Goal: Use online tool/utility: Utilize a website feature to perform a specific function

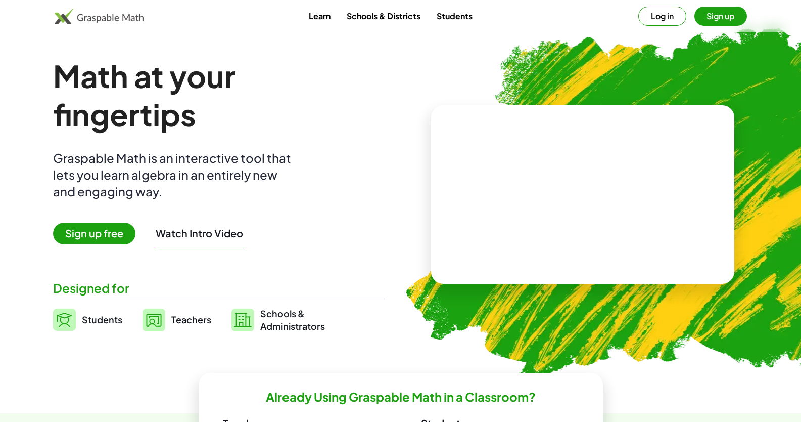
click at [104, 320] on span "Students" at bounding box center [102, 320] width 40 height 12
click at [116, 16] on img at bounding box center [100, 16] width 90 height 16
click at [102, 320] on span "Students" at bounding box center [102, 320] width 40 height 12
click at [561, 185] on video at bounding box center [583, 195] width 152 height 76
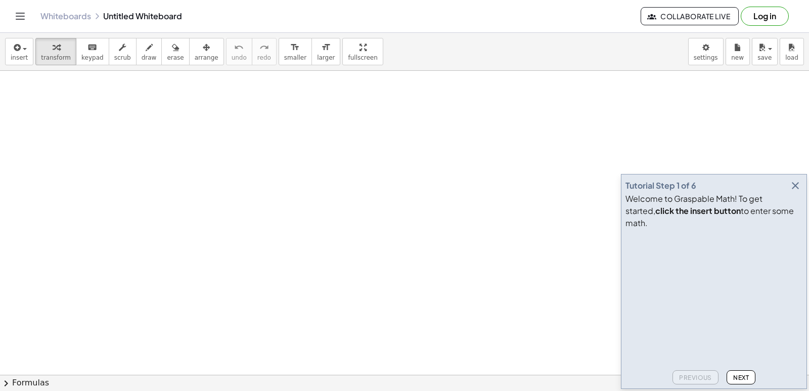
drag, startPoint x: 792, startPoint y: 200, endPoint x: 281, endPoint y: 175, distance: 511.3
click at [792, 192] on icon "button" at bounding box center [795, 186] width 12 height 12
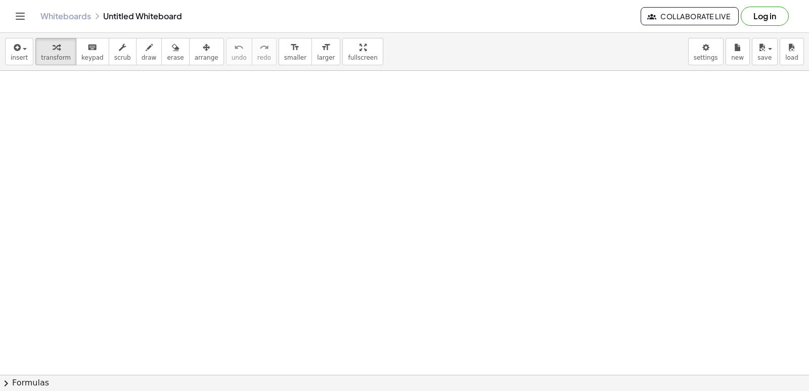
click at [0, 0] on button "7" at bounding box center [0, 0] width 0 height 0
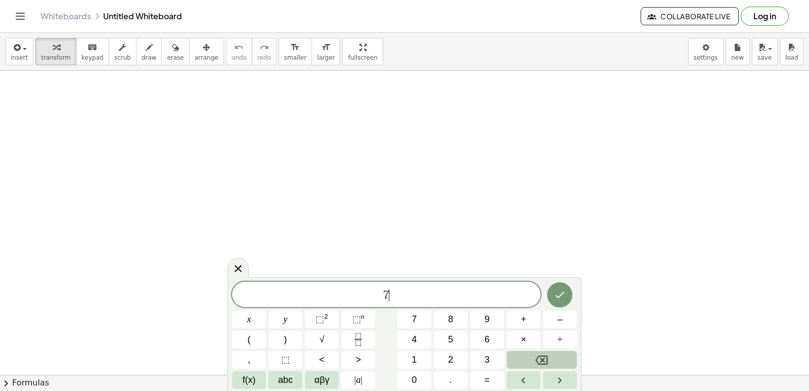
click at [539, 356] on icon "Backspace" at bounding box center [542, 359] width 12 height 9
click at [286, 320] on span "y" at bounding box center [286, 320] width 4 height 14
click at [527, 318] on button "+" at bounding box center [524, 319] width 34 height 18
click at [450, 358] on span "2" at bounding box center [450, 360] width 5 height 14
click at [259, 319] on button "x" at bounding box center [249, 319] width 34 height 18
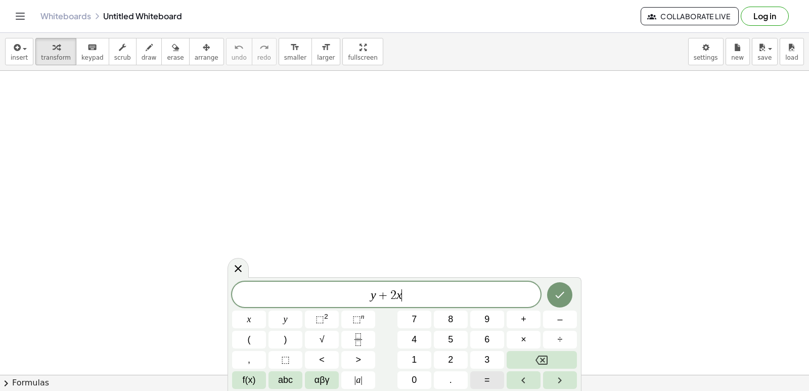
click at [482, 379] on button "=" at bounding box center [487, 380] width 34 height 18
click at [417, 358] on span "1" at bounding box center [414, 360] width 5 height 14
click at [412, 379] on span "0" at bounding box center [414, 380] width 5 height 14
click at [561, 292] on icon "Done" at bounding box center [560, 295] width 12 height 12
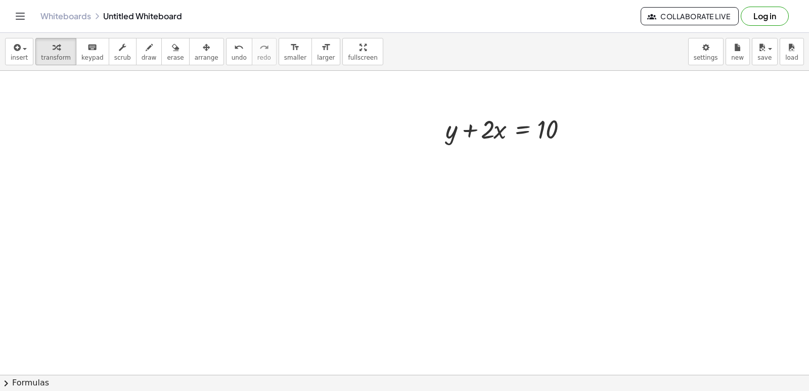
scroll to position [152, 0]
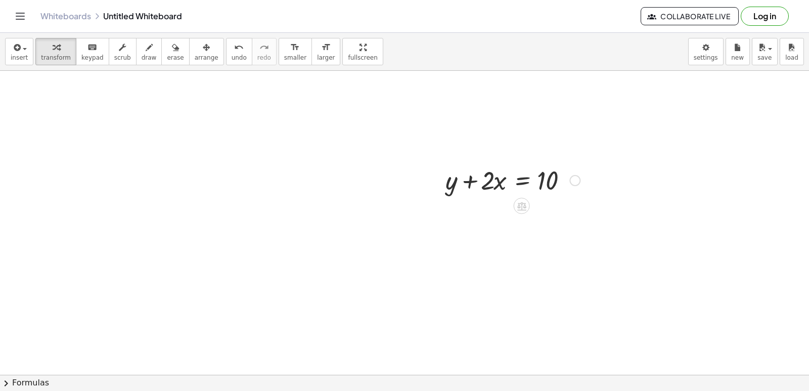
drag, startPoint x: 574, startPoint y: 179, endPoint x: 591, endPoint y: 200, distance: 27.4
click at [522, 181] on div "+ y + · 2 · x = 10" at bounding box center [522, 181] width 0 height 0
drag, startPoint x: 487, startPoint y: 183, endPoint x: 493, endPoint y: 187, distance: 7.3
click at [493, 187] on div at bounding box center [512, 179] width 145 height 34
click at [575, 181] on div at bounding box center [574, 180] width 11 height 11
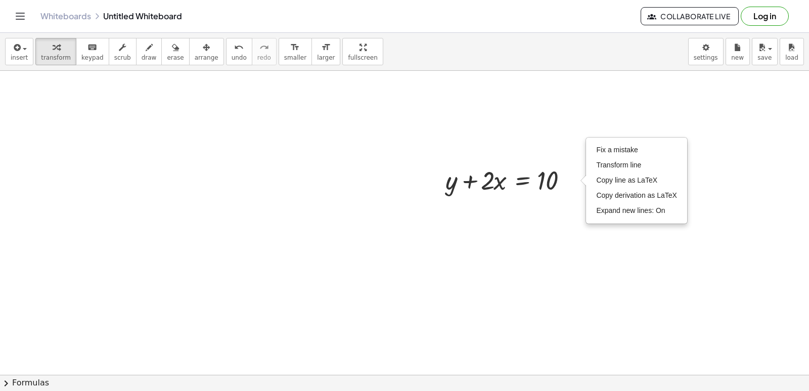
click at [556, 217] on div at bounding box center [404, 256] width 809 height 674
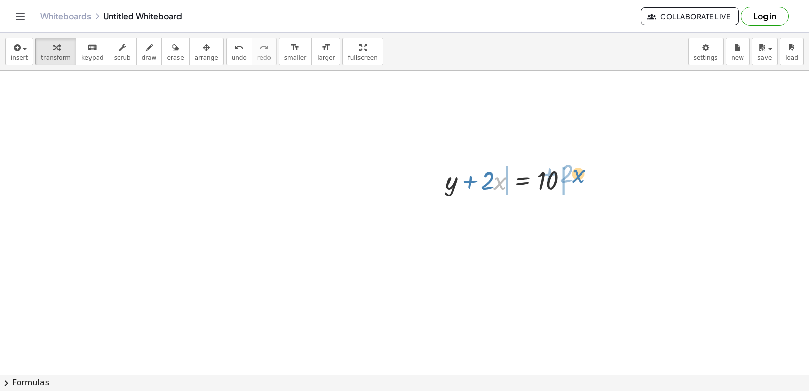
drag, startPoint x: 499, startPoint y: 177, endPoint x: 577, endPoint y: 170, distance: 79.2
click at [577, 170] on div at bounding box center [512, 179] width 145 height 34
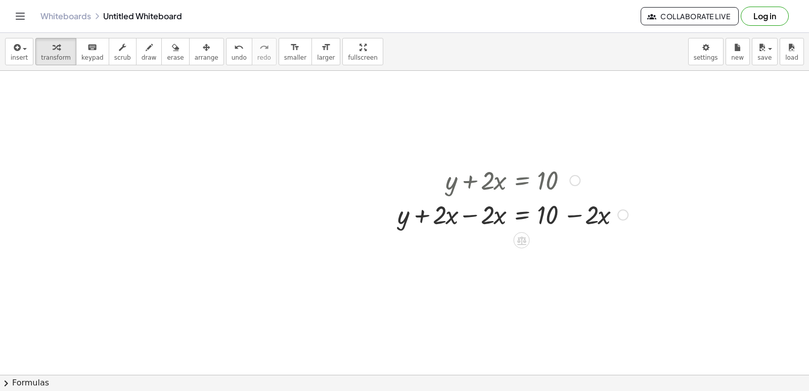
click at [621, 212] on div "Fix a mistake Transform line Copy line as LaTeX Copy derivation as LaTeX Expand…" at bounding box center [622, 214] width 11 height 11
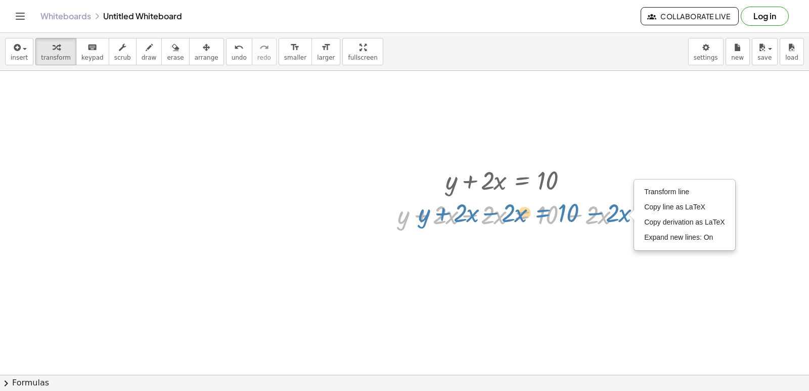
drag, startPoint x: 511, startPoint y: 211, endPoint x: 532, endPoint y: 209, distance: 20.8
click at [532, 209] on div at bounding box center [512, 214] width 241 height 34
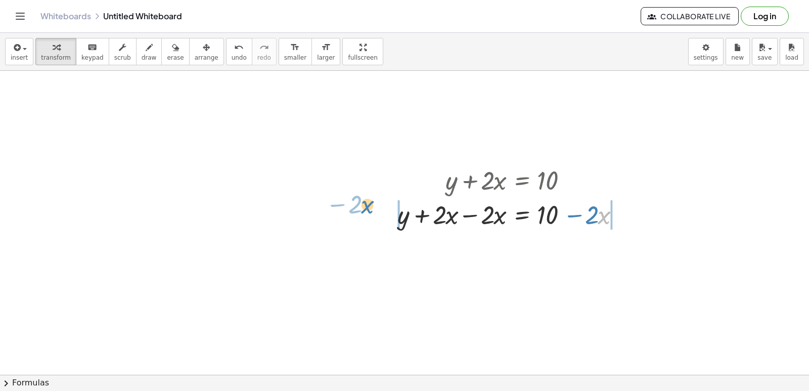
drag, startPoint x: 600, startPoint y: 213, endPoint x: 479, endPoint y: 188, distance: 123.5
click at [521, 238] on icon at bounding box center [521, 240] width 11 height 11
click at [506, 237] on div "−" at bounding box center [501, 240] width 16 height 16
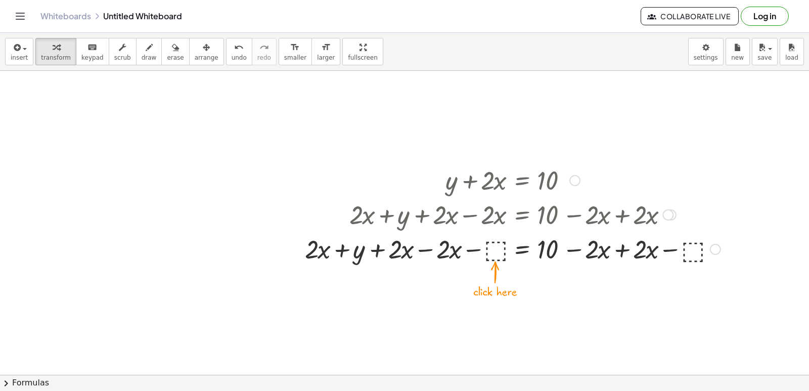
click at [670, 211] on div at bounding box center [667, 214] width 11 height 11
click at [576, 180] on div at bounding box center [574, 180] width 11 height 11
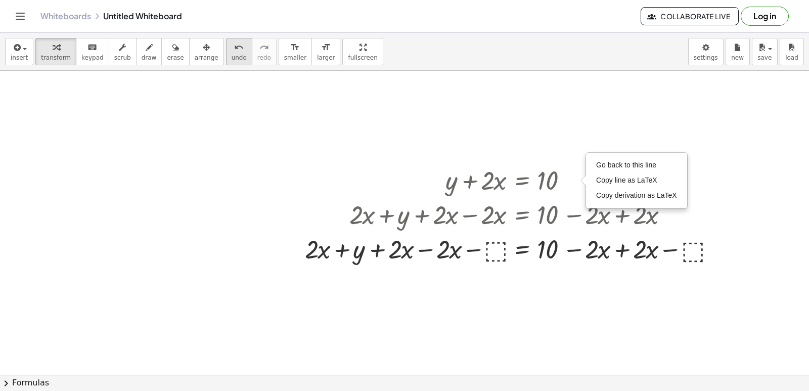
click at [232, 57] on span "undo" at bounding box center [239, 57] width 15 height 7
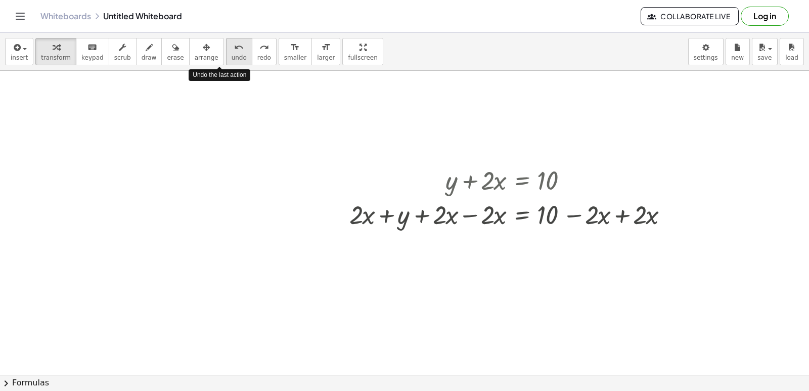
click at [232, 57] on span "undo" at bounding box center [239, 57] width 15 height 7
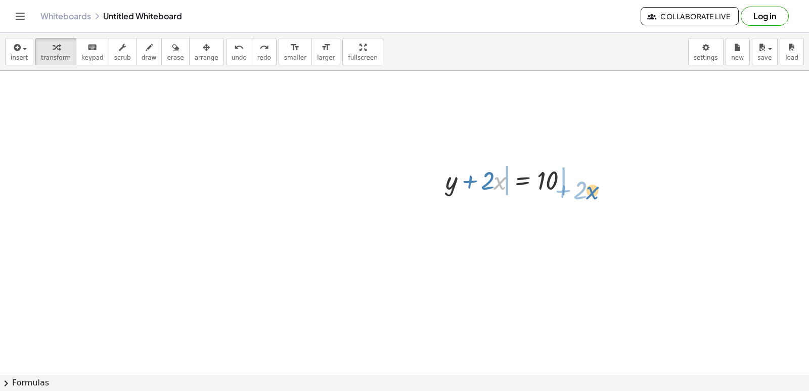
drag, startPoint x: 494, startPoint y: 181, endPoint x: 587, endPoint y: 191, distance: 93.6
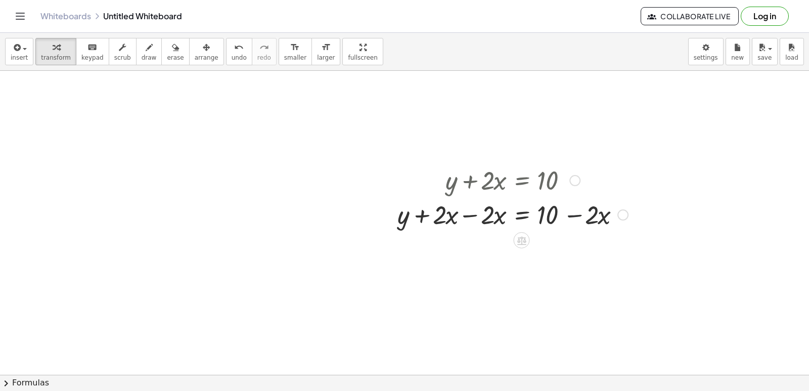
click at [578, 215] on div at bounding box center [512, 214] width 241 height 34
click at [471, 219] on div at bounding box center [512, 214] width 241 height 34
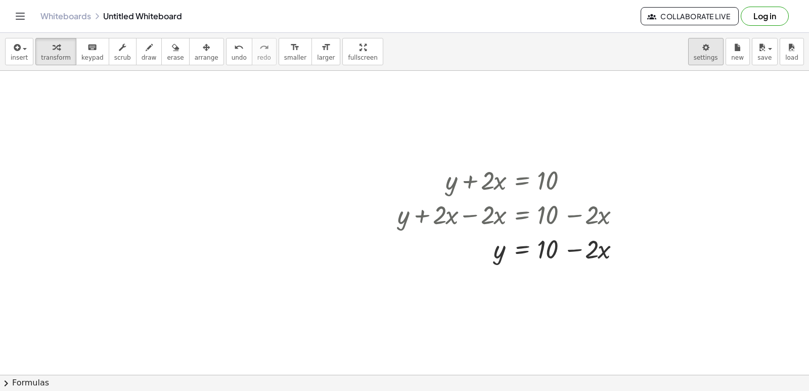
click at [712, 50] on body "Graspable Math Activities Get Started Activity Bank Assigned Work Classes White…" at bounding box center [404, 195] width 809 height 391
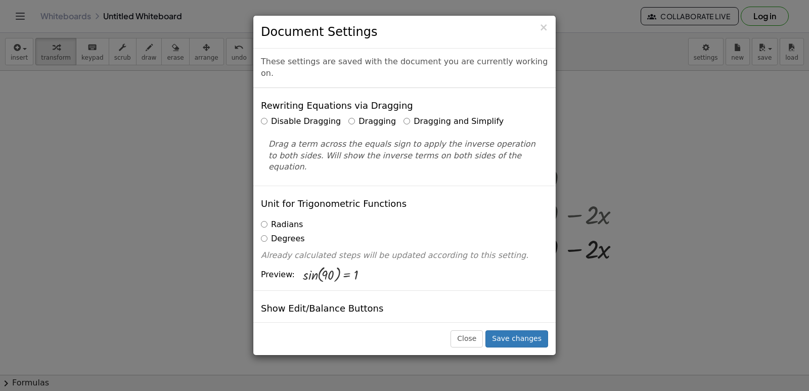
click at [447, 118] on div "Disable Dragging Dragging Dragging and Simplify Drag a term across the equals s…" at bounding box center [404, 144] width 287 height 57
click at [447, 116] on label "Dragging and Simplify" at bounding box center [454, 122] width 100 height 12
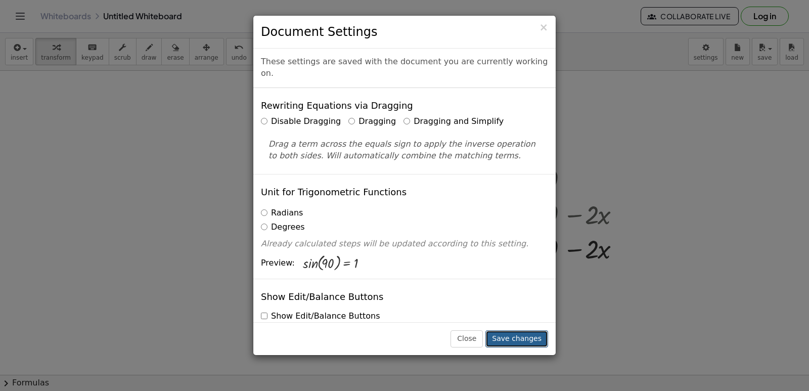
click at [517, 336] on button "Save changes" at bounding box center [516, 338] width 63 height 17
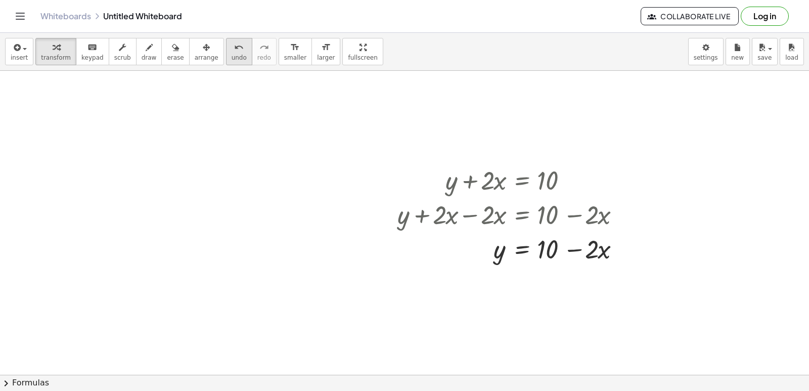
click at [226, 62] on button "undo undo" at bounding box center [239, 51] width 26 height 27
click at [232, 61] on span "undo" at bounding box center [239, 57] width 15 height 7
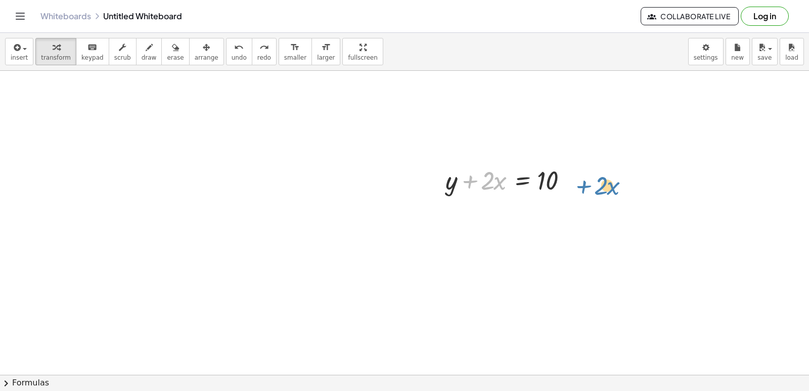
drag, startPoint x: 474, startPoint y: 182, endPoint x: 594, endPoint y: 189, distance: 120.1
click at [594, 189] on div "+ · 2 · x + y + · 2 · x = 10" at bounding box center [404, 256] width 809 height 674
drag, startPoint x: 469, startPoint y: 179, endPoint x: 580, endPoint y: 183, distance: 111.3
click at [580, 183] on div at bounding box center [512, 179] width 145 height 34
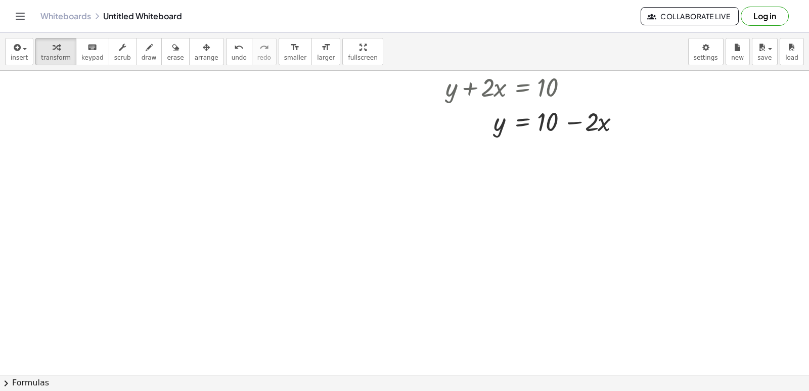
scroll to position [253, 0]
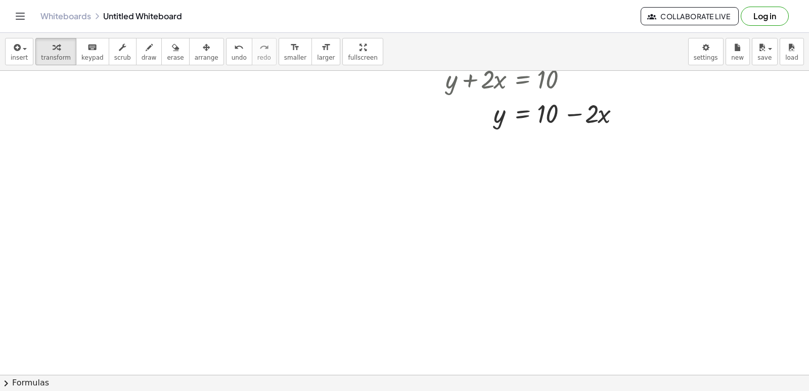
click at [383, 225] on div at bounding box center [404, 155] width 809 height 674
click at [525, 297] on div at bounding box center [404, 155] width 809 height 674
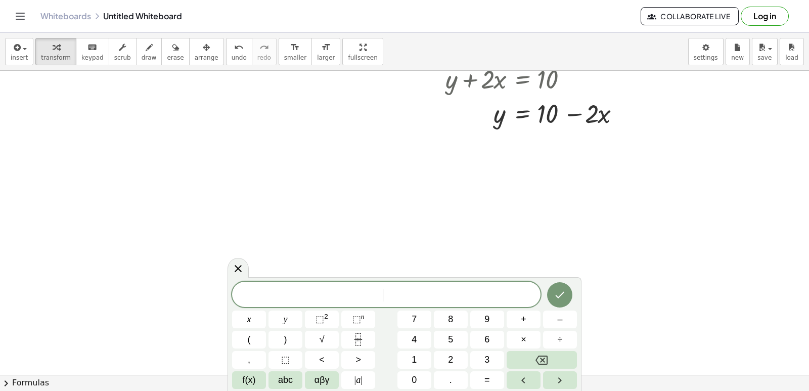
click at [526, 297] on span "​" at bounding box center [386, 295] width 308 height 14
click at [285, 323] on span "y" at bounding box center [286, 320] width 4 height 14
click at [558, 323] on span "–" at bounding box center [559, 320] width 5 height 14
click at [451, 339] on span "5" at bounding box center [450, 340] width 5 height 14
click at [247, 316] on button "x" at bounding box center [249, 319] width 34 height 18
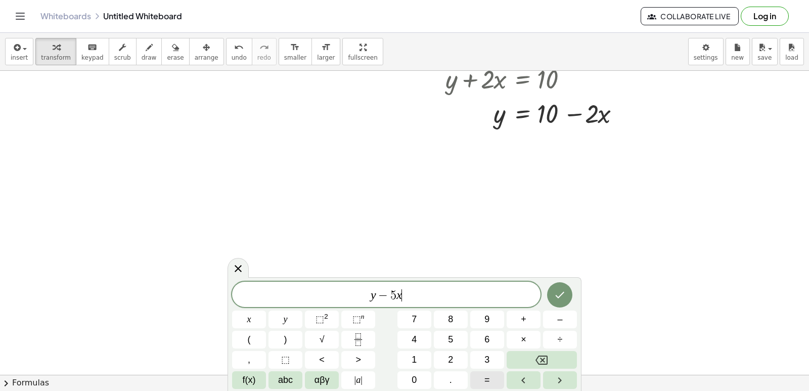
click at [480, 381] on button "=" at bounding box center [487, 380] width 34 height 18
click at [564, 320] on button "–" at bounding box center [560, 319] width 34 height 18
click at [458, 354] on button "2" at bounding box center [451, 360] width 34 height 18
click at [556, 297] on icon "Done" at bounding box center [560, 295] width 12 height 12
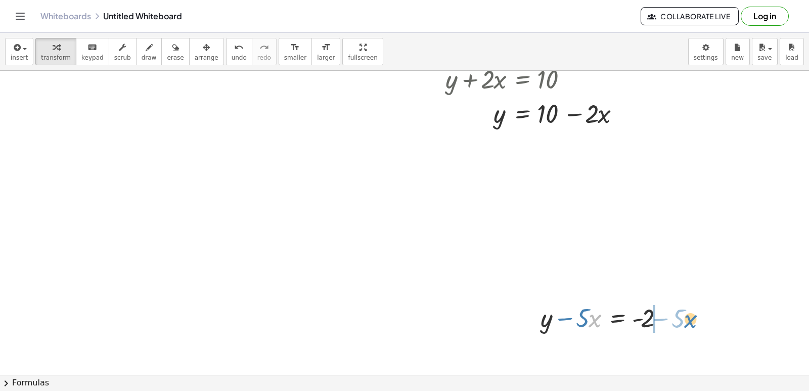
drag, startPoint x: 590, startPoint y: 323, endPoint x: 687, endPoint y: 324, distance: 97.6
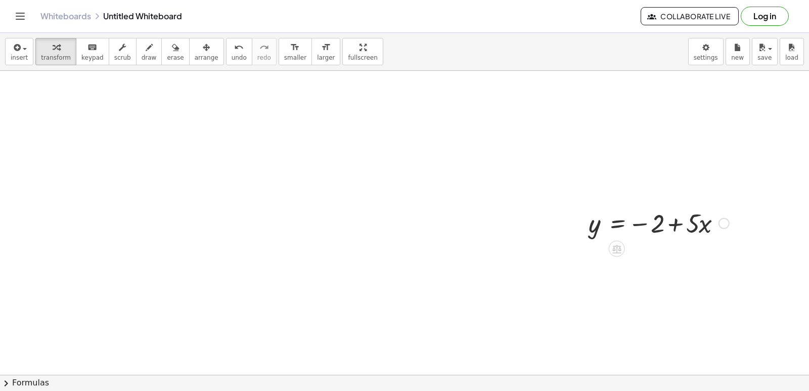
scroll to position [354, 0]
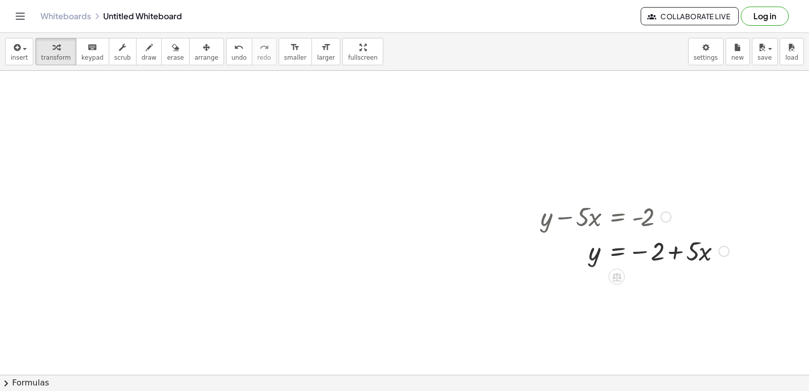
click at [637, 251] on div at bounding box center [635, 250] width 199 height 34
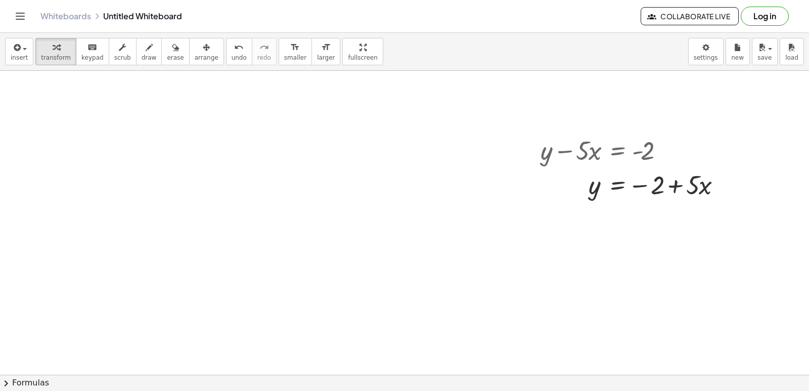
scroll to position [471, 0]
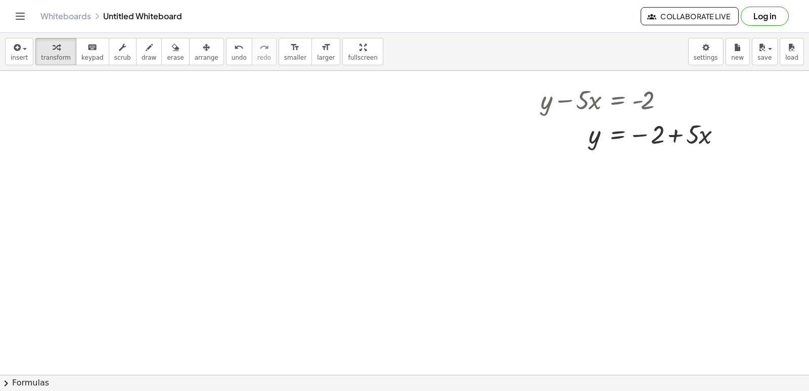
click at [363, 296] on div at bounding box center [404, 56] width 809 height 912
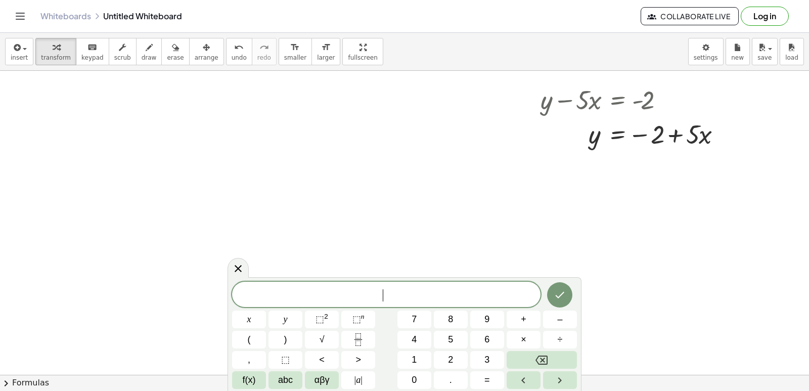
click at [363, 296] on span "​" at bounding box center [386, 295] width 308 height 14
click at [288, 319] on button "y" at bounding box center [286, 319] width 34 height 18
click at [530, 324] on button "+" at bounding box center [524, 319] width 34 height 18
click at [481, 360] on button "3" at bounding box center [487, 360] width 34 height 18
click at [259, 315] on button "x" at bounding box center [249, 319] width 34 height 18
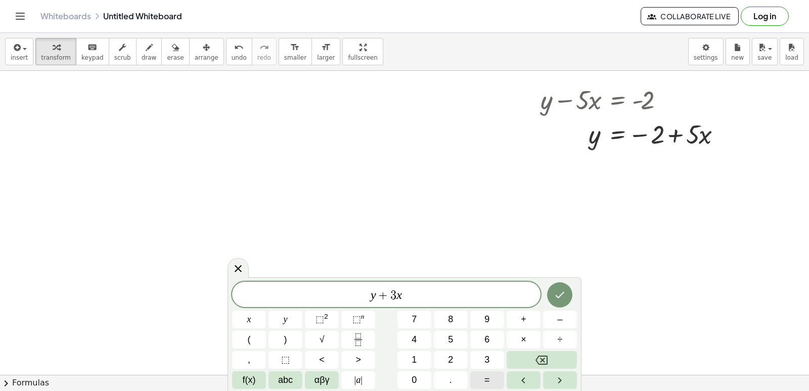
click at [483, 383] on button "=" at bounding box center [487, 380] width 34 height 18
click at [424, 319] on button "7" at bounding box center [414, 319] width 34 height 18
click at [560, 301] on button "Done" at bounding box center [559, 294] width 25 height 25
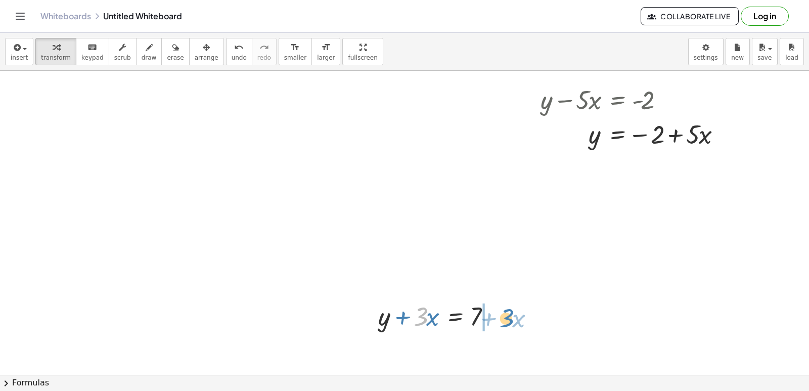
drag, startPoint x: 422, startPoint y: 313, endPoint x: 509, endPoint y: 314, distance: 87.5
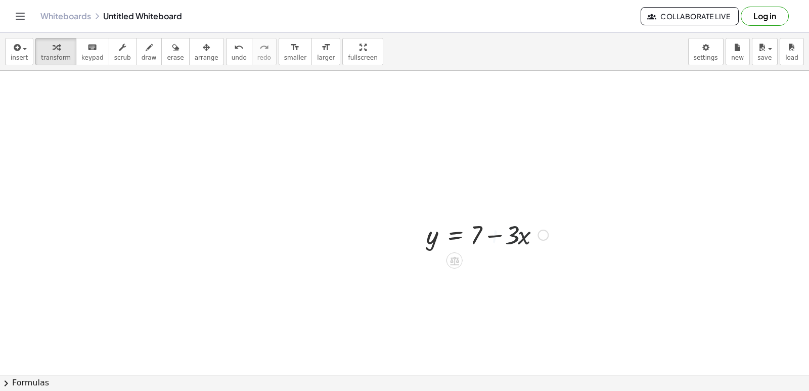
scroll to position [572, 0]
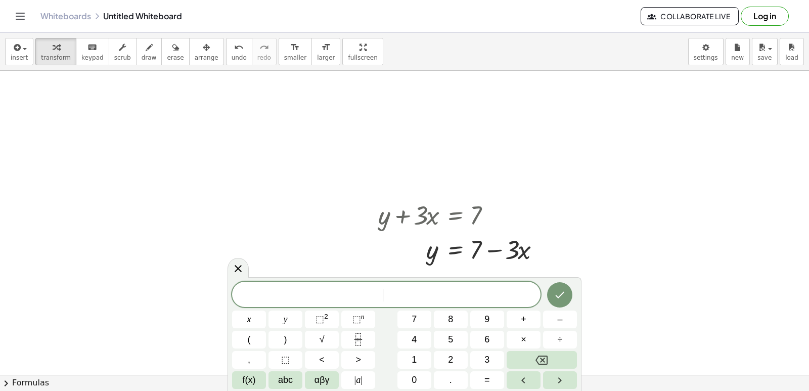
click at [371, 327] on button "⬚ n" at bounding box center [358, 319] width 34 height 18
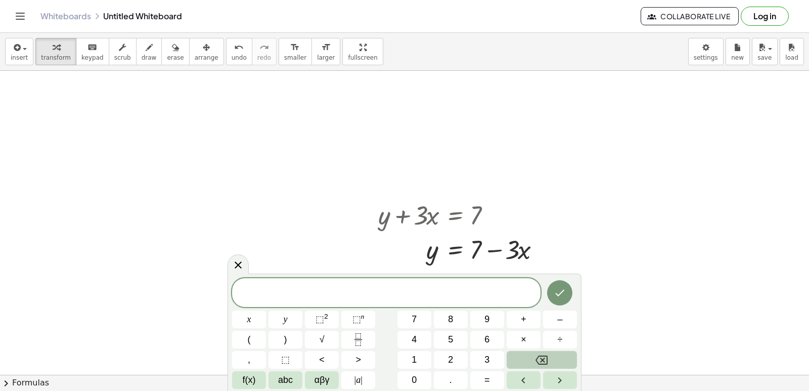
click at [546, 360] on icon "Backspace" at bounding box center [542, 360] width 12 height 12
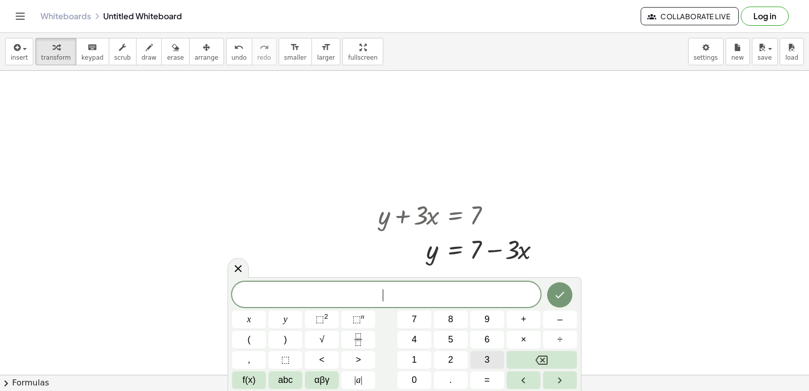
click at [480, 355] on button "3" at bounding box center [487, 360] width 34 height 18
click at [294, 317] on button "y" at bounding box center [286, 319] width 34 height 18
click at [522, 320] on span "+" at bounding box center [524, 320] width 6 height 14
click at [415, 354] on span "1" at bounding box center [414, 360] width 5 height 14
click at [448, 357] on span "2" at bounding box center [450, 360] width 5 height 14
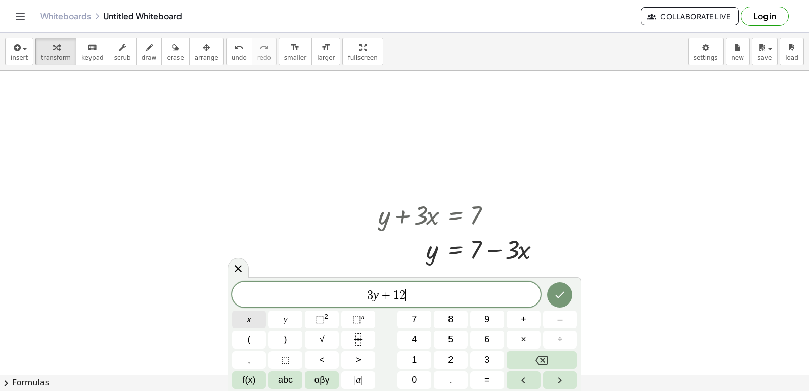
click at [264, 310] on button "x" at bounding box center [249, 319] width 34 height 18
click at [489, 384] on span "=" at bounding box center [487, 380] width 6 height 14
click at [566, 320] on button "–" at bounding box center [560, 319] width 34 height 18
click at [545, 355] on icon "Backspace" at bounding box center [542, 359] width 12 height 9
click at [419, 362] on button "1" at bounding box center [414, 360] width 34 height 18
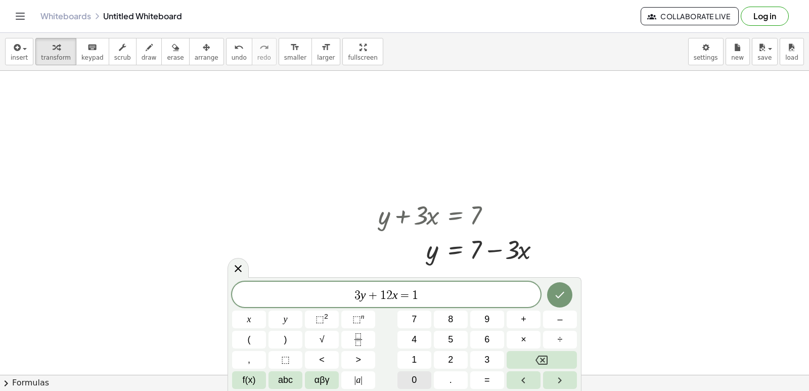
click at [420, 379] on button "0" at bounding box center [414, 380] width 34 height 18
click at [557, 281] on div "3 y + 1 2 x = 1 0 x y ⬚ 2 ⬚ n 7 8 9 + – ( ) √ 4 5 6 × ÷ , ⬚ < > 1 2 3 f(x) abc …" at bounding box center [405, 334] width 354 height 114
click at [555, 287] on button "Done" at bounding box center [559, 294] width 25 height 25
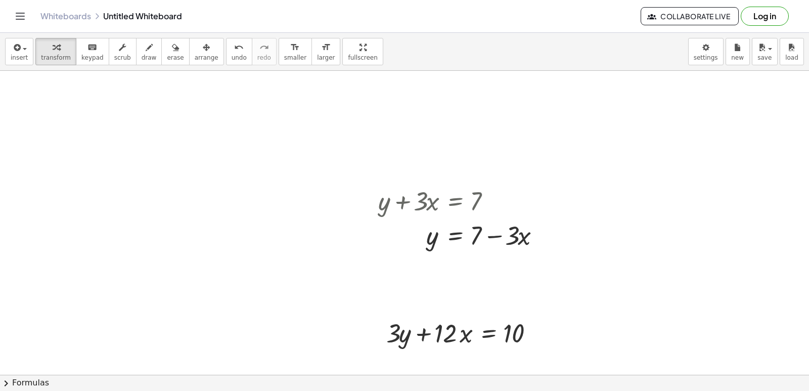
scroll to position [608, 0]
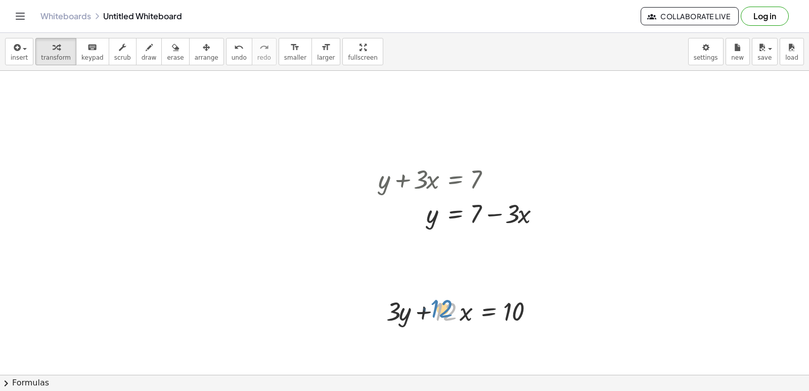
click at [441, 309] on div at bounding box center [466, 310] width 170 height 34
drag, startPoint x: 399, startPoint y: 312, endPoint x: 555, endPoint y: 308, distance: 155.3
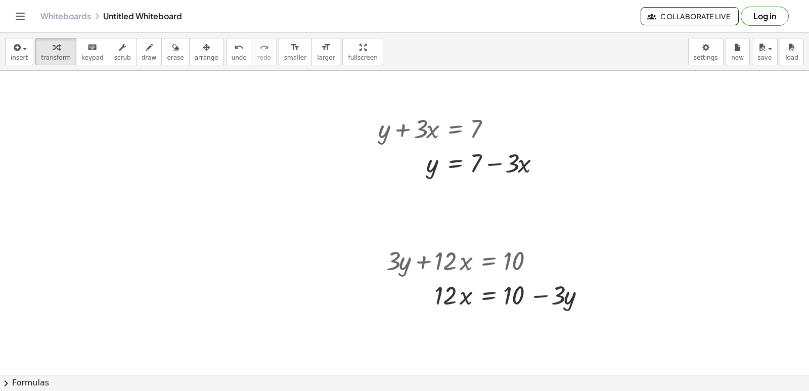
scroll to position [709, 0]
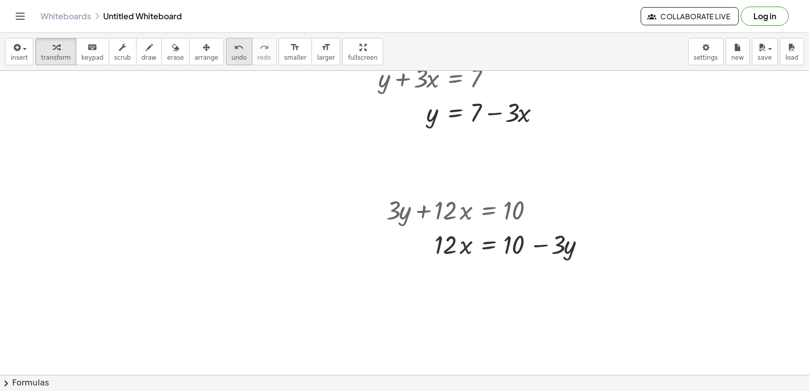
click at [232, 57] on span "undo" at bounding box center [239, 57] width 15 height 7
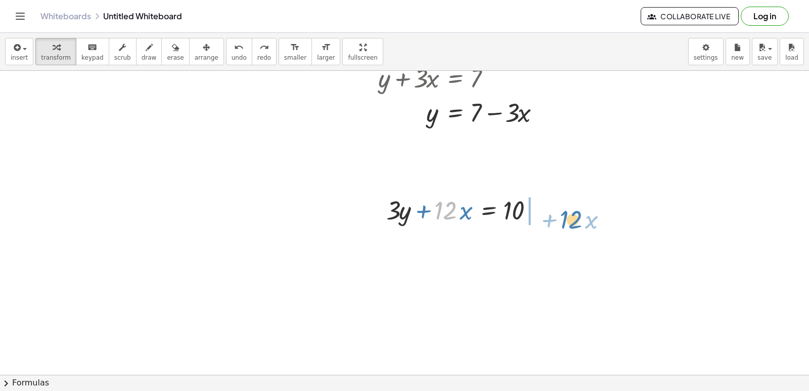
drag, startPoint x: 451, startPoint y: 209, endPoint x: 578, endPoint y: 217, distance: 127.2
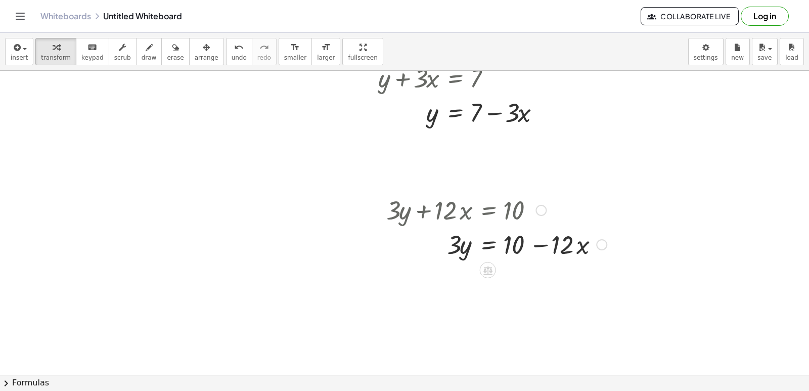
click at [488, 243] on div at bounding box center [496, 244] width 231 height 34
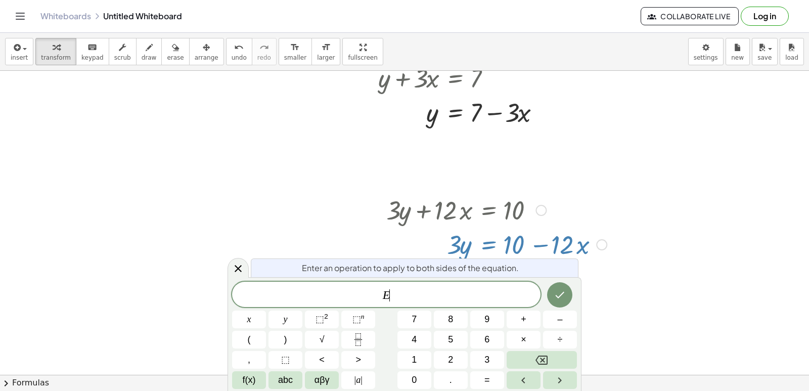
drag, startPoint x: 697, startPoint y: 327, endPoint x: 674, endPoint y: 310, distance: 28.2
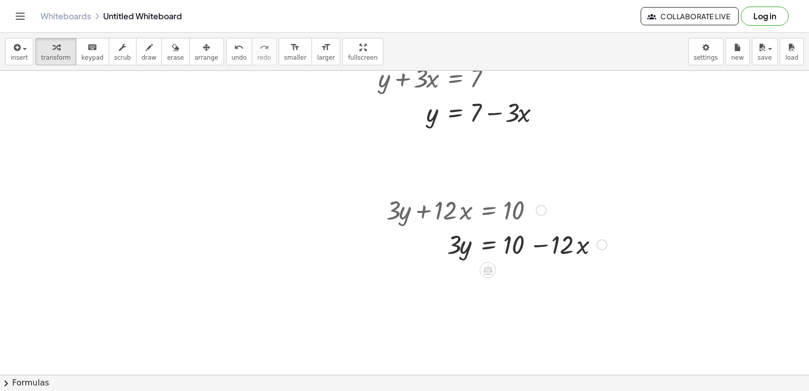
click at [539, 246] on div at bounding box center [496, 244] width 231 height 34
click at [232, 56] on span "undo" at bounding box center [239, 57] width 15 height 7
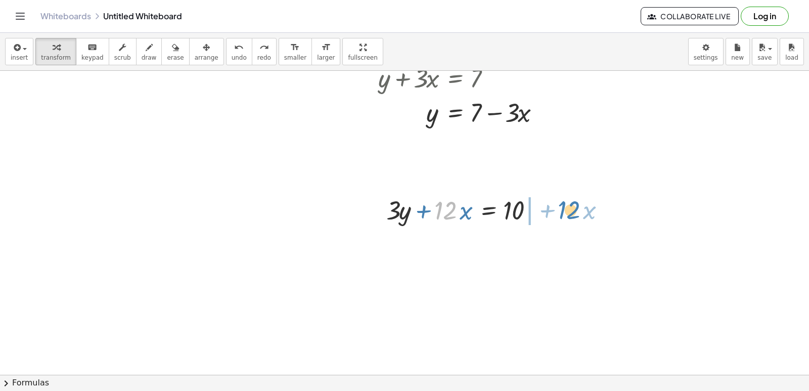
drag, startPoint x: 443, startPoint y: 208, endPoint x: 567, endPoint y: 208, distance: 123.9
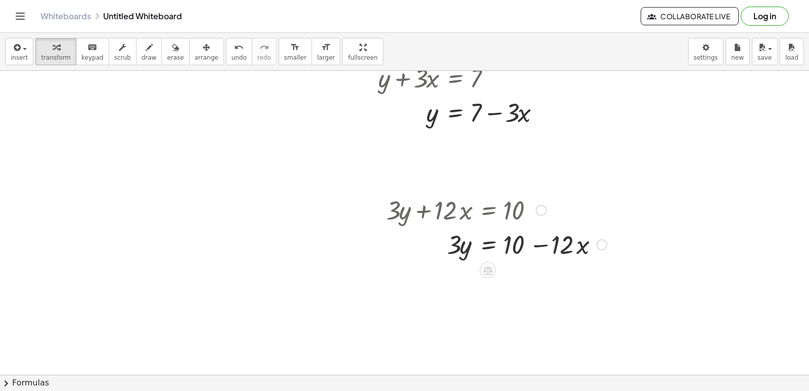
drag, startPoint x: 403, startPoint y: 208, endPoint x: 525, endPoint y: 260, distance: 133.5
click at [488, 210] on div "+ · 3 · y + · 12 · x = 10 · 3 · y · 12 · x = 10 + −" at bounding box center [488, 210] width 0 height 0
drag, startPoint x: 458, startPoint y: 242, endPoint x: 576, endPoint y: 277, distance: 123.4
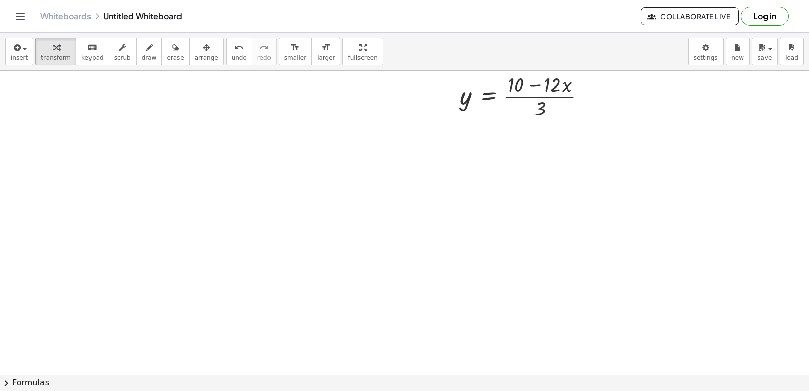
scroll to position [911, 0]
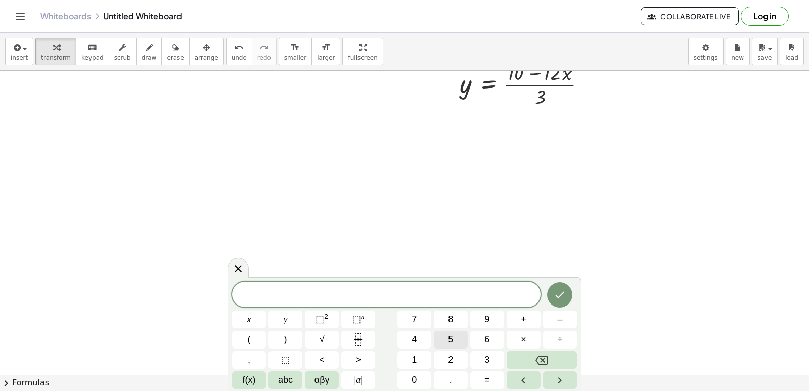
click at [446, 338] on button "5" at bounding box center [451, 340] width 34 height 18
click at [296, 318] on button "y" at bounding box center [286, 319] width 34 height 18
click at [562, 321] on span "–" at bounding box center [559, 320] width 5 height 14
click at [449, 342] on span "5" at bounding box center [450, 340] width 5 height 14
click at [260, 315] on button "x" at bounding box center [249, 319] width 34 height 18
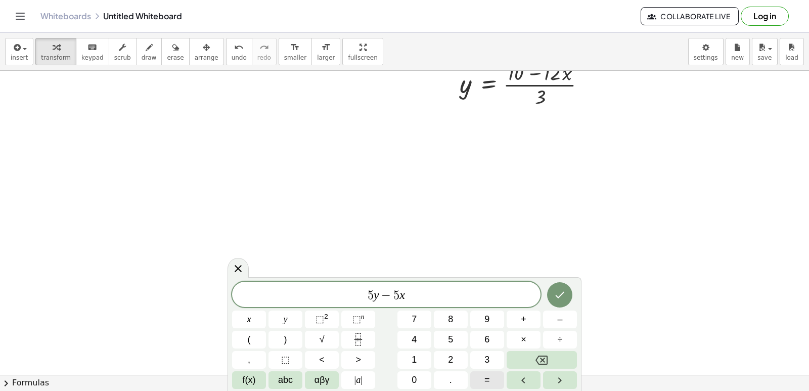
click at [484, 379] on span "=" at bounding box center [487, 380] width 6 height 14
click at [562, 318] on span "–" at bounding box center [559, 320] width 5 height 14
click at [447, 352] on button "2" at bounding box center [451, 360] width 34 height 18
click at [417, 381] on button "0" at bounding box center [414, 380] width 34 height 18
click at [559, 285] on button "Done" at bounding box center [559, 294] width 25 height 25
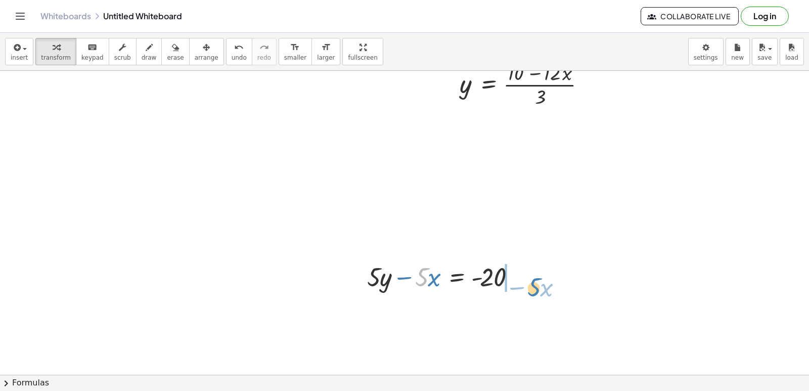
drag, startPoint x: 419, startPoint y: 271, endPoint x: 533, endPoint y: 283, distance: 114.9
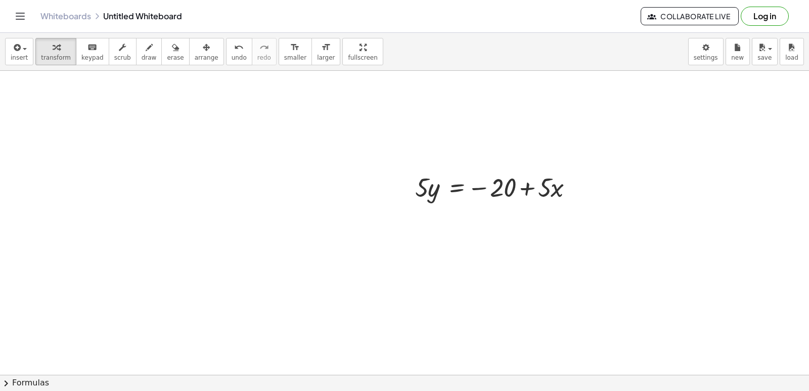
scroll to position [1012, 0]
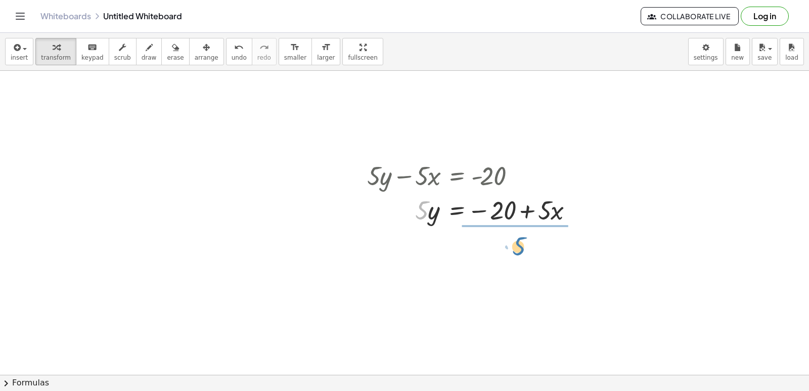
drag, startPoint x: 424, startPoint y: 215, endPoint x: 523, endPoint y: 251, distance: 104.9
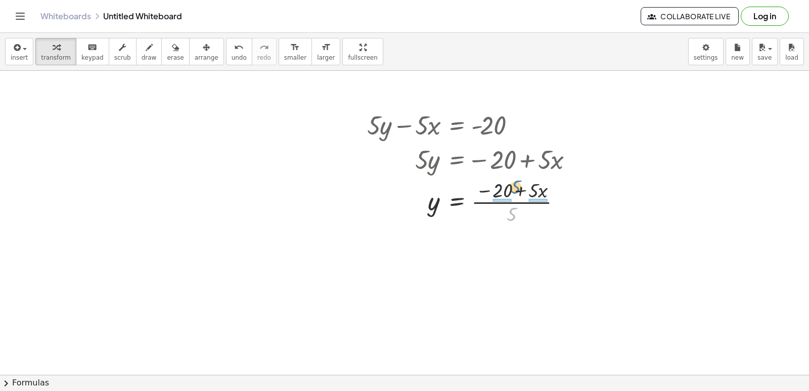
drag, startPoint x: 514, startPoint y: 214, endPoint x: 513, endPoint y: 187, distance: 26.8
click at [513, 187] on div at bounding box center [474, 201] width 224 height 51
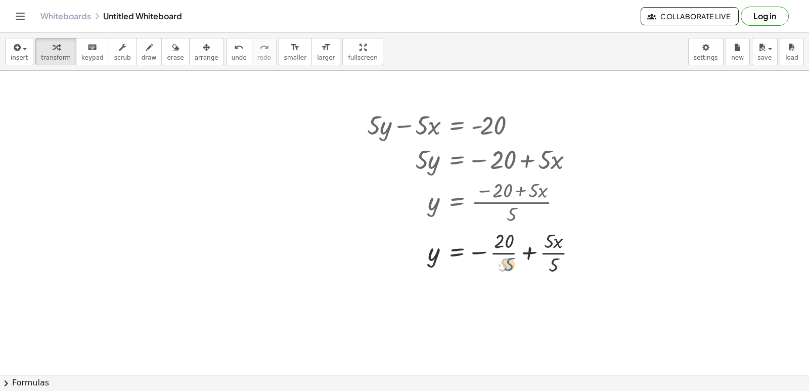
click at [511, 262] on div at bounding box center [476, 252] width 228 height 51
drag, startPoint x: 509, startPoint y: 235, endPoint x: 554, endPoint y: 234, distance: 45.0
click at [554, 234] on div at bounding box center [476, 252] width 228 height 51
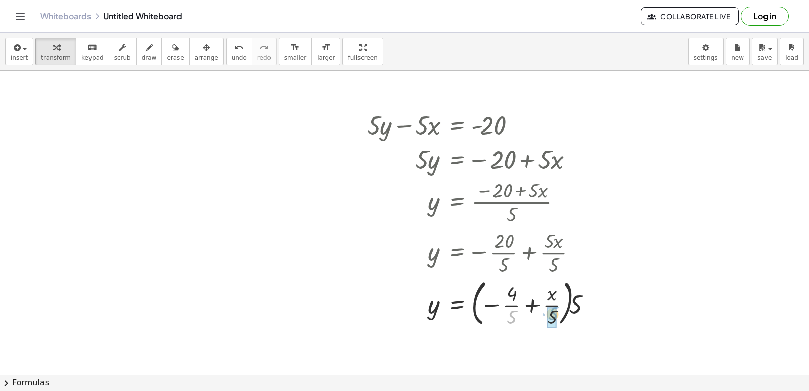
drag, startPoint x: 517, startPoint y: 315, endPoint x: 560, endPoint y: 314, distance: 43.5
click at [560, 314] on div at bounding box center [483, 302] width 242 height 55
click at [232, 51] on div "undo" at bounding box center [239, 47] width 15 height 12
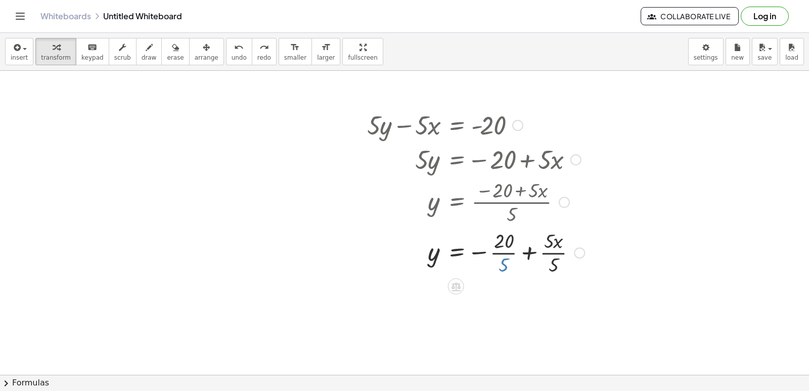
drag, startPoint x: 507, startPoint y: 263, endPoint x: 509, endPoint y: 256, distance: 7.0
click at [507, 258] on div at bounding box center [476, 252] width 228 height 51
click at [512, 251] on div at bounding box center [476, 252] width 228 height 51
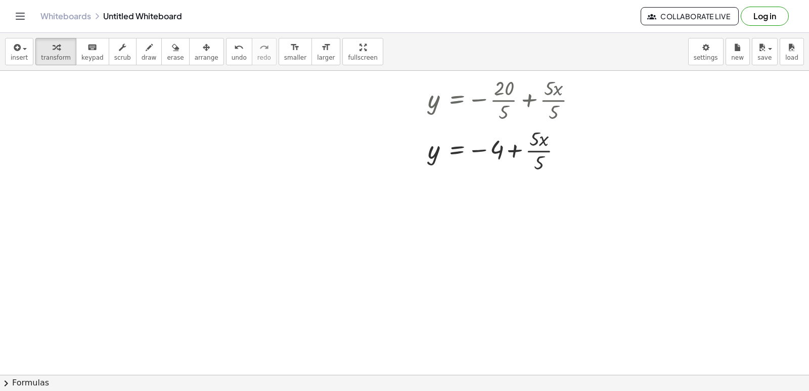
scroll to position [1317, 0]
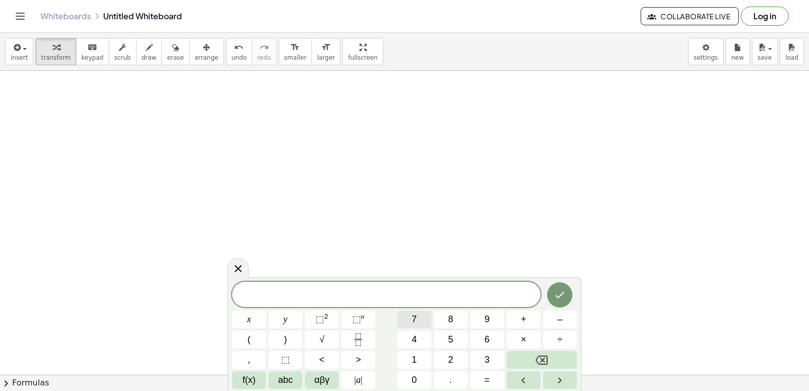
click at [412, 323] on span "7" at bounding box center [414, 320] width 5 height 14
click at [298, 322] on button "y" at bounding box center [286, 319] width 34 height 18
click at [559, 318] on span "–" at bounding box center [559, 320] width 5 height 14
click at [454, 358] on button "2" at bounding box center [451, 360] width 34 height 18
click at [415, 357] on span "1" at bounding box center [414, 360] width 5 height 14
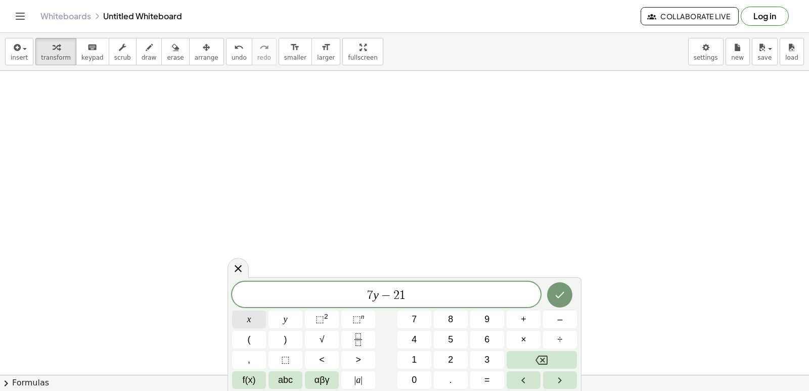
click at [258, 315] on button "x" at bounding box center [249, 319] width 34 height 18
click at [482, 377] on button "=" at bounding box center [487, 380] width 34 height 18
click at [417, 317] on button "7" at bounding box center [414, 319] width 34 height 18
click at [560, 289] on icon "Done" at bounding box center [560, 295] width 12 height 12
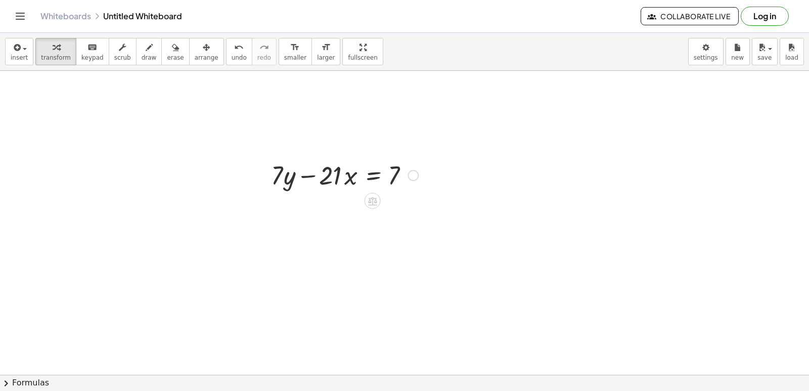
scroll to position [1367, 0]
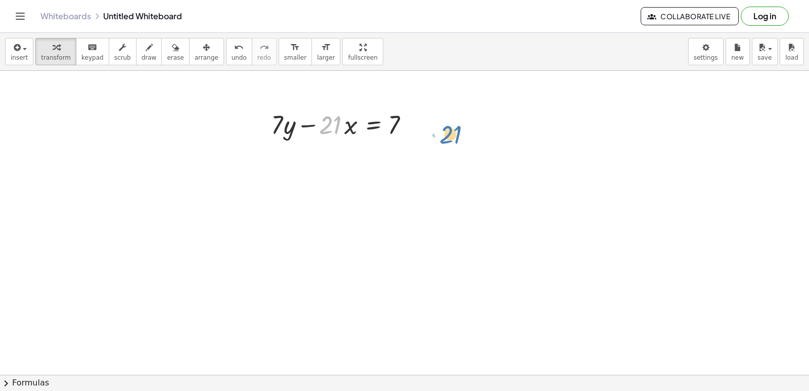
drag, startPoint x: 324, startPoint y: 123, endPoint x: 444, endPoint y: 133, distance: 121.2
drag, startPoint x: 331, startPoint y: 122, endPoint x: 429, endPoint y: 119, distance: 98.6
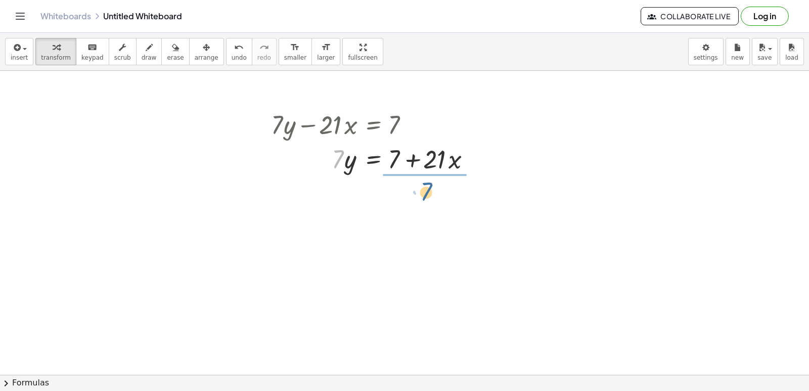
drag, startPoint x: 343, startPoint y: 163, endPoint x: 434, endPoint y: 193, distance: 96.3
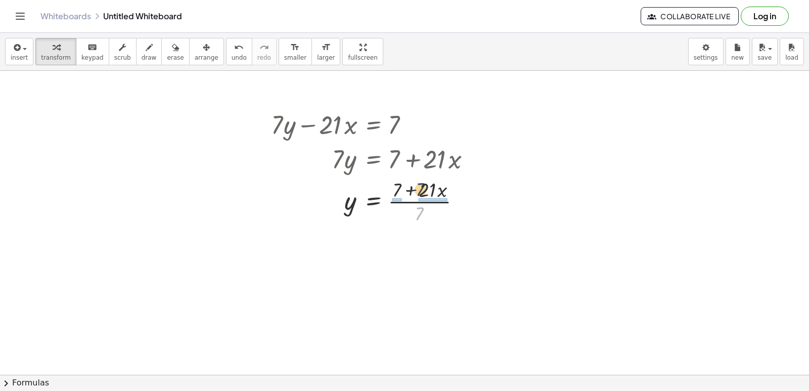
drag, startPoint x: 415, startPoint y: 215, endPoint x: 416, endPoint y: 190, distance: 25.8
click at [416, 190] on div at bounding box center [375, 200] width 218 height 51
drag, startPoint x: 399, startPoint y: 259, endPoint x: 400, endPoint y: 248, distance: 11.7
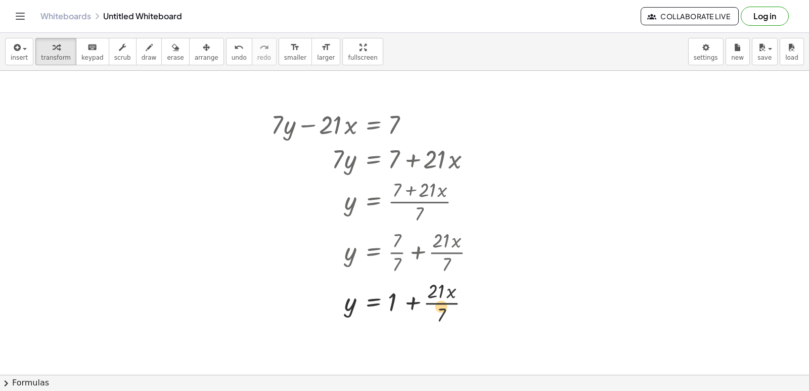
drag, startPoint x: 443, startPoint y: 313, endPoint x: 443, endPoint y: 305, distance: 8.1
click at [442, 305] on div at bounding box center [377, 302] width 222 height 51
drag, startPoint x: 443, startPoint y: 310, endPoint x: 443, endPoint y: 298, distance: 12.1
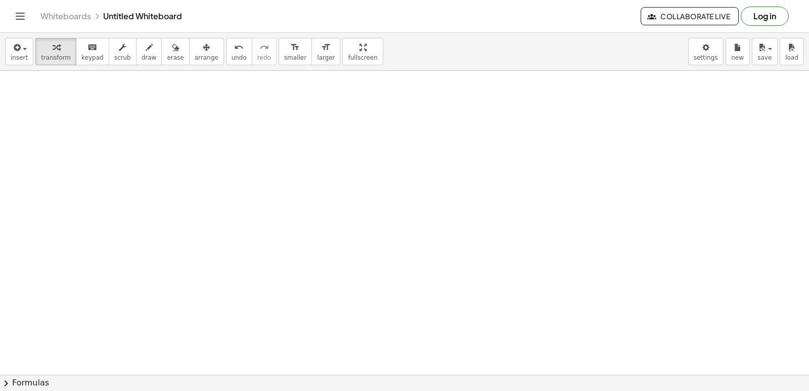
scroll to position [1772, 0]
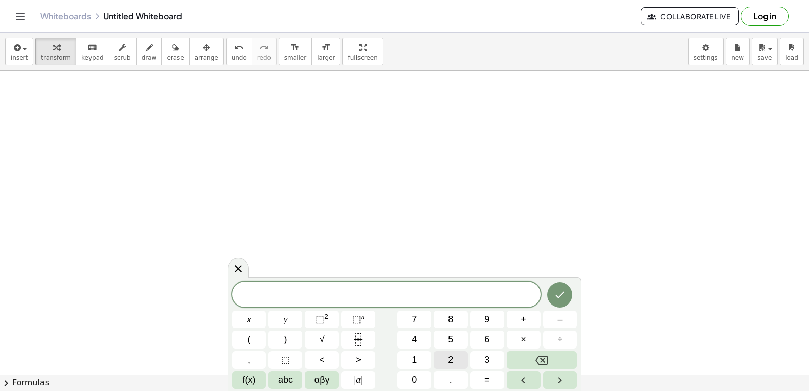
click at [464, 356] on button "2" at bounding box center [451, 360] width 34 height 18
click at [294, 313] on button "y" at bounding box center [286, 319] width 34 height 18
click at [526, 318] on button "+" at bounding box center [524, 319] width 34 height 18
click at [253, 323] on button "x" at bounding box center [249, 319] width 34 height 18
click at [493, 374] on button "=" at bounding box center [487, 380] width 34 height 18
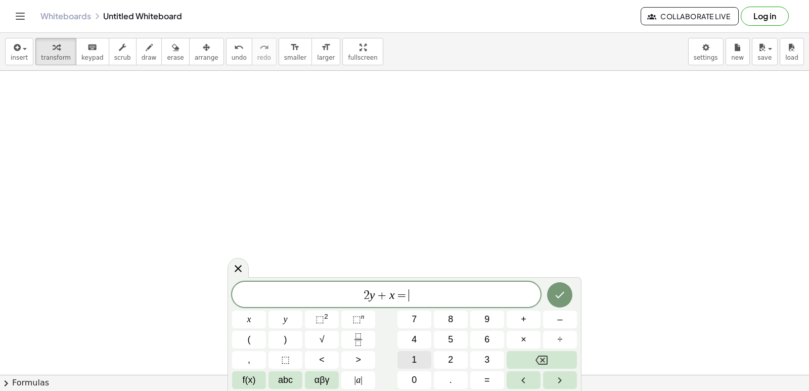
click at [419, 359] on button "1" at bounding box center [414, 360] width 34 height 18
click at [417, 372] on button "0" at bounding box center [414, 380] width 34 height 18
click at [558, 288] on button "Done" at bounding box center [559, 294] width 25 height 25
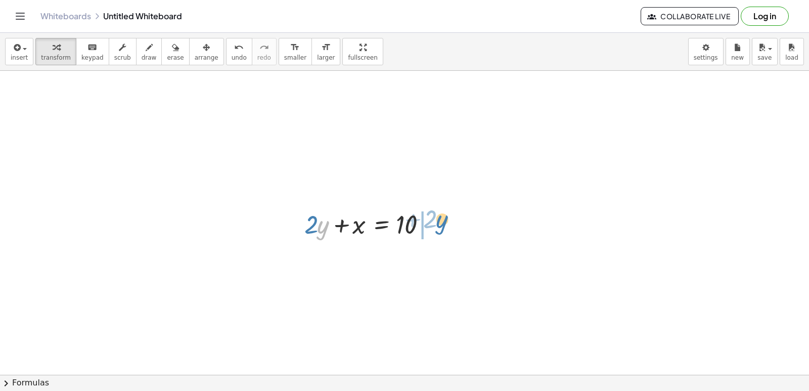
drag, startPoint x: 322, startPoint y: 229, endPoint x: 441, endPoint y: 225, distance: 119.9
click at [441, 225] on div at bounding box center [371, 223] width 145 height 34
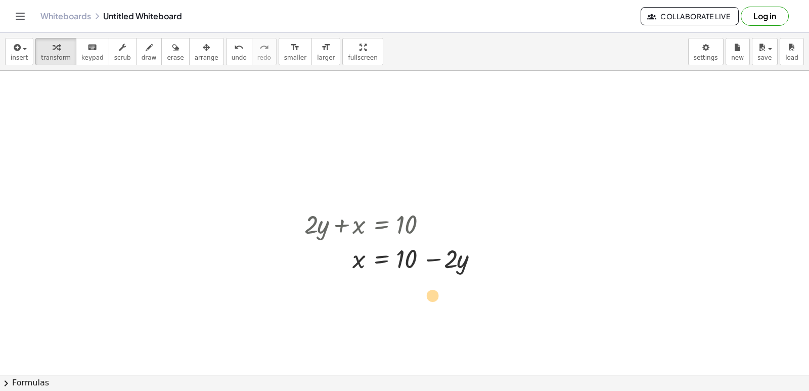
drag, startPoint x: 357, startPoint y: 256, endPoint x: 437, endPoint y: 294, distance: 88.9
drag, startPoint x: 363, startPoint y: 257, endPoint x: 458, endPoint y: 292, distance: 101.3
drag, startPoint x: 360, startPoint y: 256, endPoint x: 368, endPoint y: 249, distance: 10.4
click at [368, 249] on div at bounding box center [395, 258] width 193 height 34
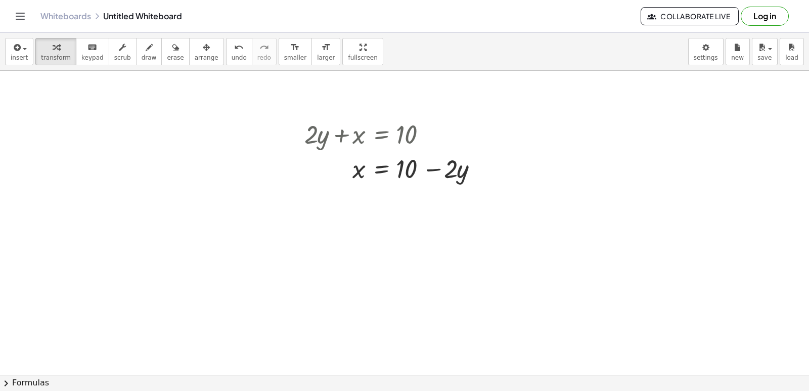
scroll to position [2026, 0]
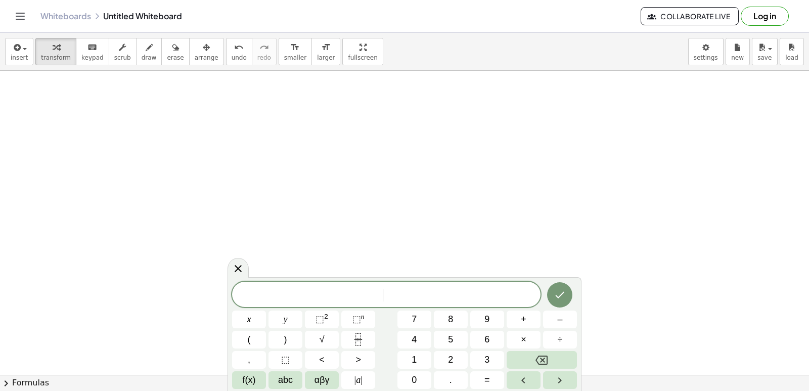
click at [553, 322] on button "–" at bounding box center [560, 319] width 34 height 18
click at [447, 332] on button "5" at bounding box center [451, 340] width 34 height 18
click at [285, 316] on span "y" at bounding box center [286, 320] width 4 height 14
click at [523, 321] on span "+" at bounding box center [524, 320] width 6 height 14
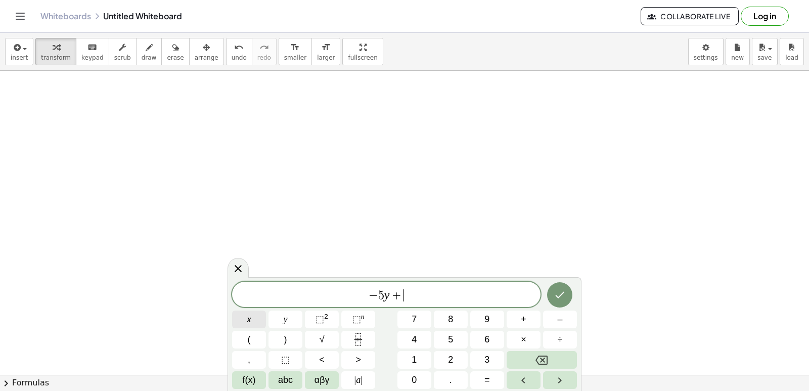
click at [262, 323] on button "x" at bounding box center [249, 319] width 34 height 18
click at [484, 377] on span "=" at bounding box center [487, 380] width 6 height 14
click at [459, 352] on button "2" at bounding box center [451, 360] width 34 height 18
click at [562, 294] on icon "Done" at bounding box center [560, 295] width 9 height 7
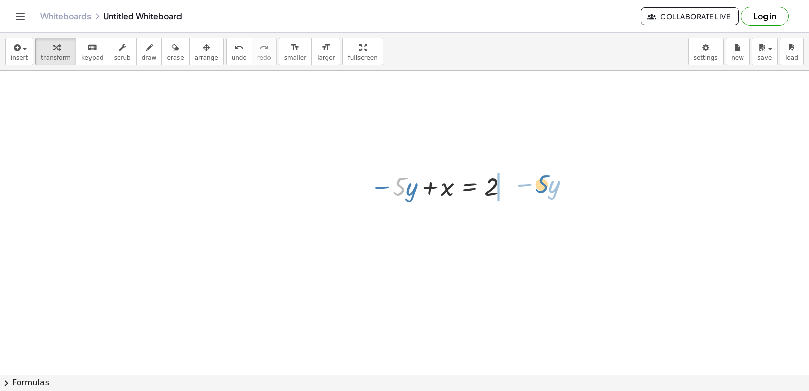
drag, startPoint x: 404, startPoint y: 194, endPoint x: 548, endPoint y: 190, distance: 144.2
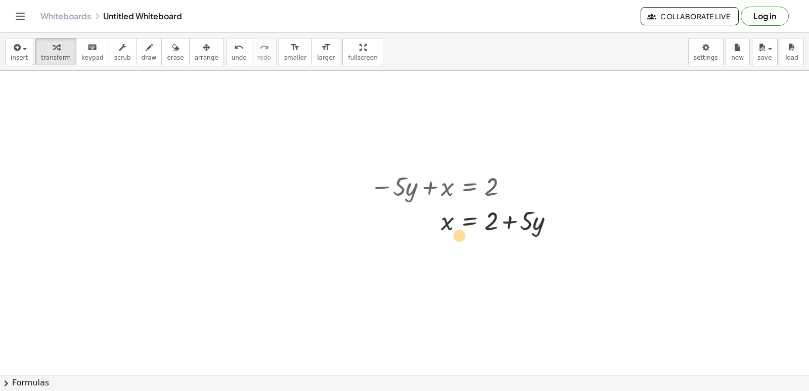
drag, startPoint x: 447, startPoint y: 222, endPoint x: 456, endPoint y: 234, distance: 14.4
click at [456, 234] on div at bounding box center [466, 220] width 203 height 34
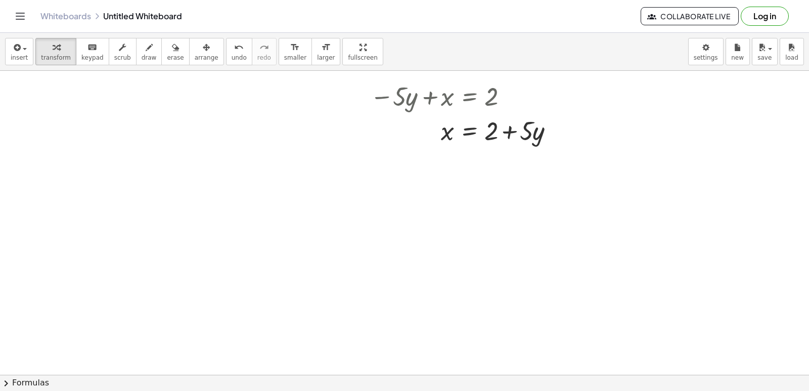
scroll to position [2127, 0]
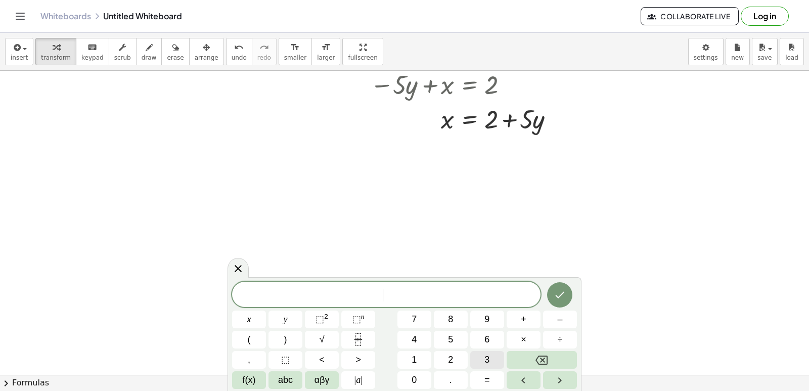
click at [481, 363] on button "3" at bounding box center [487, 360] width 34 height 18
click at [285, 316] on span "y" at bounding box center [286, 320] width 4 height 14
click at [525, 313] on span "+" at bounding box center [524, 320] width 6 height 14
click at [254, 320] on button "x" at bounding box center [249, 319] width 34 height 18
click at [481, 372] on button "=" at bounding box center [487, 380] width 34 height 18
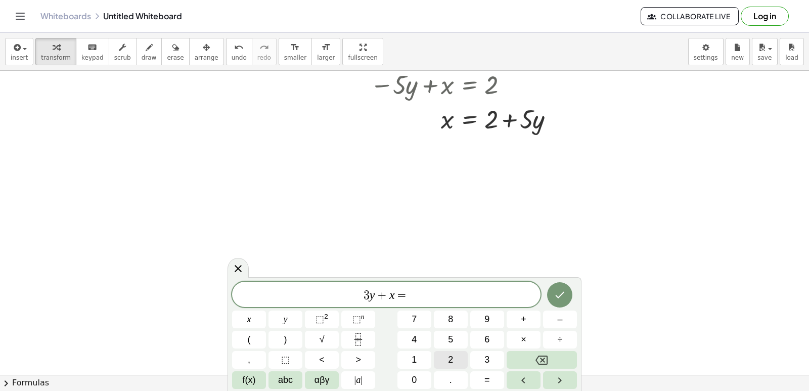
click at [455, 360] on button "2" at bounding box center [451, 360] width 34 height 18
click at [559, 293] on icon "Done" at bounding box center [560, 295] width 12 height 12
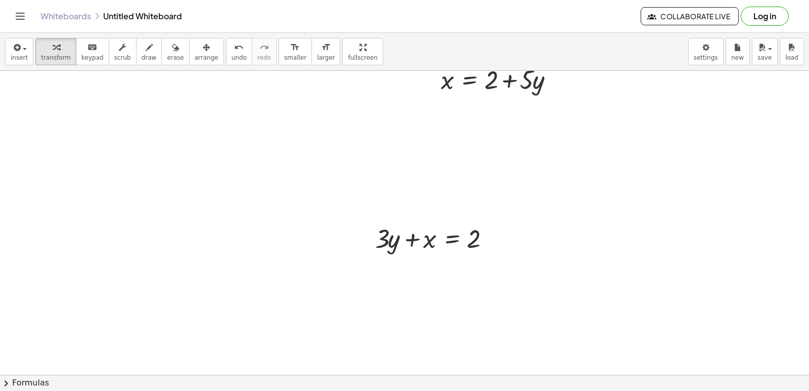
scroll to position [2178, 0]
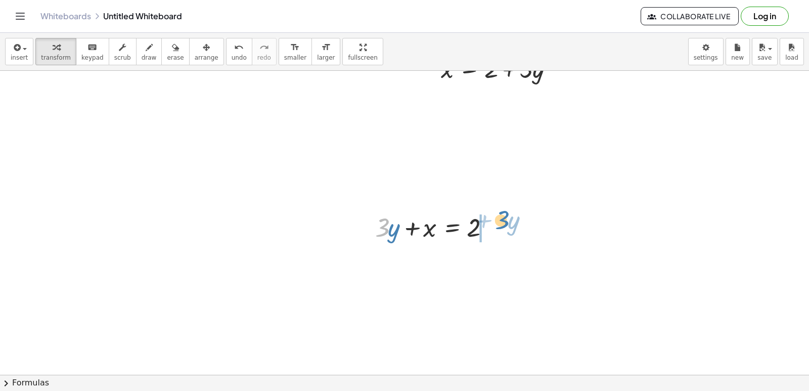
drag, startPoint x: 455, startPoint y: 230, endPoint x: 513, endPoint y: 222, distance: 59.1
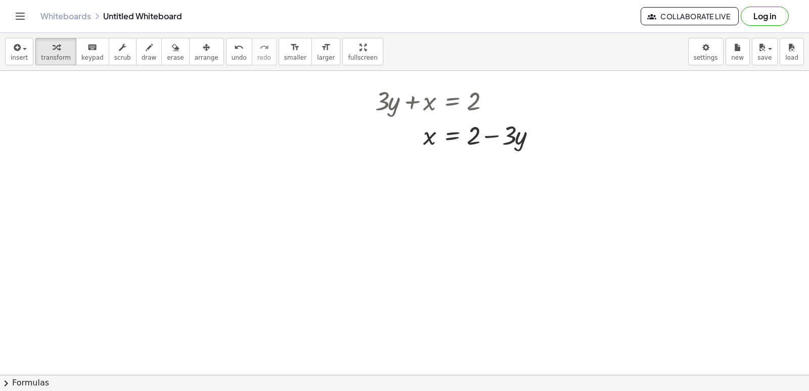
scroll to position [2330, 0]
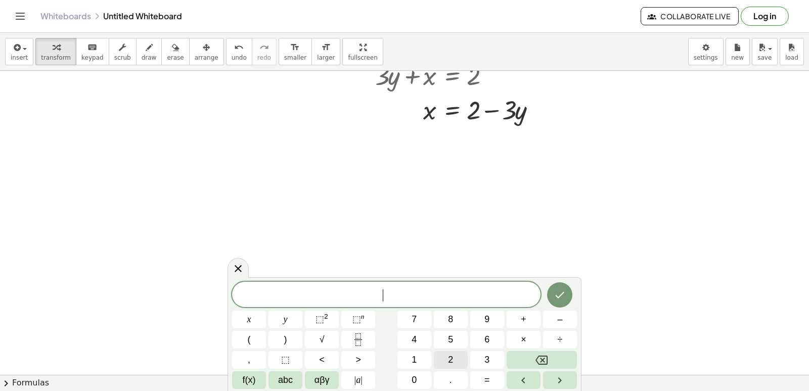
click at [454, 363] on button "2" at bounding box center [451, 360] width 34 height 18
click at [248, 338] on span "(" at bounding box center [249, 340] width 3 height 14
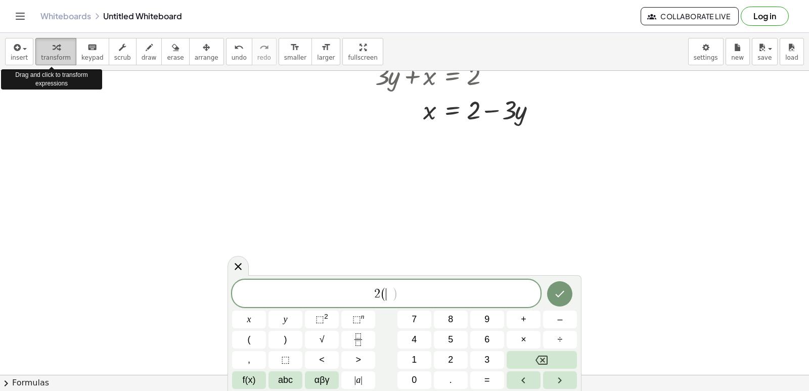
click at [51, 60] on span "transform" at bounding box center [56, 57] width 30 height 7
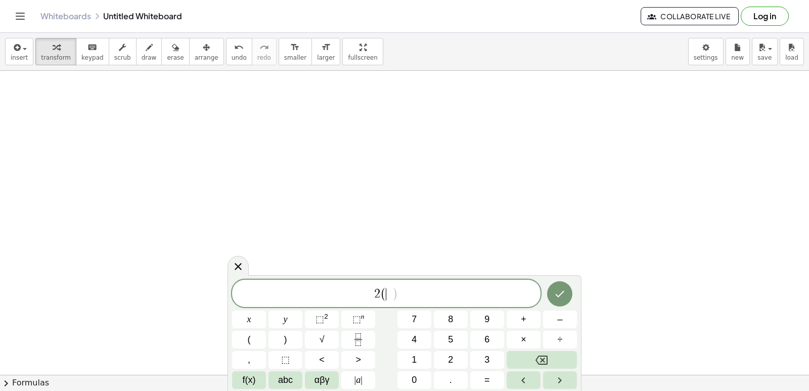
scroll to position [2431, 0]
click at [562, 354] on button "Backspace" at bounding box center [542, 360] width 70 height 18
click at [289, 322] on button "y" at bounding box center [286, 319] width 34 height 18
click at [521, 322] on span "+" at bounding box center [524, 320] width 6 height 14
click at [255, 317] on button "x" at bounding box center [249, 319] width 34 height 18
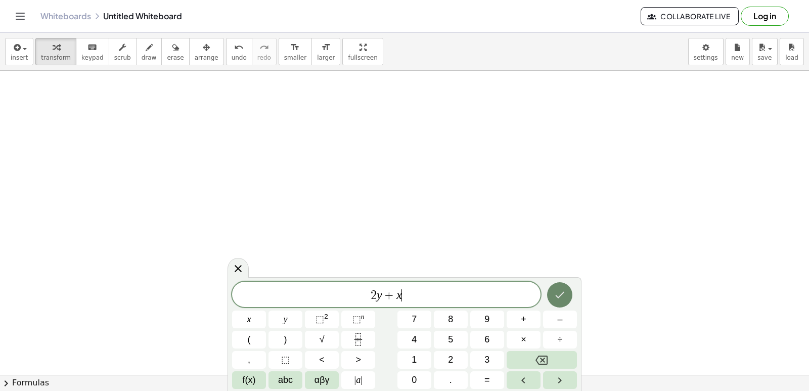
click at [563, 285] on button "Done" at bounding box center [559, 294] width 25 height 25
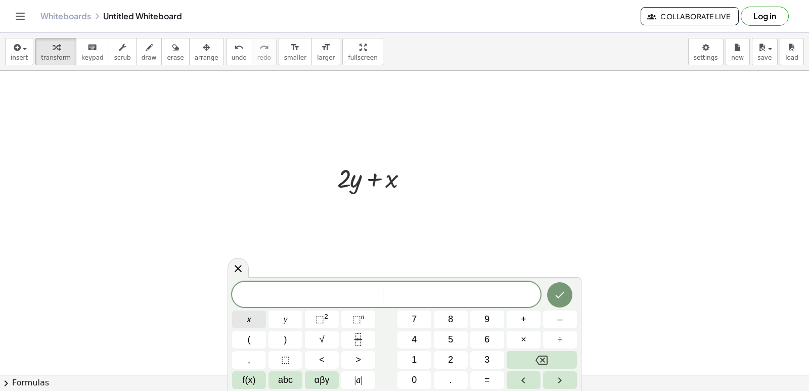
click at [259, 323] on button "x" at bounding box center [249, 319] width 34 height 18
click at [481, 378] on button "=" at bounding box center [487, 380] width 34 height 18
click at [451, 339] on span "5" at bounding box center [450, 340] width 5 height 14
click at [563, 299] on icon "Done" at bounding box center [560, 295] width 12 height 12
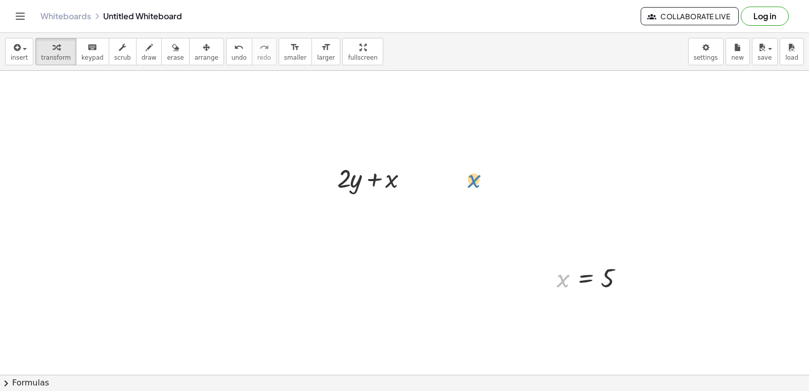
drag, startPoint x: 567, startPoint y: 285, endPoint x: 482, endPoint y: 185, distance: 131.7
drag, startPoint x: 590, startPoint y: 276, endPoint x: 514, endPoint y: 177, distance: 124.3
drag, startPoint x: 593, startPoint y: 276, endPoint x: 476, endPoint y: 164, distance: 162.0
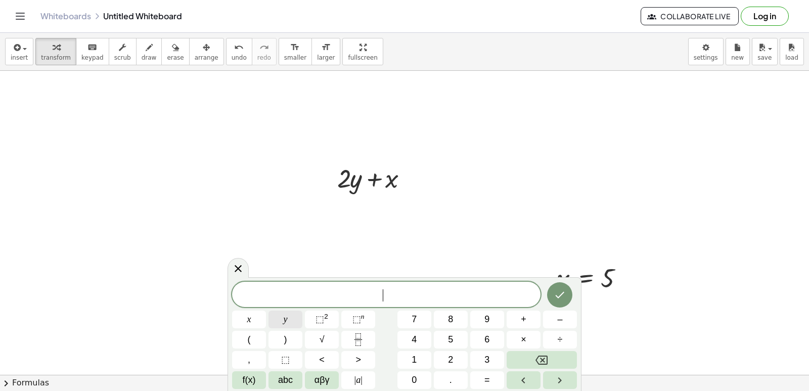
click at [280, 313] on button "y" at bounding box center [286, 319] width 34 height 18
click at [482, 373] on button "=" at bounding box center [487, 380] width 34 height 18
click at [489, 354] on span "3" at bounding box center [486, 360] width 5 height 14
click at [554, 289] on icon "Done" at bounding box center [560, 295] width 12 height 12
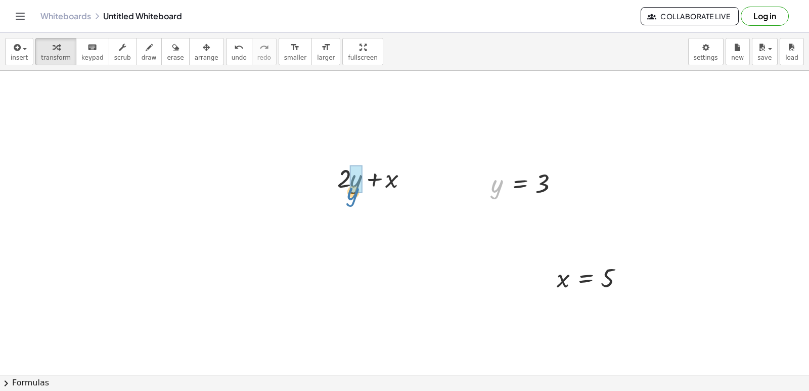
drag, startPoint x: 438, startPoint y: 189, endPoint x: 355, endPoint y: 199, distance: 84.0
drag, startPoint x: 563, startPoint y: 285, endPoint x: 415, endPoint y: 242, distance: 154.1
drag, startPoint x: 410, startPoint y: 234, endPoint x: 485, endPoint y: 258, distance: 78.7
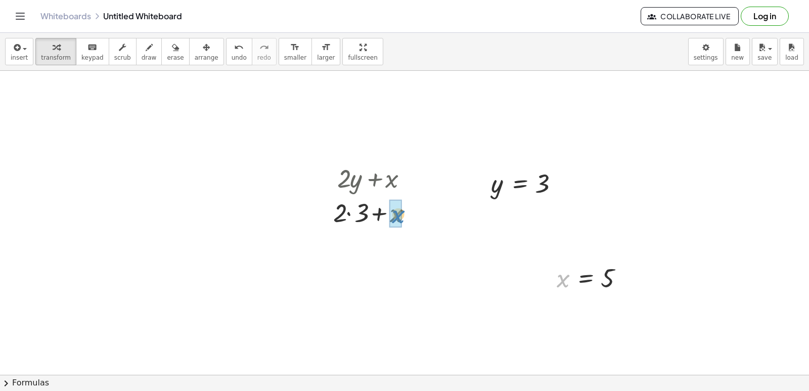
drag, startPoint x: 565, startPoint y: 278, endPoint x: 396, endPoint y: 213, distance: 180.4
click at [375, 209] on div at bounding box center [376, 212] width 97 height 34
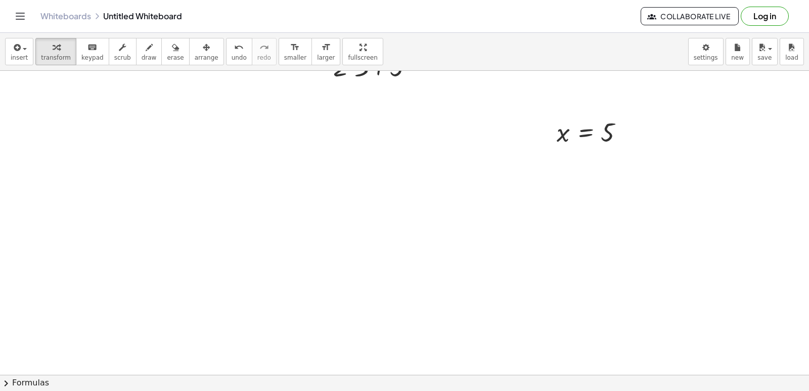
scroll to position [2634, 0]
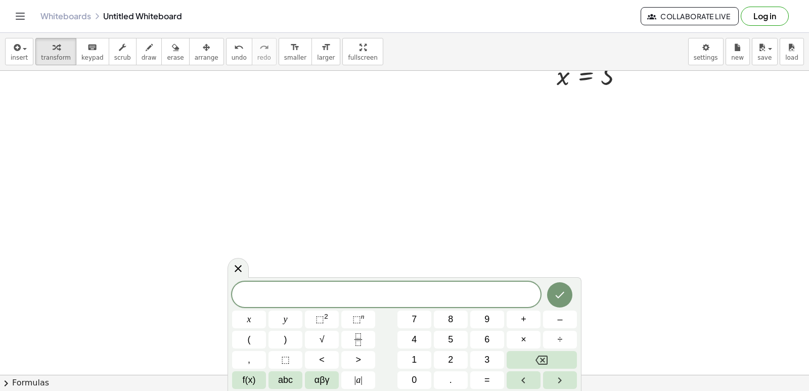
drag, startPoint x: 468, startPoint y: 179, endPoint x: 285, endPoint y: 149, distance: 185.5
drag, startPoint x: 51, startPoint y: 139, endPoint x: 68, endPoint y: 136, distance: 17.4
click at [244, 274] on div at bounding box center [238, 267] width 21 height 20
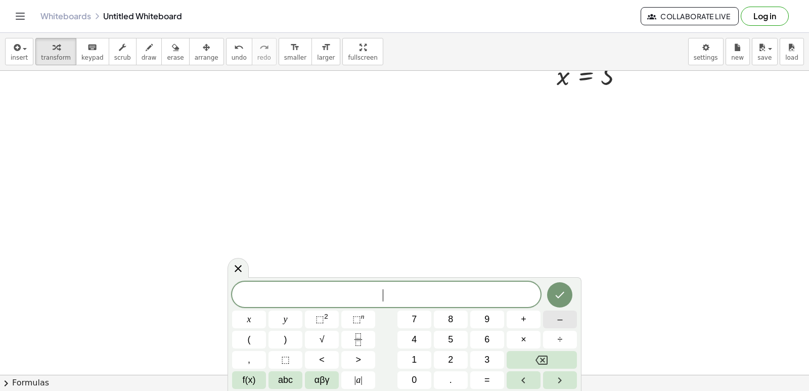
click at [567, 313] on button "–" at bounding box center [560, 319] width 34 height 18
click at [448, 360] on span "2" at bounding box center [450, 360] width 5 height 14
click at [290, 313] on button "y" at bounding box center [286, 319] width 34 height 18
click at [531, 327] on button "+" at bounding box center [524, 319] width 34 height 18
click at [418, 318] on button "7" at bounding box center [414, 319] width 34 height 18
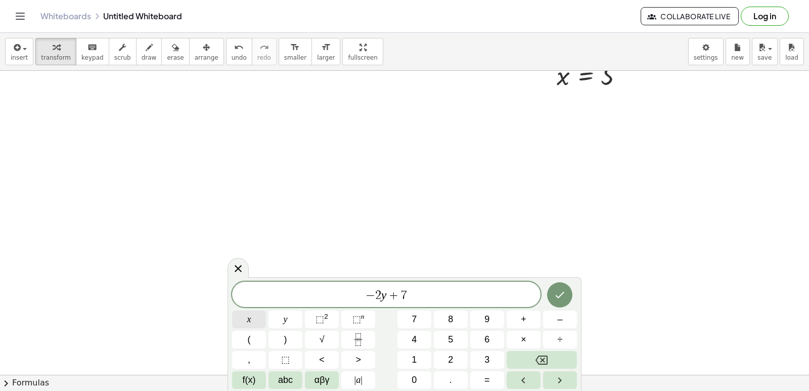
click at [255, 318] on button "x" at bounding box center [249, 319] width 34 height 18
click at [563, 301] on button "Done" at bounding box center [559, 294] width 25 height 25
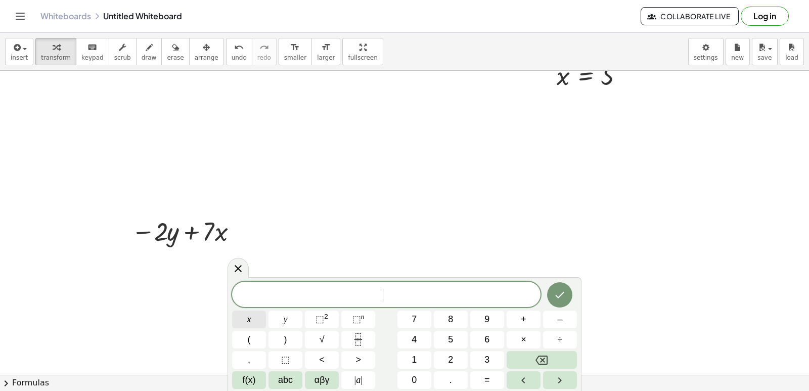
click at [241, 317] on button "x" at bounding box center [249, 319] width 34 height 18
click at [498, 382] on button "=" at bounding box center [487, 380] width 34 height 18
click at [557, 316] on span "–" at bounding box center [559, 320] width 5 height 14
click at [451, 355] on span "2" at bounding box center [450, 360] width 5 height 14
click at [556, 286] on button "Done" at bounding box center [559, 294] width 25 height 25
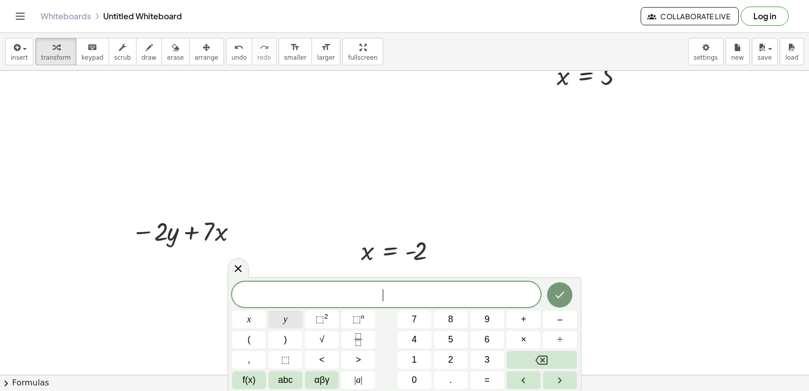
click at [292, 324] on button "y" at bounding box center [286, 319] width 34 height 18
click at [496, 380] on button "=" at bounding box center [487, 380] width 34 height 18
click at [495, 335] on button "6" at bounding box center [487, 340] width 34 height 18
click at [567, 294] on button "Done" at bounding box center [559, 294] width 25 height 25
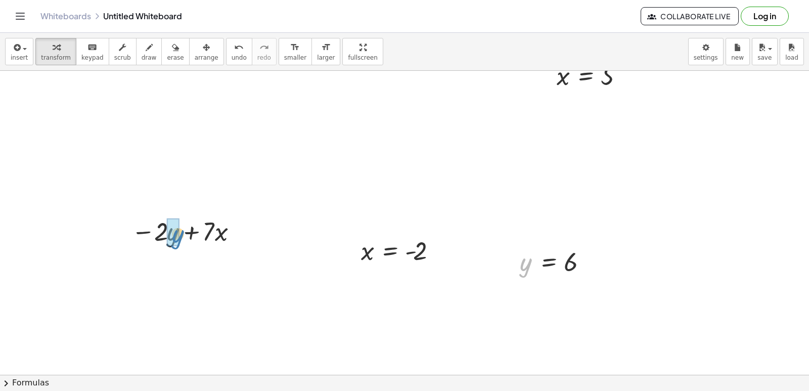
drag, startPoint x: 524, startPoint y: 273, endPoint x: 176, endPoint y: 245, distance: 349.0
drag, startPoint x: 367, startPoint y: 253, endPoint x: 232, endPoint y: 263, distance: 135.4
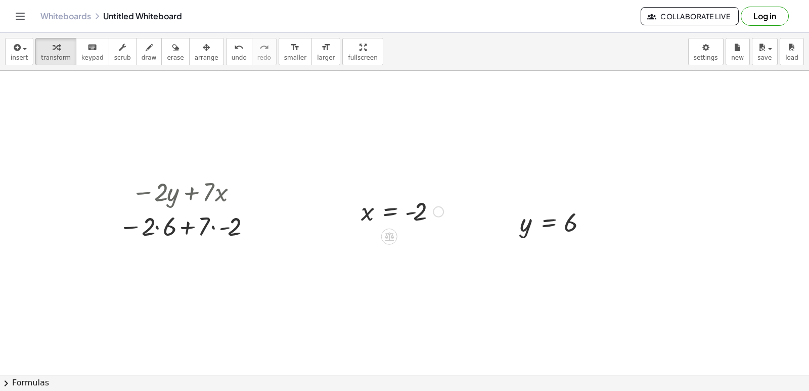
scroll to position [2684, 0]
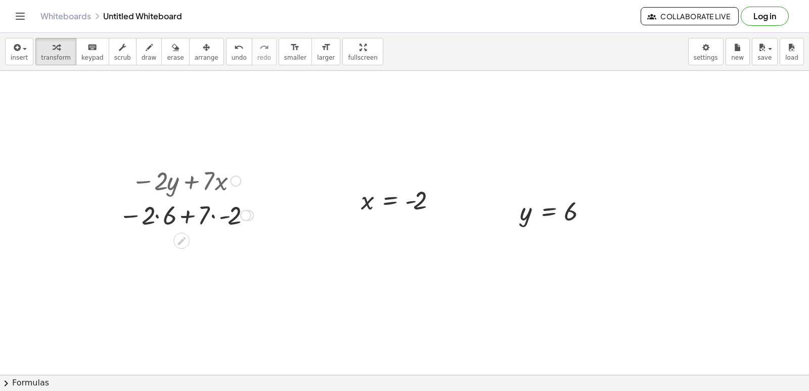
click at [186, 208] on div at bounding box center [186, 214] width 145 height 34
click at [221, 210] on div at bounding box center [186, 214] width 145 height 34
click at [193, 254] on div at bounding box center [186, 249] width 145 height 34
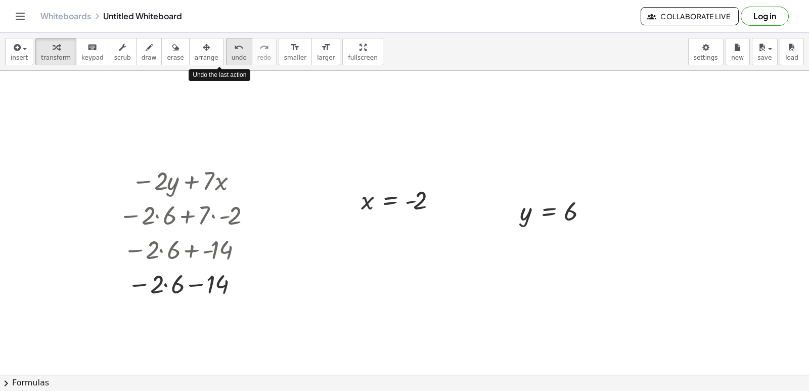
click at [232, 54] on span "undo" at bounding box center [239, 57] width 15 height 7
click at [232, 61] on span "undo" at bounding box center [239, 57] width 15 height 7
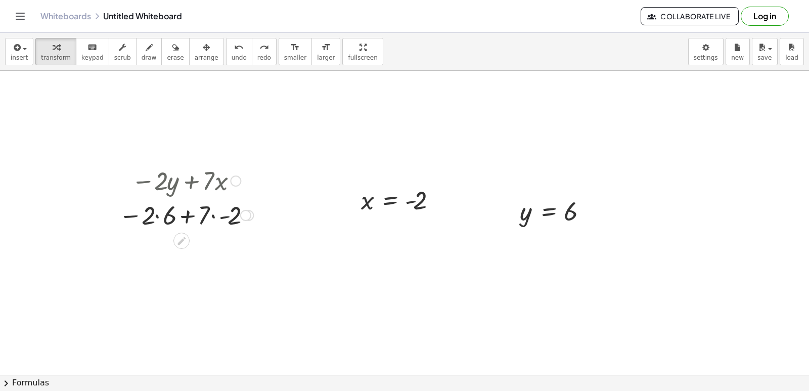
click at [160, 217] on div at bounding box center [186, 214] width 145 height 34
click at [185, 259] on div at bounding box center [186, 249] width 145 height 34
click at [216, 249] on div at bounding box center [186, 249] width 145 height 34
click at [190, 251] on div at bounding box center [186, 248] width 145 height 33
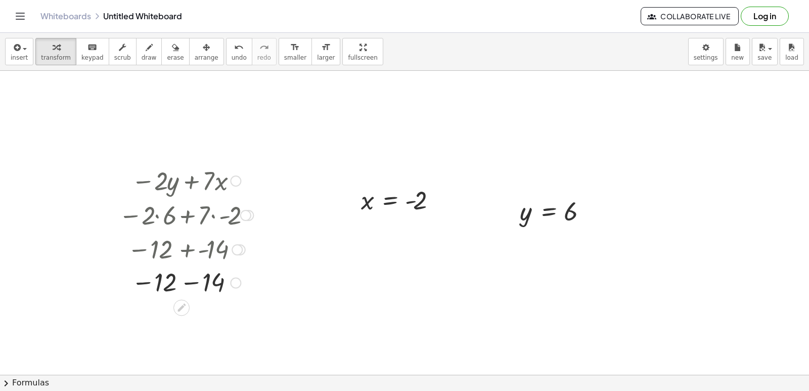
click at [187, 283] on div at bounding box center [186, 281] width 145 height 33
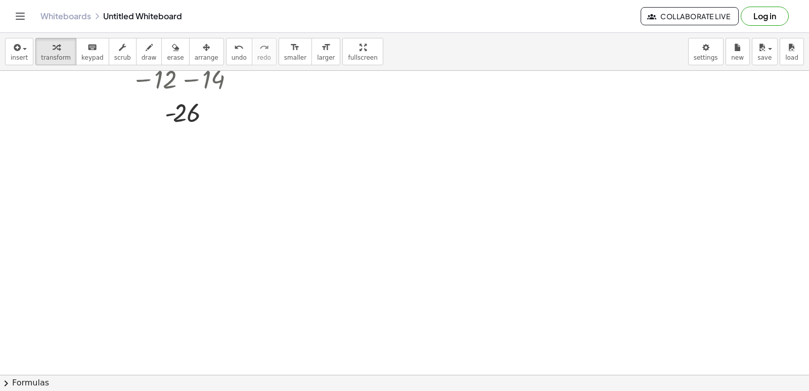
scroll to position [2937, 0]
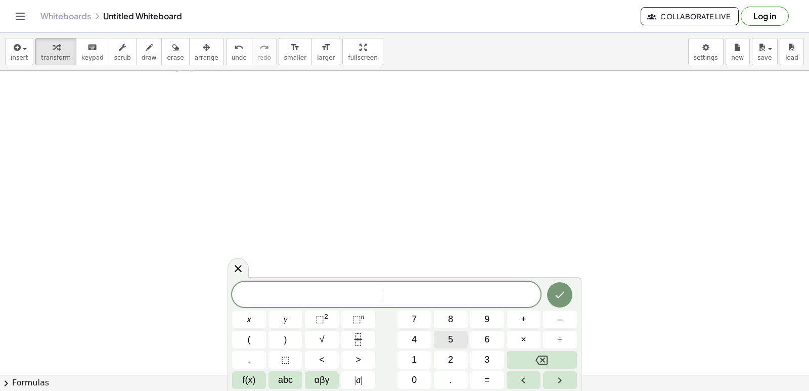
click at [454, 338] on button "5" at bounding box center [451, 340] width 34 height 18
click at [289, 320] on button "y" at bounding box center [286, 319] width 34 height 18
click at [511, 322] on button "+" at bounding box center [524, 319] width 34 height 18
click at [250, 314] on span "x" at bounding box center [249, 320] width 4 height 14
click at [562, 288] on button "Done" at bounding box center [559, 294] width 25 height 25
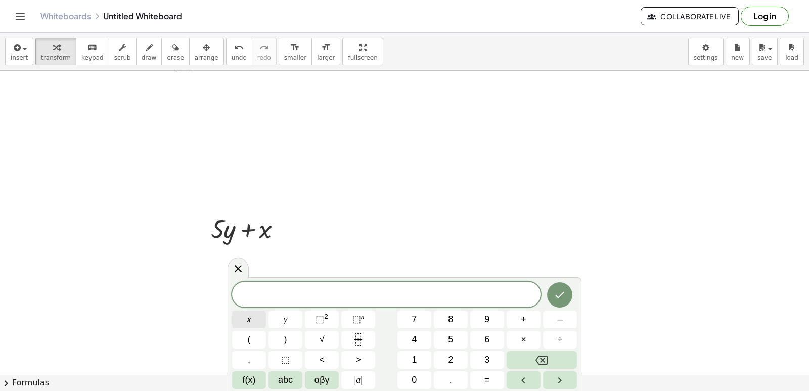
click at [250, 321] on span "x" at bounding box center [249, 320] width 4 height 14
click at [479, 372] on button "=" at bounding box center [487, 380] width 34 height 18
click at [421, 319] on button "7" at bounding box center [414, 319] width 34 height 18
click at [559, 290] on icon "Done" at bounding box center [560, 295] width 12 height 12
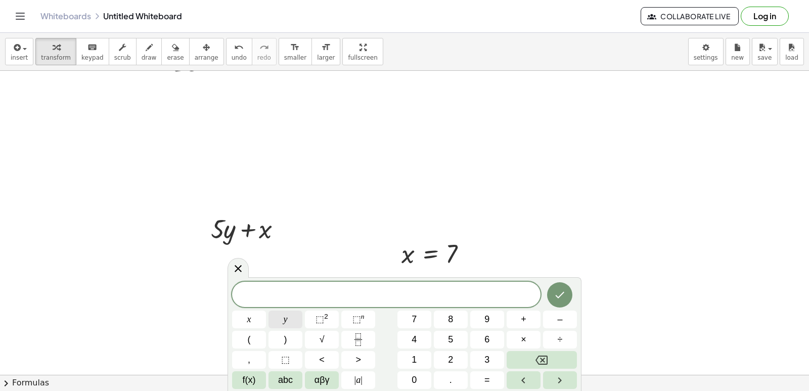
click at [291, 318] on button "y" at bounding box center [286, 319] width 34 height 18
click at [491, 377] on button "=" at bounding box center [487, 380] width 34 height 18
click at [555, 319] on button "–" at bounding box center [560, 319] width 34 height 18
click at [484, 363] on span "3" at bounding box center [486, 360] width 5 height 14
click at [553, 287] on button "Done" at bounding box center [559, 294] width 25 height 25
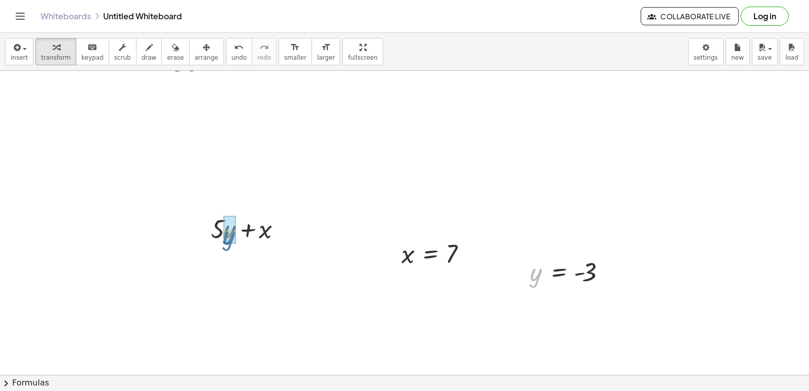
drag, startPoint x: 536, startPoint y: 279, endPoint x: 232, endPoint y: 244, distance: 305.9
drag, startPoint x: 410, startPoint y: 259, endPoint x: 282, endPoint y: 274, distance: 128.8
click at [217, 260] on div at bounding box center [249, 262] width 105 height 34
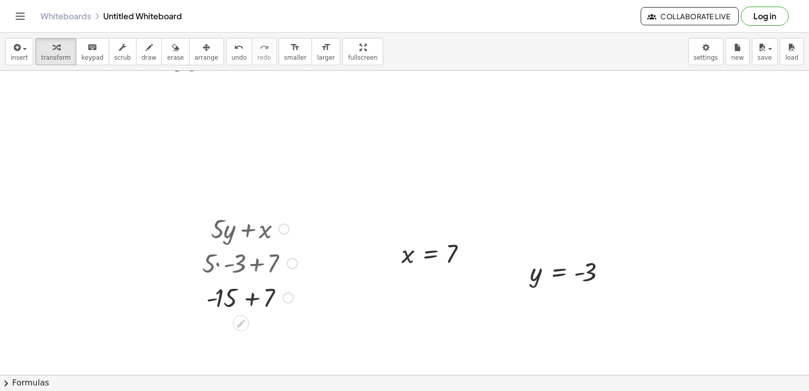
click at [253, 299] on div at bounding box center [249, 297] width 105 height 34
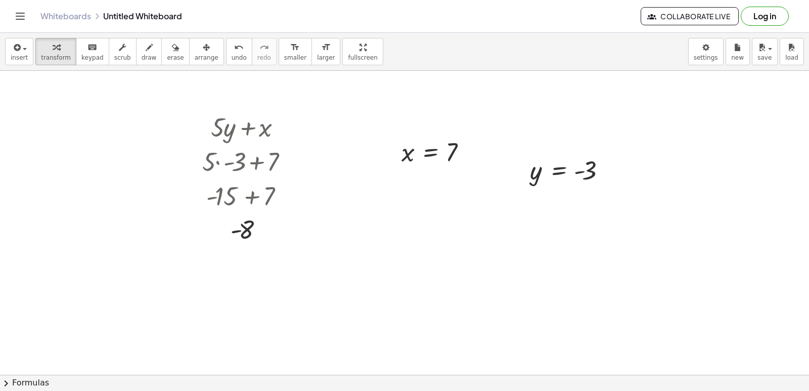
scroll to position [3241, 0]
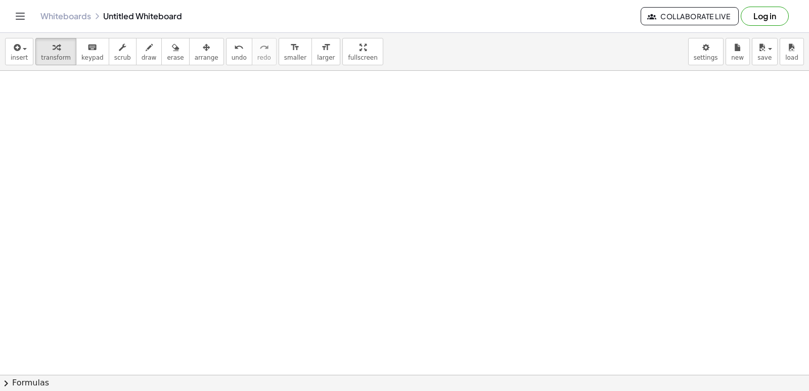
drag, startPoint x: 424, startPoint y: 204, endPoint x: 248, endPoint y: 31, distance: 247.4
click at [251, 31] on div "Graspable Math Activities Get Started Activity Bank Assigned Work Classes White…" at bounding box center [404, 195] width 809 height 391
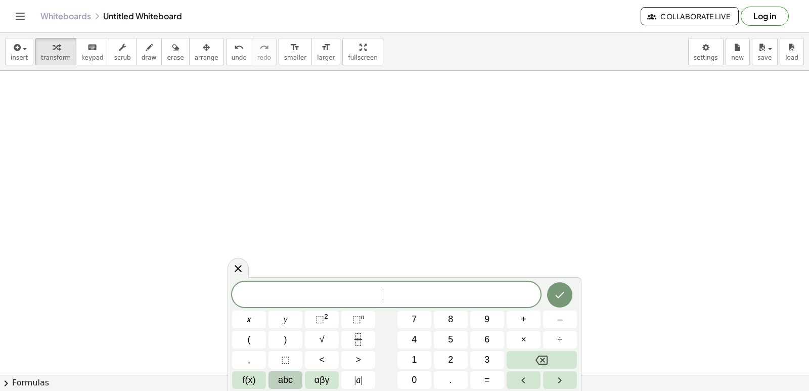
click at [287, 380] on span "abc" at bounding box center [285, 380] width 15 height 14
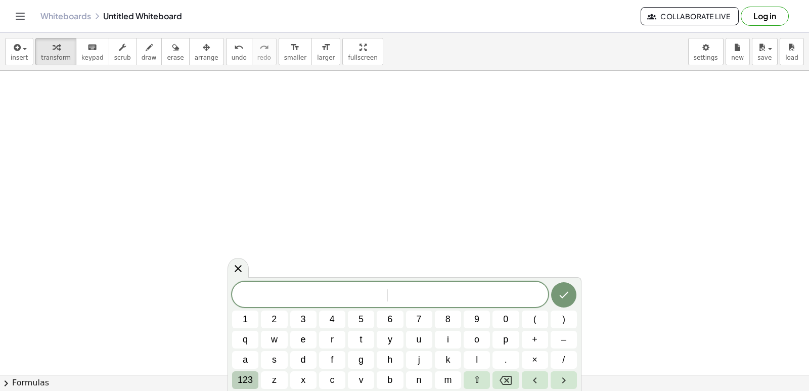
click at [244, 380] on span "123" at bounding box center [245, 380] width 15 height 14
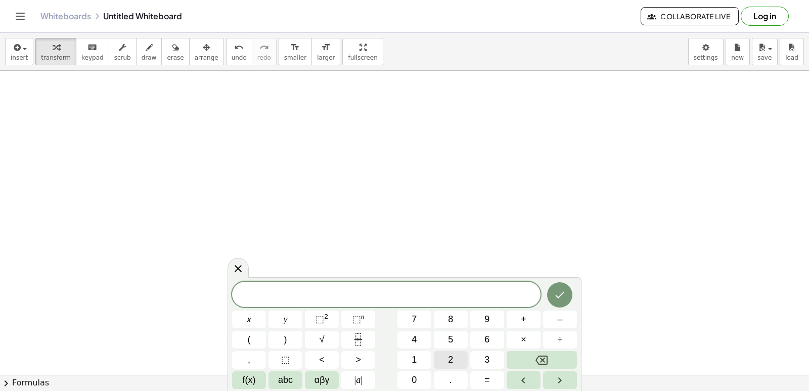
click at [458, 360] on button "2" at bounding box center [451, 360] width 34 height 18
click at [470, 328] on div "x" at bounding box center [487, 319] width 34 height 18
click at [533, 318] on button "+" at bounding box center [524, 319] width 34 height 18
click at [292, 314] on button "y" at bounding box center [286, 319] width 34 height 18
click at [497, 382] on button "=" at bounding box center [487, 380] width 34 height 18
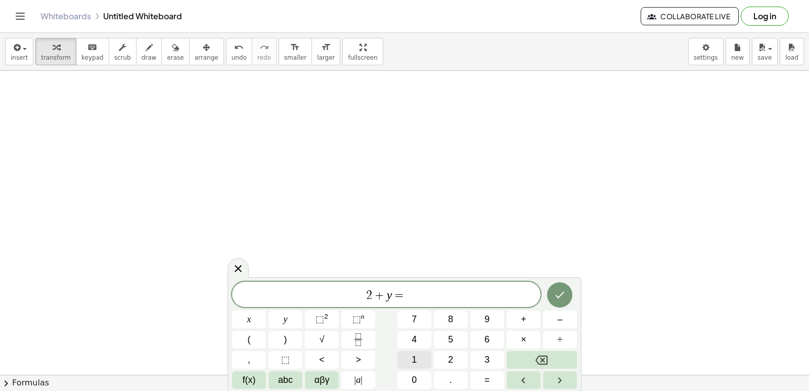
click at [414, 359] on span "1" at bounding box center [414, 360] width 5 height 14
click at [419, 331] on div "2 + y = 1 ​ x y ⬚ 2 ⬚ n 7 8 9 + – ( ) √ 4 5 6 × ÷ , ⬚ < > 1 2 3 f(x) abc αβγ | …" at bounding box center [404, 335] width 345 height 107
click at [411, 340] on button "4" at bounding box center [414, 340] width 34 height 18
click at [553, 299] on button "Done" at bounding box center [559, 294] width 25 height 25
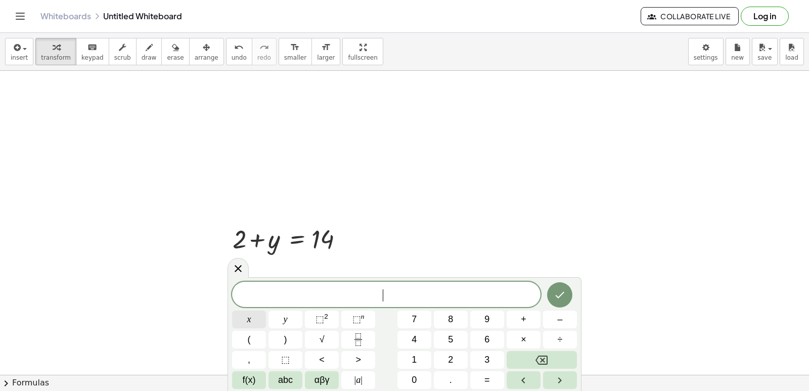
click at [258, 323] on button "x" at bounding box center [249, 319] width 34 height 18
click at [555, 324] on button "–" at bounding box center [560, 319] width 34 height 18
click at [296, 321] on button "y" at bounding box center [286, 319] width 34 height 18
click at [483, 377] on button "=" at bounding box center [487, 380] width 34 height 18
click at [415, 340] on span "4" at bounding box center [414, 340] width 5 height 14
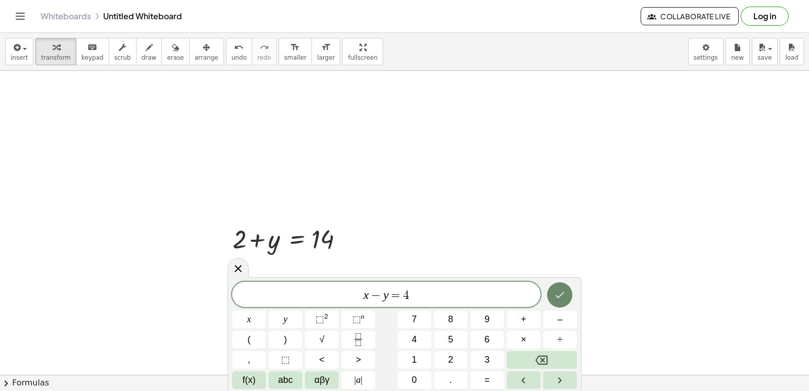
click at [557, 297] on icon "Done" at bounding box center [560, 295] width 12 height 12
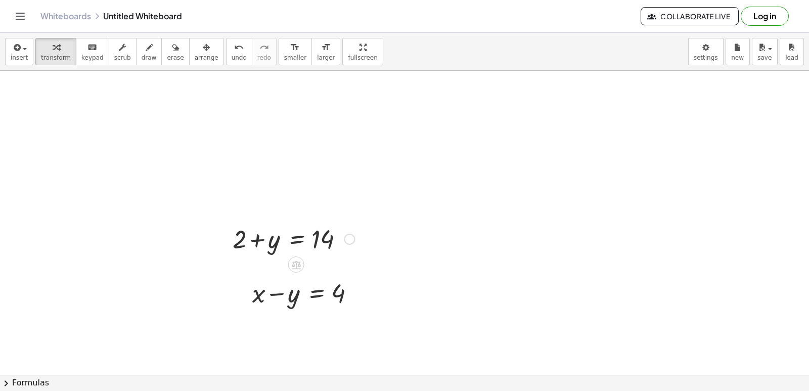
scroll to position [3292, 0]
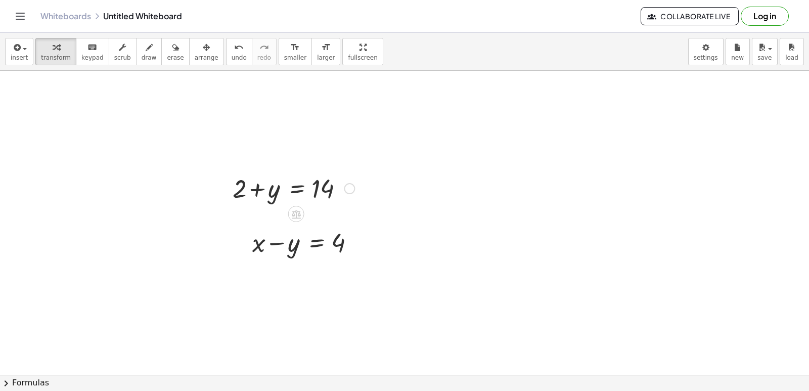
click at [256, 193] on div at bounding box center [294, 187] width 132 height 34
click at [232, 55] on span "undo" at bounding box center [239, 57] width 15 height 7
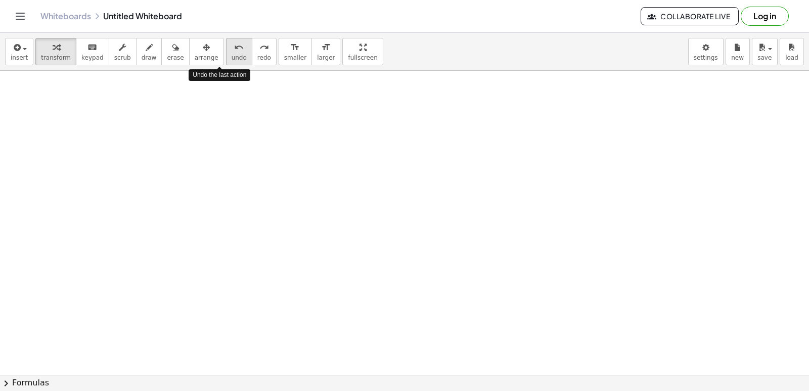
click at [232, 55] on span "undo" at bounding box center [239, 57] width 15 height 7
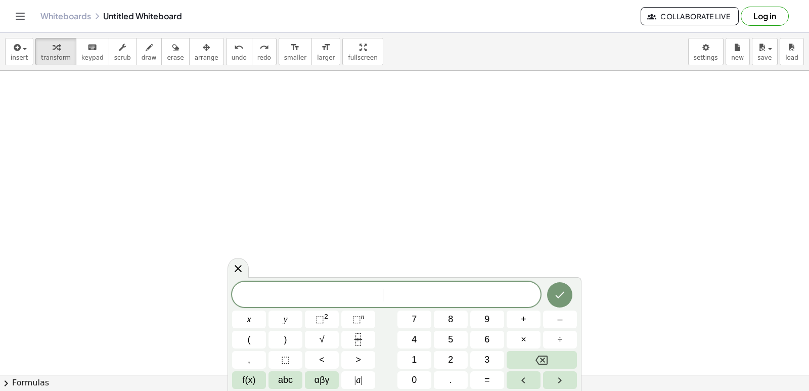
click at [454, 360] on button "2" at bounding box center [451, 360] width 34 height 18
click at [260, 321] on button "x" at bounding box center [249, 319] width 34 height 18
click at [486, 306] on div "2 x ​ x y ⬚ 2 ⬚ n 7 8 9 + – ( ) √ 4 5 6 × ÷ , ⬚ < > 1 2 3 f(x) abc αβγ | a | 0 …" at bounding box center [404, 335] width 345 height 107
click at [288, 315] on button "y" at bounding box center [286, 319] width 34 height 18
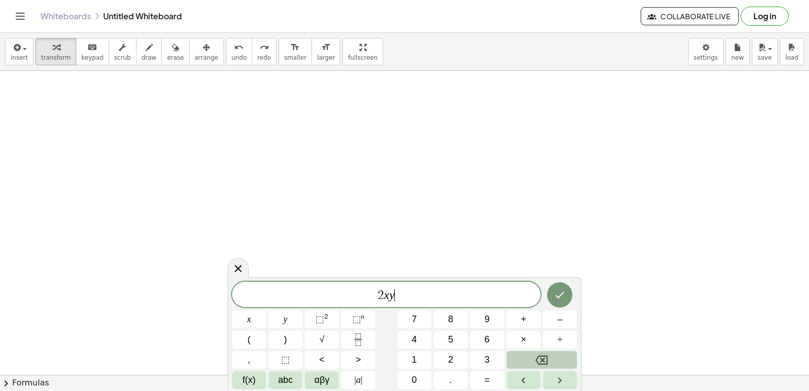
click at [529, 360] on button "Backspace" at bounding box center [542, 360] width 70 height 18
click at [524, 317] on span "+" at bounding box center [524, 320] width 6 height 14
click at [288, 312] on button "y" at bounding box center [286, 319] width 34 height 18
click at [482, 374] on button "=" at bounding box center [487, 380] width 34 height 18
click at [415, 355] on span "1" at bounding box center [414, 360] width 5 height 14
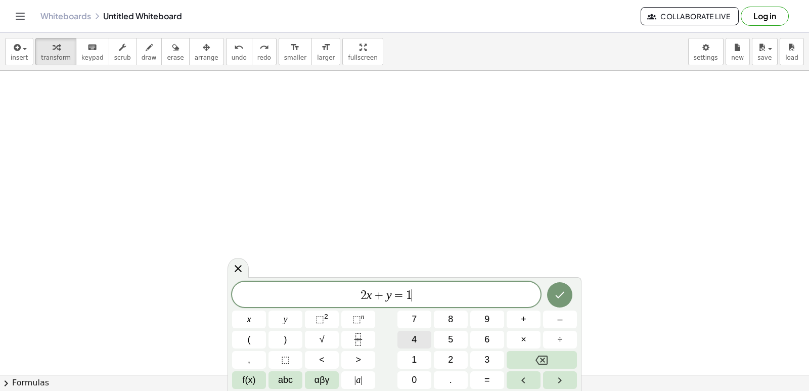
click at [418, 335] on button "4" at bounding box center [414, 340] width 34 height 18
click at [561, 290] on icon "Done" at bounding box center [560, 295] width 12 height 12
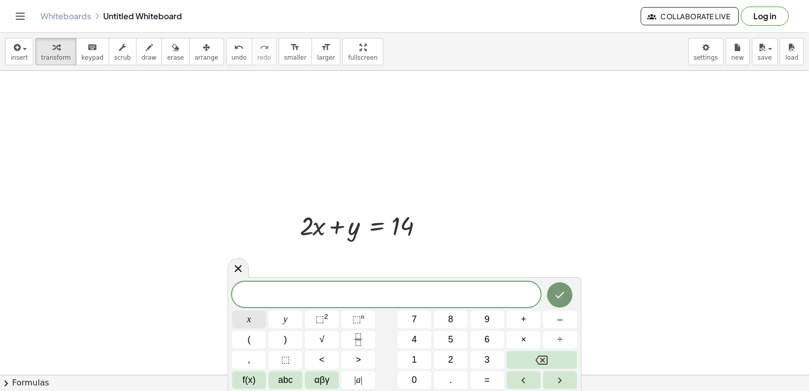
click at [248, 316] on span "x" at bounding box center [249, 320] width 4 height 14
click at [525, 305] on div "x ​ x y ⬚ 2 ⬚ n 7 8 9 + – ( ) √ 4 5 6 × ÷ , ⬚ < > 1 2 3 f(x) abc αβγ | a | 0 . =" at bounding box center [404, 335] width 345 height 107
click at [287, 322] on span "y" at bounding box center [286, 320] width 4 height 14
click at [482, 380] on button "=" at bounding box center [487, 380] width 34 height 18
click at [380, 295] on span "x ​ y =" at bounding box center [386, 295] width 308 height 14
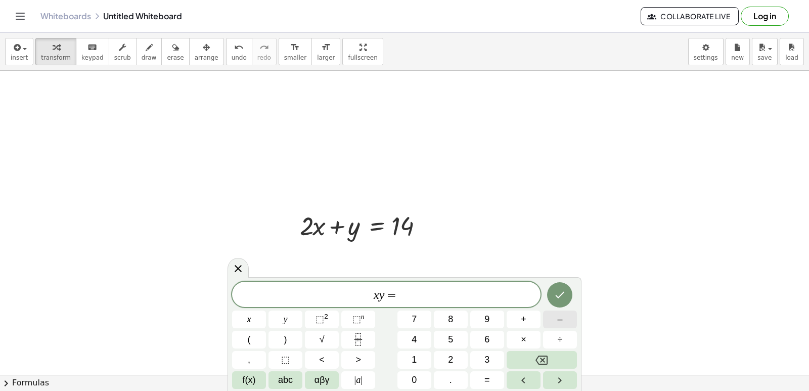
click at [555, 322] on button "–" at bounding box center [560, 319] width 34 height 18
click at [407, 294] on span "x − ​ y =" at bounding box center [386, 295] width 308 height 14
click at [441, 336] on div "x − y = ​ x y ⬚ 2 ⬚ n 7 8 9 + – ( ) √ 4 5 6 × ÷ , ⬚ < > 1 2 3 f(x) abc αβγ | a …" at bounding box center [404, 335] width 345 height 107
click at [414, 339] on span "4" at bounding box center [414, 340] width 5 height 14
click at [561, 292] on icon "Done" at bounding box center [560, 295] width 12 height 12
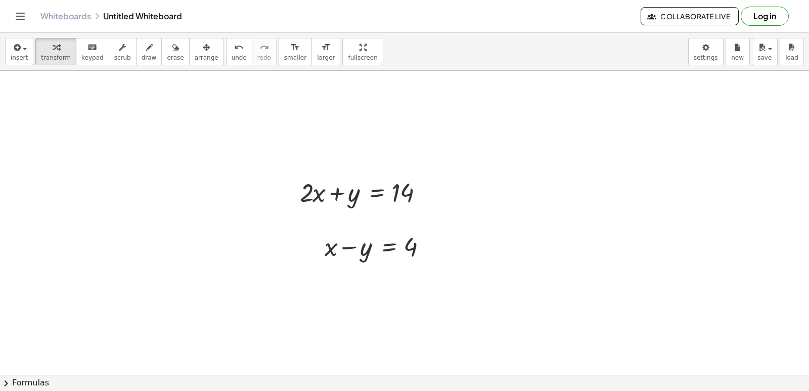
scroll to position [3343, 0]
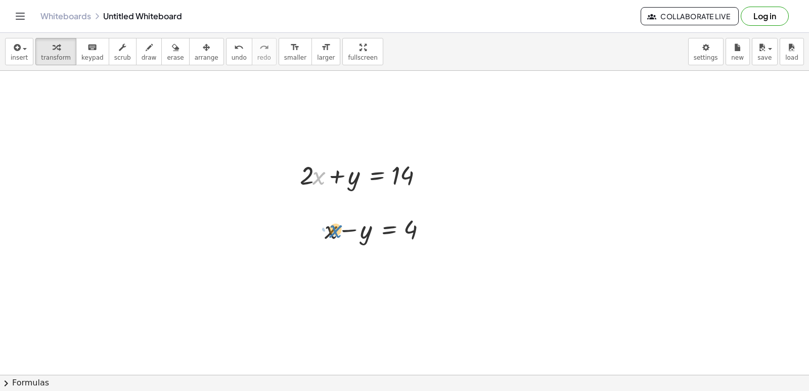
drag, startPoint x: 313, startPoint y: 175, endPoint x: 329, endPoint y: 232, distance: 58.9
drag, startPoint x: 325, startPoint y: 232, endPoint x: 307, endPoint y: 168, distance: 65.8
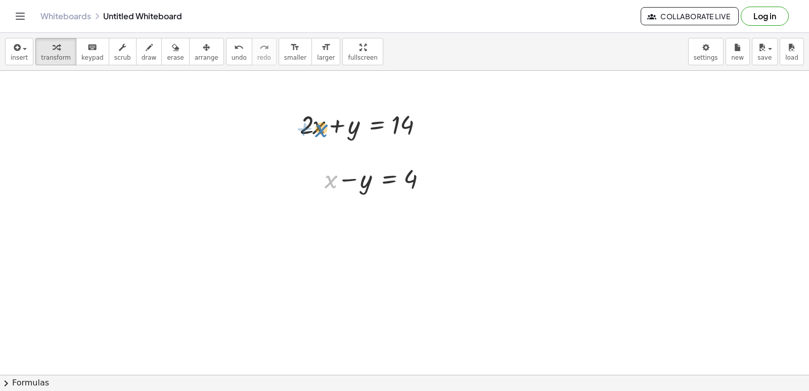
drag, startPoint x: 333, startPoint y: 181, endPoint x: 324, endPoint y: 129, distance: 52.3
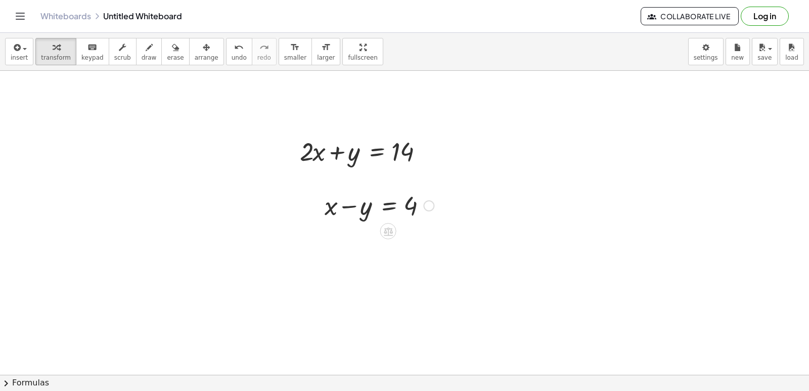
scroll to position [3343, 0]
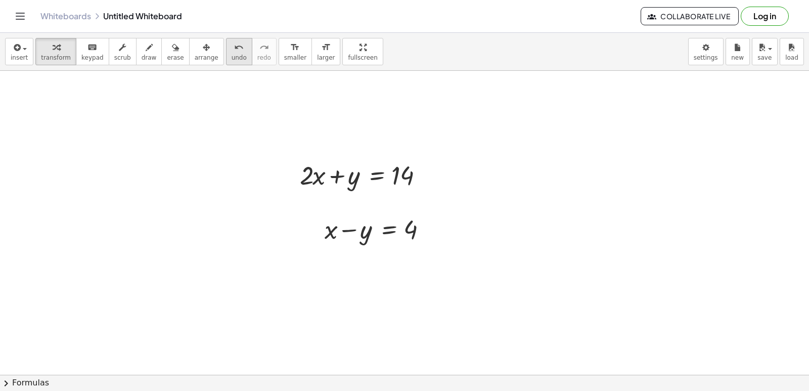
click at [232, 59] on span "undo" at bounding box center [239, 57] width 15 height 7
click at [427, 179] on div at bounding box center [429, 175] width 11 height 11
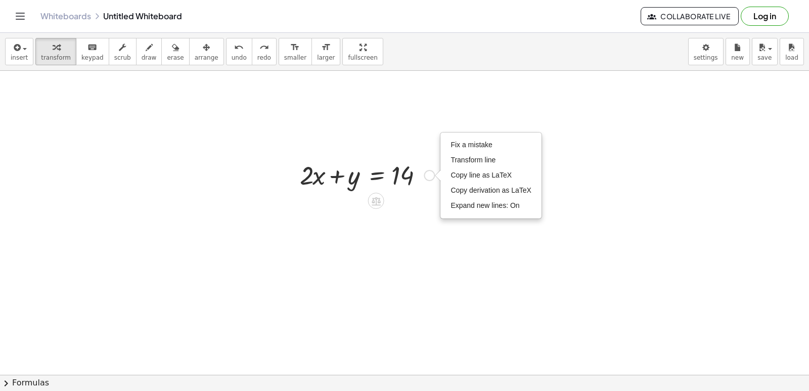
click at [428, 179] on div "Fix a mistake Transform line Copy line as LaTeX Copy derivation as LaTeX Expand…" at bounding box center [429, 175] width 11 height 11
drag, startPoint x: 428, startPoint y: 179, endPoint x: 567, endPoint y: 191, distance: 139.1
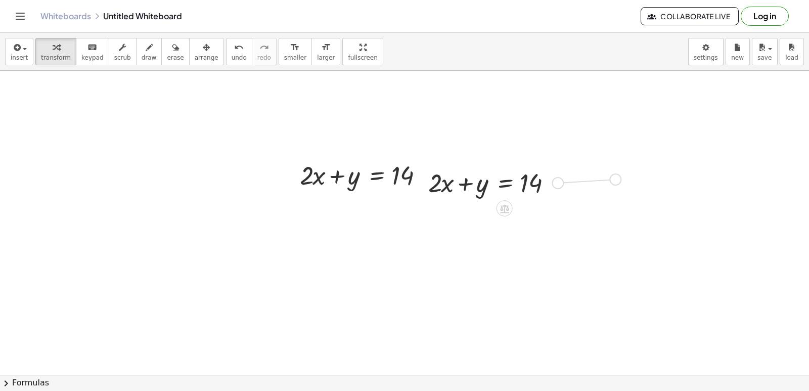
drag, startPoint x: 555, startPoint y: 182, endPoint x: 617, endPoint y: 179, distance: 62.3
drag, startPoint x: 448, startPoint y: 182, endPoint x: 362, endPoint y: 234, distance: 100.3
click at [234, 49] on icon "undo" at bounding box center [239, 47] width 10 height 12
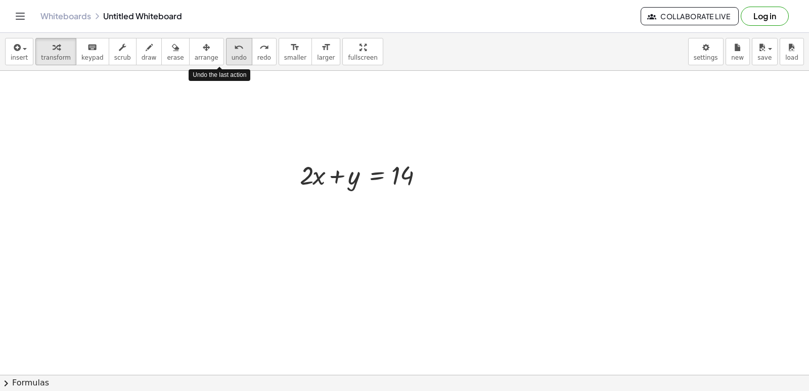
click at [226, 45] on button "undo undo" at bounding box center [239, 51] width 26 height 27
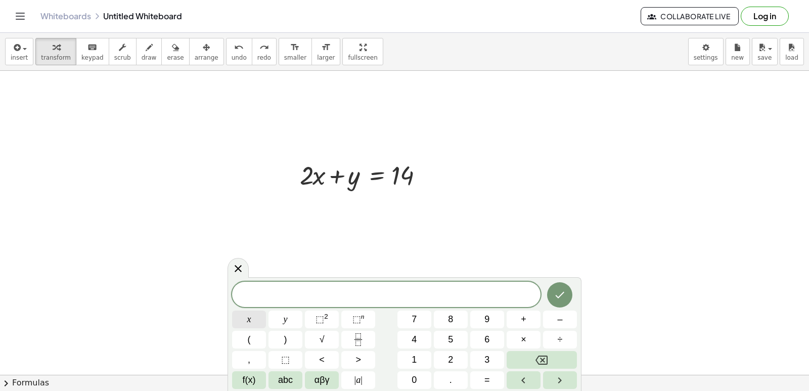
click at [283, 334] on div "​ x y ⬚ 2 ⬚ n 7 8 9 + – ( ) √ 4 5 6 × ÷ , ⬚ < > 1 2 3 f(x) abc αβγ | a | 0 . =" at bounding box center [404, 335] width 345 height 107
click at [254, 317] on button "x" at bounding box center [249, 319] width 34 height 18
click at [568, 319] on button "–" at bounding box center [560, 319] width 34 height 18
click at [303, 300] on span "​ x −" at bounding box center [386, 295] width 308 height 14
drag, startPoint x: 426, startPoint y: 291, endPoint x: 408, endPoint y: 292, distance: 18.7
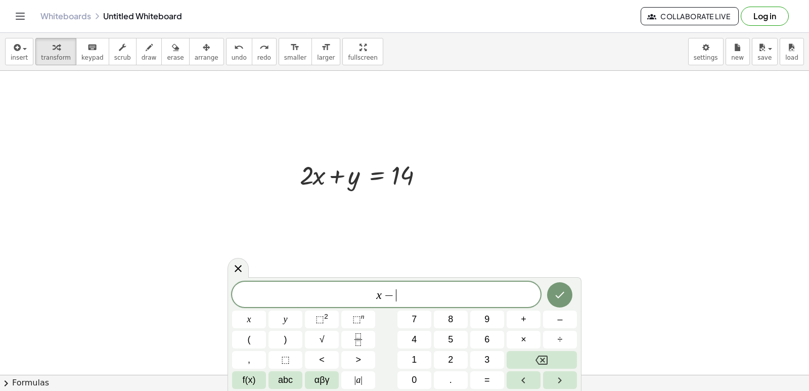
click at [426, 290] on span "x − ​" at bounding box center [386, 295] width 308 height 14
click at [292, 311] on button "y" at bounding box center [286, 319] width 34 height 18
click at [492, 375] on button "=" at bounding box center [487, 380] width 34 height 18
click at [419, 333] on button "4" at bounding box center [414, 340] width 34 height 18
click at [565, 288] on button "Done" at bounding box center [559, 294] width 25 height 25
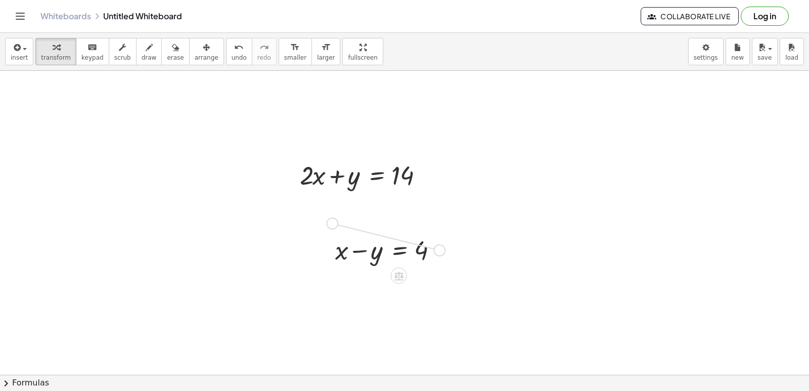
drag, startPoint x: 437, startPoint y: 248, endPoint x: 333, endPoint y: 221, distance: 107.6
drag, startPoint x: 325, startPoint y: 220, endPoint x: 375, endPoint y: 218, distance: 49.6
click at [411, 253] on div at bounding box center [389, 249] width 119 height 34
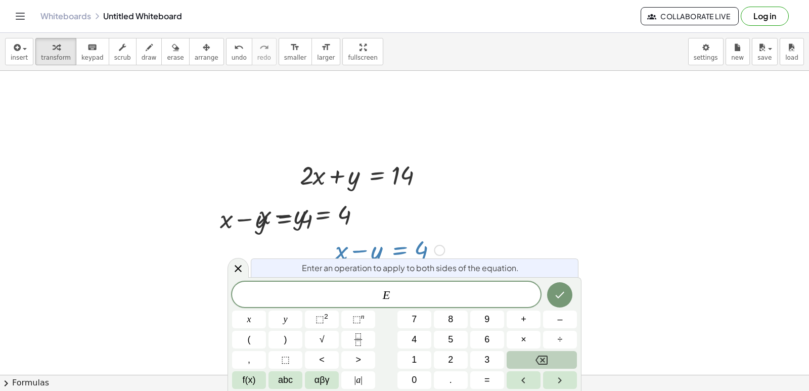
click at [547, 361] on icon "Backspace" at bounding box center [542, 359] width 12 height 9
click at [537, 358] on icon "Backspace" at bounding box center [542, 360] width 12 height 12
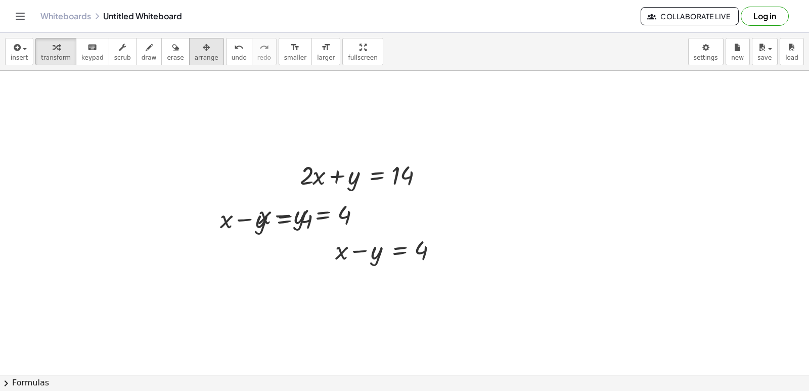
click at [195, 55] on span "arrange" at bounding box center [207, 57] width 24 height 7
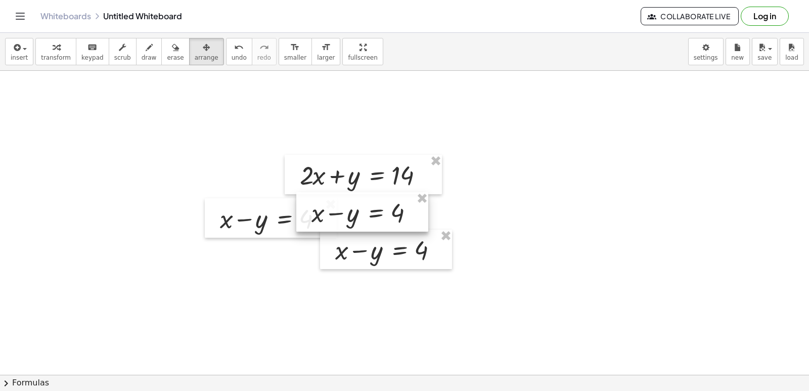
drag, startPoint x: 343, startPoint y: 211, endPoint x: 397, endPoint y: 208, distance: 54.2
click at [397, 208] on div at bounding box center [362, 211] width 132 height 39
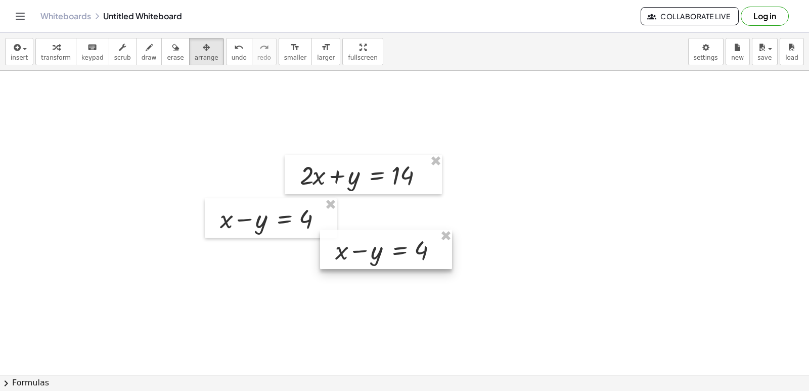
drag, startPoint x: 447, startPoint y: 236, endPoint x: 393, endPoint y: 232, distance: 53.8
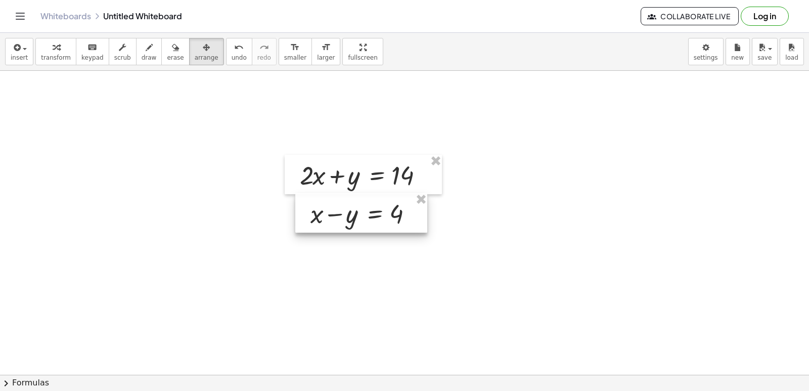
drag, startPoint x: 304, startPoint y: 203, endPoint x: 395, endPoint y: 198, distance: 90.7
click at [395, 198] on div at bounding box center [361, 212] width 132 height 39
click at [203, 52] on icon "button" at bounding box center [206, 47] width 7 height 12
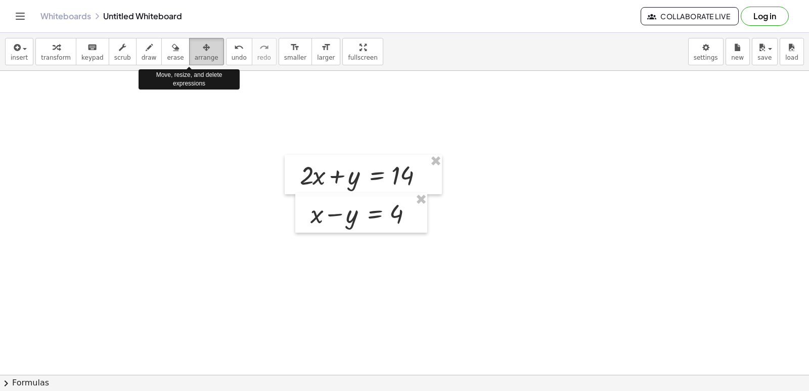
click at [195, 59] on span "arrange" at bounding box center [207, 57] width 24 height 7
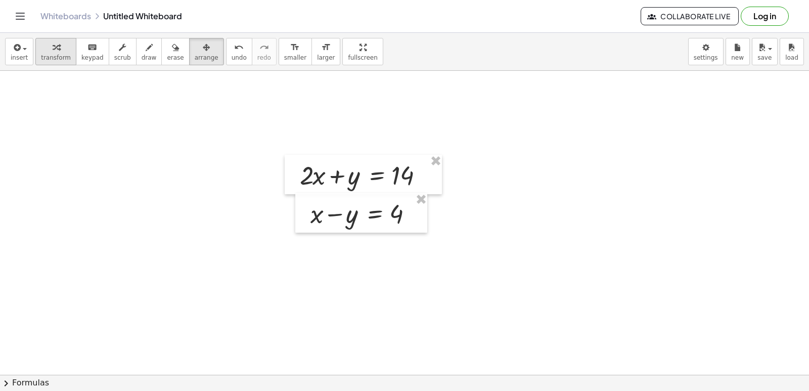
click at [53, 45] on icon "button" at bounding box center [56, 47] width 7 height 12
click at [146, 50] on icon "button" at bounding box center [149, 47] width 7 height 12
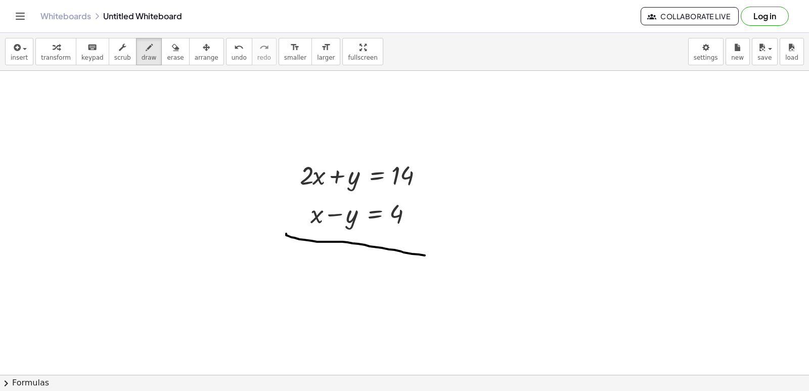
drag, startPoint x: 286, startPoint y: 234, endPoint x: 466, endPoint y: 259, distance: 181.8
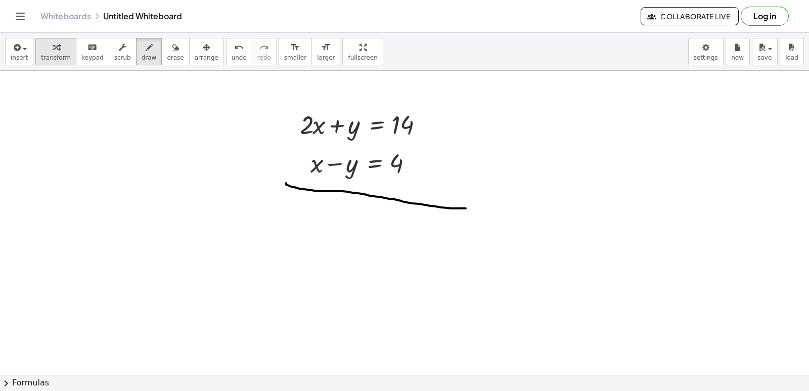
click at [52, 58] on span "transform" at bounding box center [56, 57] width 30 height 7
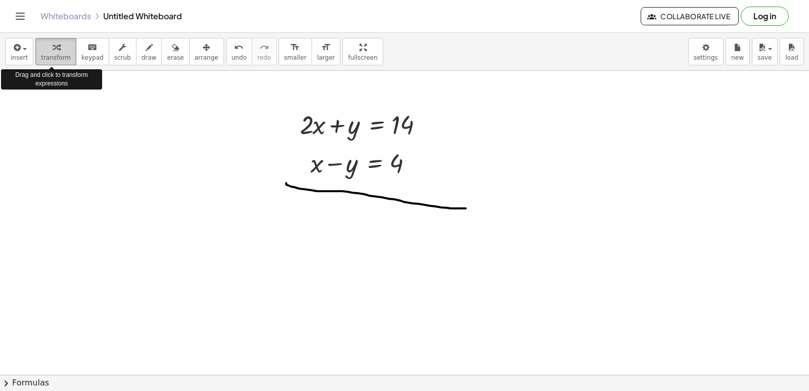
click at [52, 58] on span "transform" at bounding box center [56, 57] width 30 height 7
click at [53, 56] on span "transform" at bounding box center [56, 57] width 30 height 7
drag, startPoint x: 54, startPoint y: 54, endPoint x: 297, endPoint y: 276, distance: 328.6
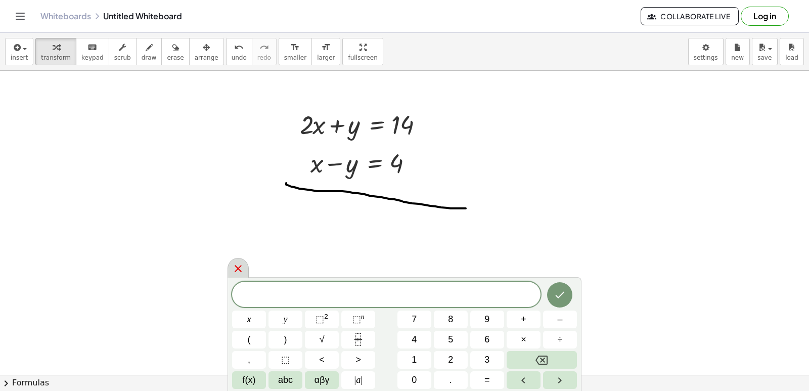
click at [236, 260] on div at bounding box center [238, 268] width 21 height 20
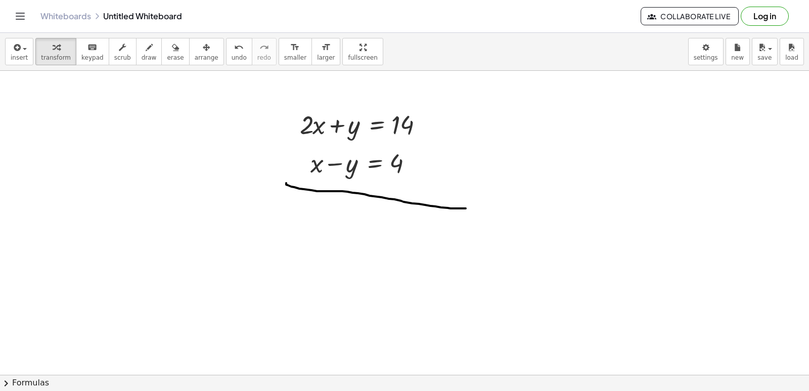
drag, startPoint x: 307, startPoint y: 202, endPoint x: 297, endPoint y: 209, distance: 12.2
drag, startPoint x: 304, startPoint y: 208, endPoint x: 259, endPoint y: 194, distance: 46.5
click at [48, 57] on span "transform" at bounding box center [56, 57] width 30 height 7
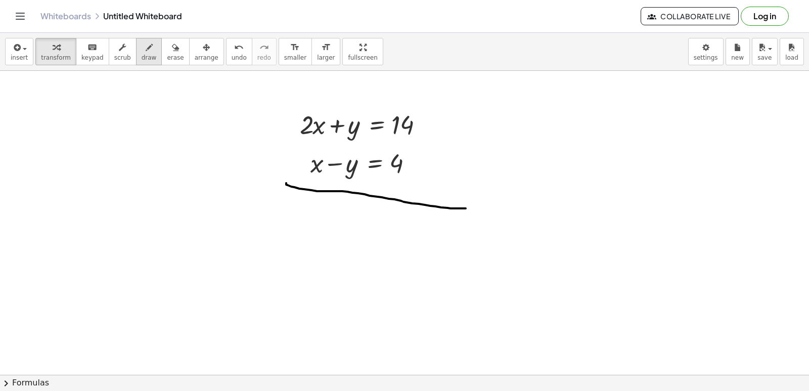
click at [136, 60] on button "draw" at bounding box center [149, 51] width 26 height 27
drag, startPoint x: 286, startPoint y: 210, endPoint x: 279, endPoint y: 251, distance: 42.0
drag, startPoint x: 303, startPoint y: 248, endPoint x: 324, endPoint y: 224, distance: 31.5
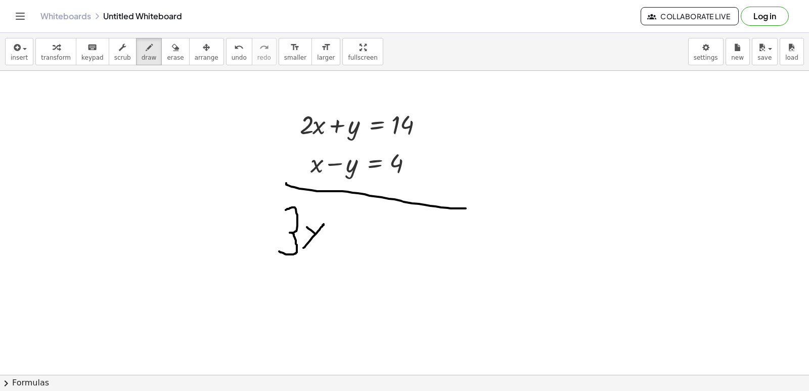
drag, startPoint x: 307, startPoint y: 227, endPoint x: 321, endPoint y: 237, distance: 17.0
drag, startPoint x: 339, startPoint y: 232, endPoint x: 365, endPoint y: 235, distance: 26.0
drag, startPoint x: 340, startPoint y: 244, endPoint x: 378, endPoint y: 251, distance: 38.7
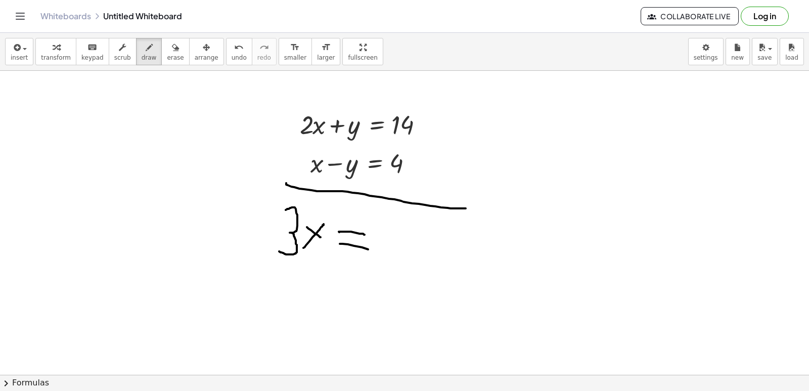
drag, startPoint x: 397, startPoint y: 217, endPoint x: 412, endPoint y: 296, distance: 80.8
click at [232, 57] on span "undo" at bounding box center [239, 57] width 15 height 7
click at [232, 61] on span "undo" at bounding box center [239, 57] width 15 height 7
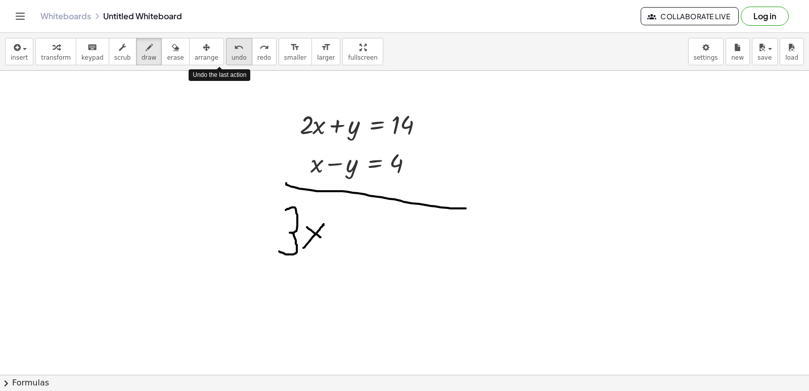
click at [226, 52] on button "undo undo" at bounding box center [239, 51] width 26 height 27
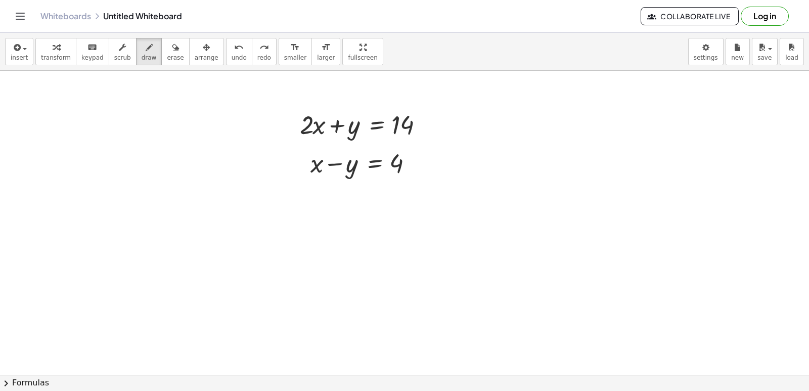
click at [55, 44] on div "button" at bounding box center [56, 47] width 30 height 12
drag, startPoint x: 313, startPoint y: 278, endPoint x: 309, endPoint y: 270, distance: 9.3
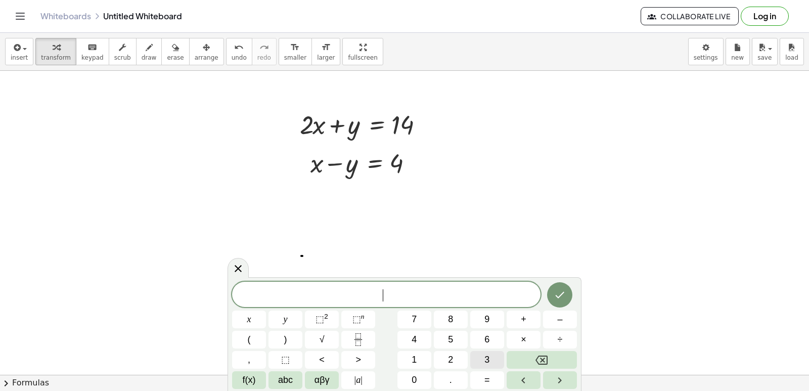
click at [485, 364] on span "3" at bounding box center [486, 360] width 5 height 14
click at [252, 318] on button "x" at bounding box center [249, 319] width 34 height 18
click at [478, 376] on button "=" at bounding box center [487, 380] width 34 height 18
click at [422, 354] on button "1" at bounding box center [414, 360] width 34 height 18
click at [448, 319] on button "8" at bounding box center [451, 319] width 34 height 18
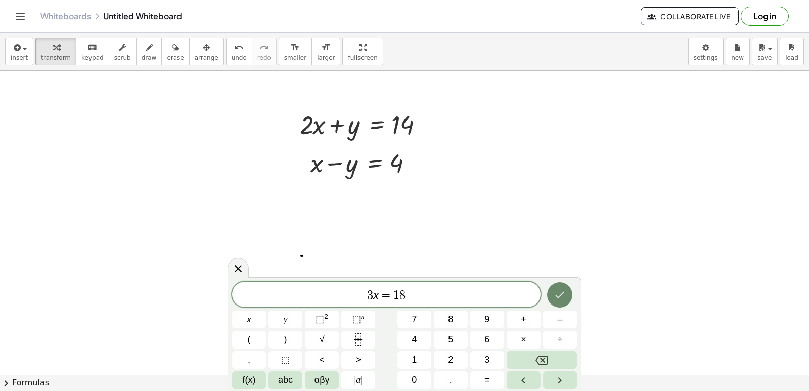
click at [565, 294] on icon "Done" at bounding box center [560, 295] width 12 height 12
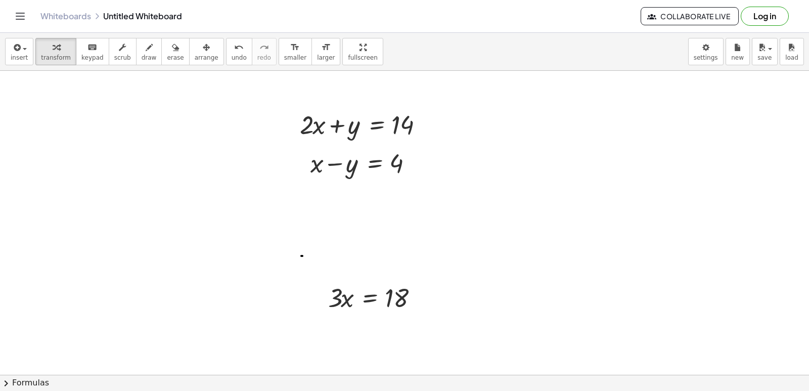
scroll to position [3444, 0]
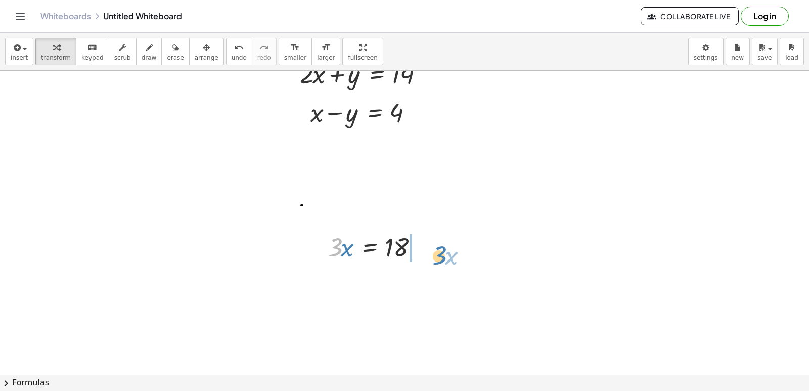
drag, startPoint x: 339, startPoint y: 246, endPoint x: 443, endPoint y: 254, distance: 104.5
click at [440, 279] on div at bounding box center [401, 280] width 157 height 34
drag, startPoint x: 221, startPoint y: 43, endPoint x: 281, endPoint y: 80, distance: 70.4
click at [234, 43] on icon "undo" at bounding box center [239, 47] width 10 height 12
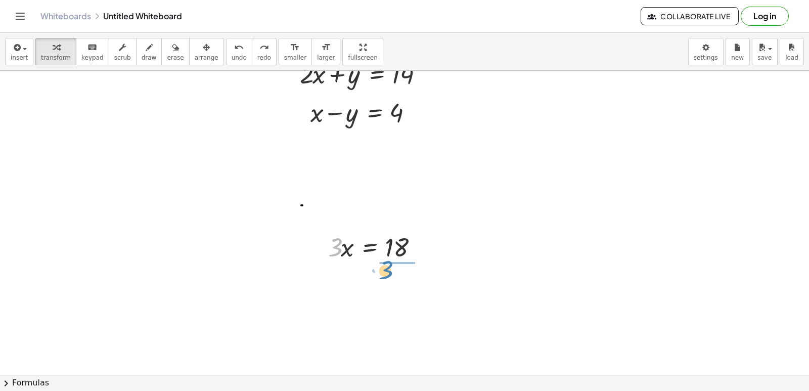
drag, startPoint x: 330, startPoint y: 248, endPoint x: 385, endPoint y: 273, distance: 59.8
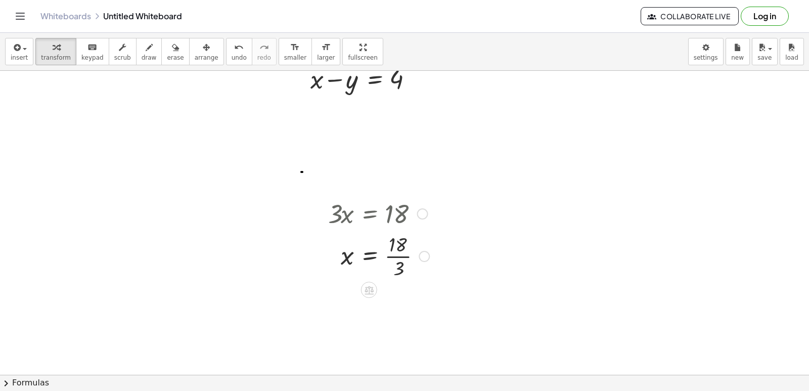
scroll to position [3494, 0]
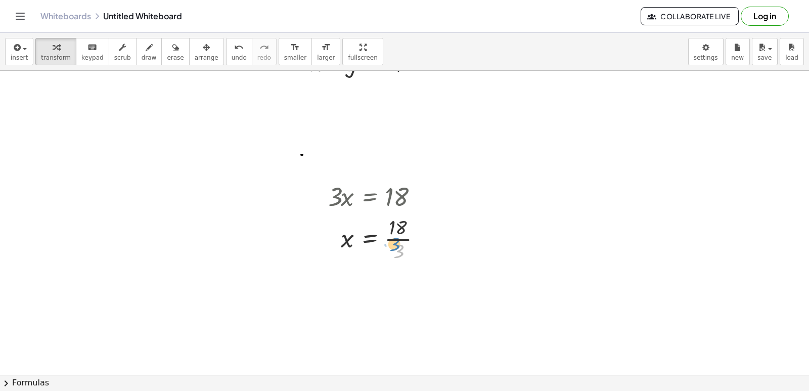
drag, startPoint x: 400, startPoint y: 260, endPoint x: 396, endPoint y: 253, distance: 8.2
click at [396, 253] on div at bounding box center [378, 238] width 111 height 51
drag, startPoint x: 398, startPoint y: 243, endPoint x: 398, endPoint y: 236, distance: 7.1
click at [398, 236] on div at bounding box center [378, 238] width 111 height 51
click at [397, 239] on div at bounding box center [378, 238] width 111 height 51
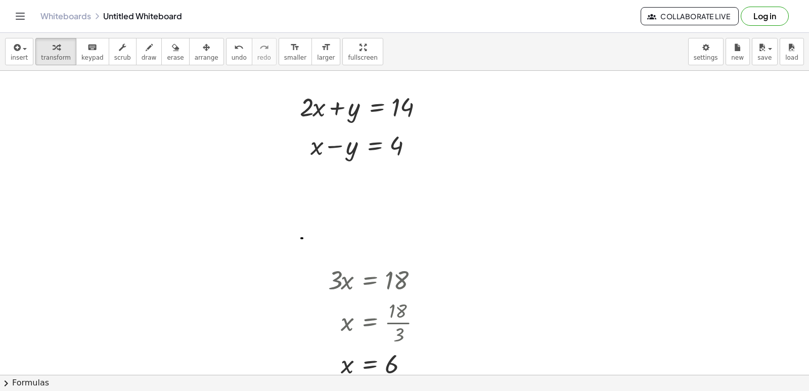
scroll to position [3393, 0]
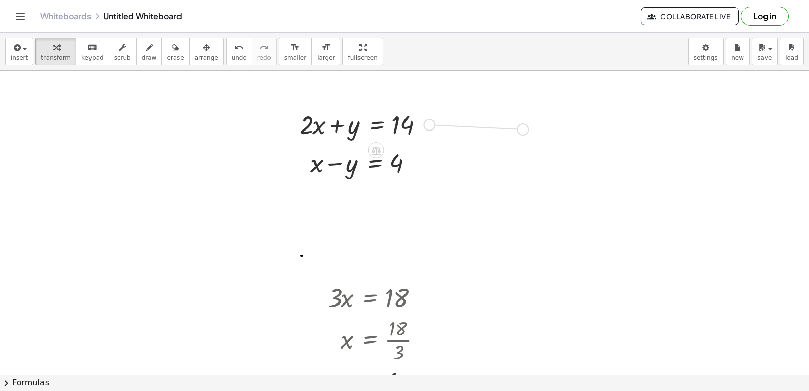
drag, startPoint x: 425, startPoint y: 122, endPoint x: 523, endPoint y: 127, distance: 98.3
click at [234, 49] on icon "undo" at bounding box center [239, 47] width 10 height 12
drag, startPoint x: 428, startPoint y: 125, endPoint x: 598, endPoint y: 126, distance: 169.9
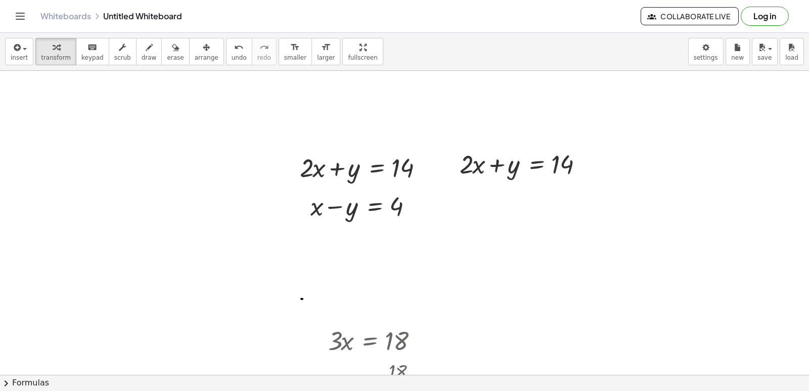
scroll to position [3343, 0]
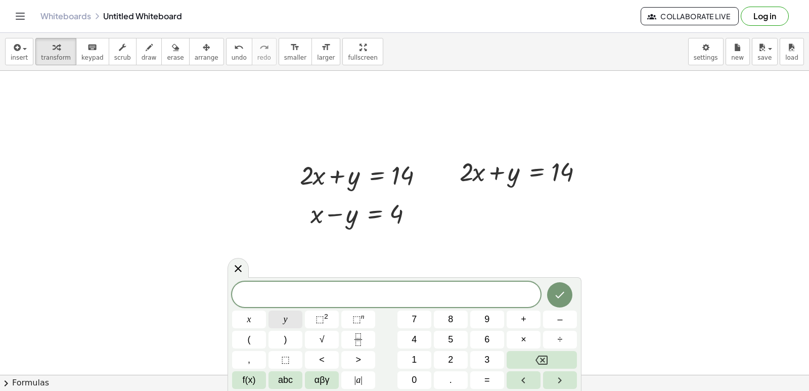
click at [284, 316] on span "y" at bounding box center [286, 320] width 4 height 14
click at [485, 379] on span "=" at bounding box center [487, 380] width 6 height 14
click at [440, 363] on button "2" at bounding box center [451, 360] width 34 height 18
click at [563, 294] on icon "Done" at bounding box center [560, 295] width 12 height 12
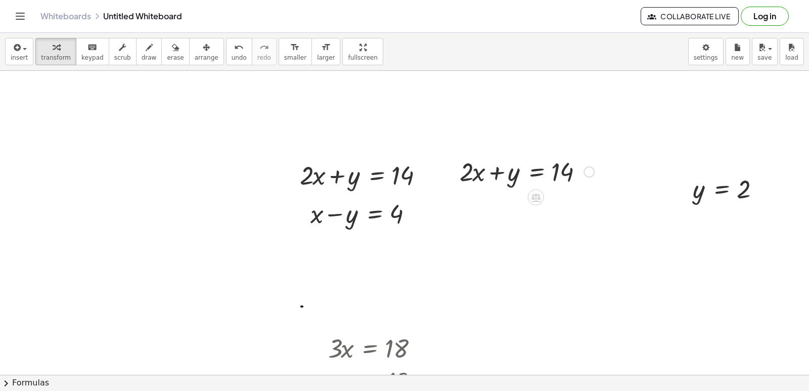
click at [485, 170] on div at bounding box center [527, 171] width 145 height 34
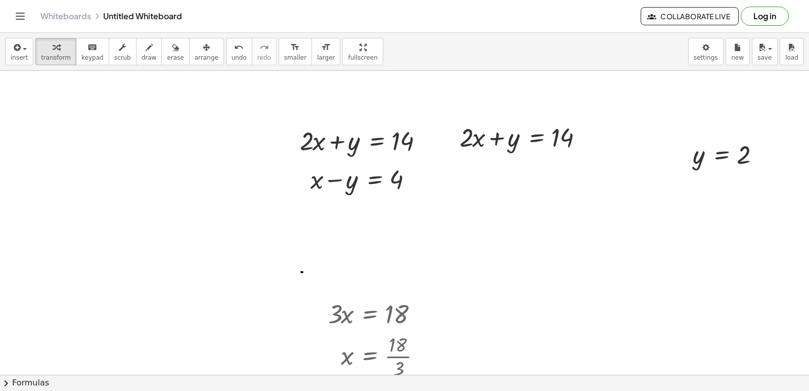
scroll to position [3444, 0]
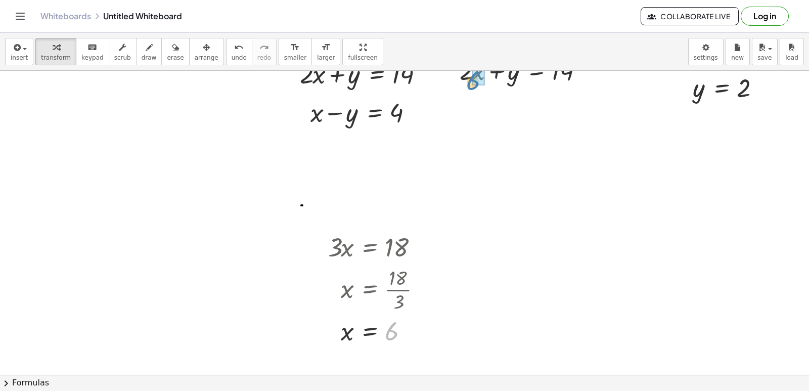
drag, startPoint x: 387, startPoint y: 333, endPoint x: 469, endPoint y: 83, distance: 263.4
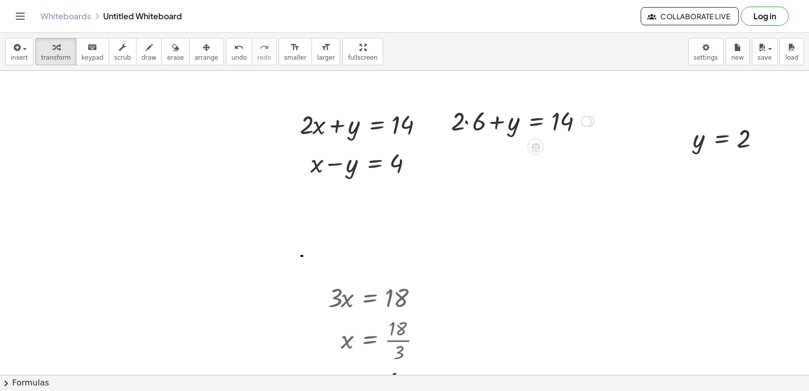
click at [468, 119] on div at bounding box center [522, 120] width 153 height 34
drag, startPoint x: 471, startPoint y: 161, endPoint x: 605, endPoint y: 161, distance: 134.0
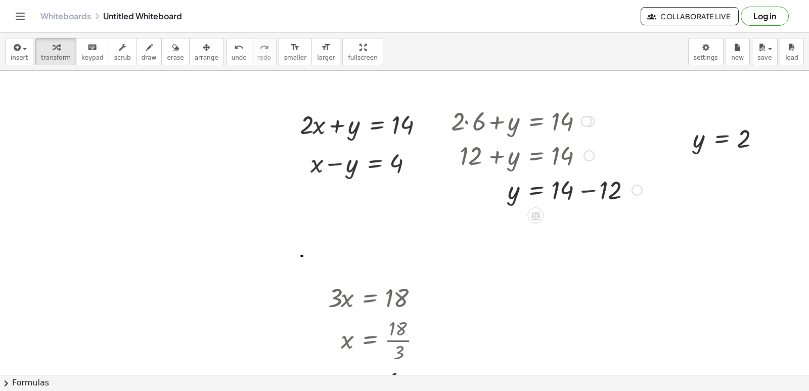
click at [585, 188] on div at bounding box center [546, 189] width 201 height 34
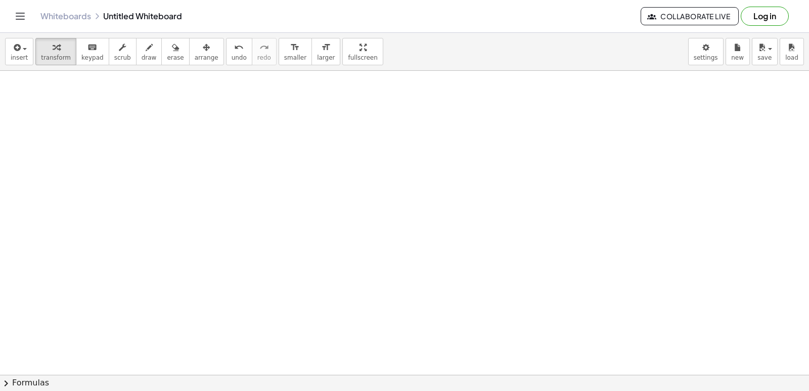
scroll to position [3849, 0]
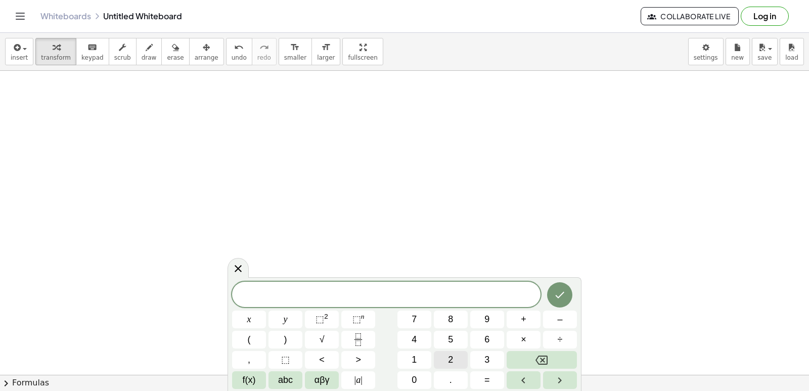
click at [444, 356] on button "2" at bounding box center [451, 360] width 34 height 18
click at [261, 320] on button "x" at bounding box center [249, 319] width 34 height 18
click at [537, 320] on button "+" at bounding box center [524, 319] width 34 height 18
click at [301, 321] on button "y" at bounding box center [286, 319] width 34 height 18
click at [498, 385] on button "=" at bounding box center [487, 380] width 34 height 18
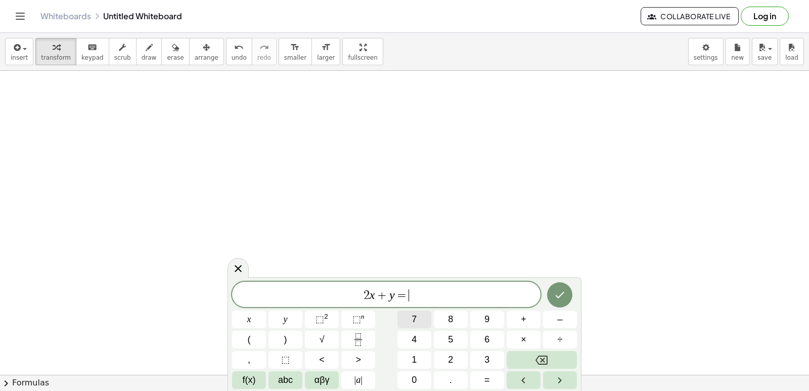
click at [421, 319] on button "7" at bounding box center [414, 319] width 34 height 18
click at [560, 291] on icon "Done" at bounding box center [560, 295] width 12 height 12
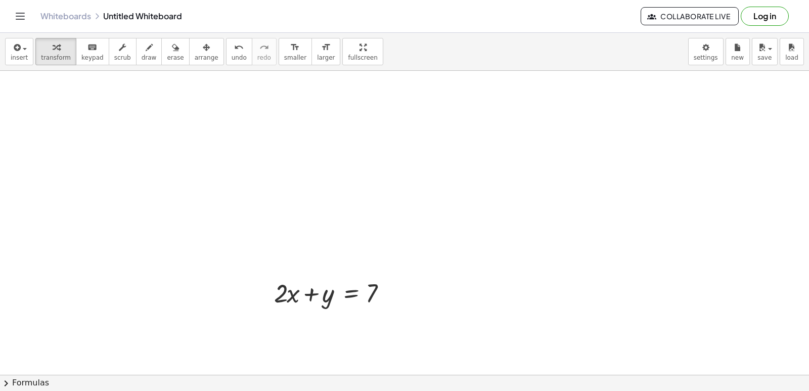
scroll to position [3900, 0]
drag, startPoint x: 325, startPoint y: 271, endPoint x: 331, endPoint y: 265, distance: 8.2
click at [331, 265] on div at bounding box center [335, 275] width 132 height 34
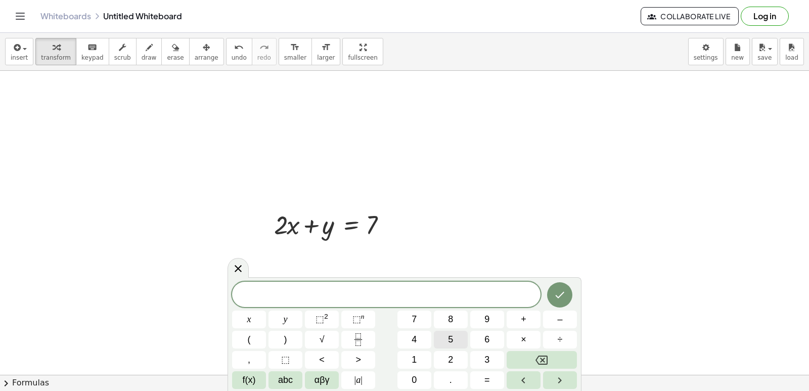
click at [449, 344] on span "5" at bounding box center [450, 340] width 5 height 14
click at [249, 320] on span "x" at bounding box center [249, 320] width 4 height 14
click at [553, 325] on button "–" at bounding box center [560, 319] width 34 height 18
click at [397, 357] on div "5 x − ​ x y ⬚ 2 ⬚ n 7 8 9 + – ( ) √ 4 5 6 × ÷ , ⬚ < > 1 2 3 f(x) abc αβγ | a | …" at bounding box center [404, 335] width 345 height 107
click at [490, 377] on button "=" at bounding box center [487, 380] width 34 height 18
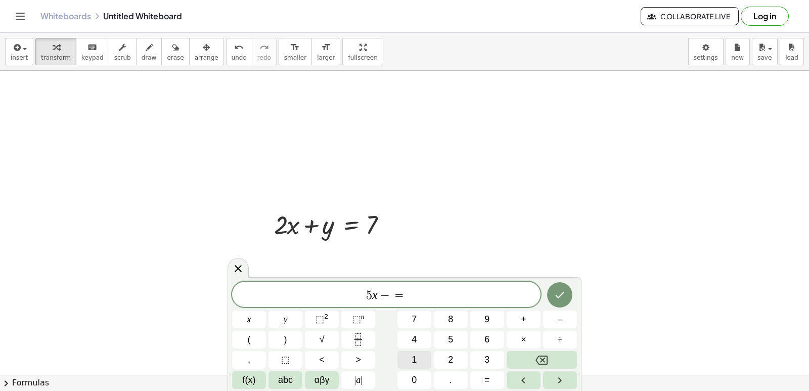
click at [418, 355] on button "1" at bounding box center [414, 360] width 34 height 18
click at [418, 330] on div "5 x − = 1 x y ⬚ 2 ⬚ n 7 8 9 + – ( ) √ 4 5 6 × ÷ , ⬚ < > 1 2 3 f(x) abc αβγ | a …" at bounding box center [404, 335] width 345 height 107
click at [418, 335] on button "4" at bounding box center [414, 340] width 34 height 18
click at [557, 299] on icon "Done" at bounding box center [560, 295] width 12 height 12
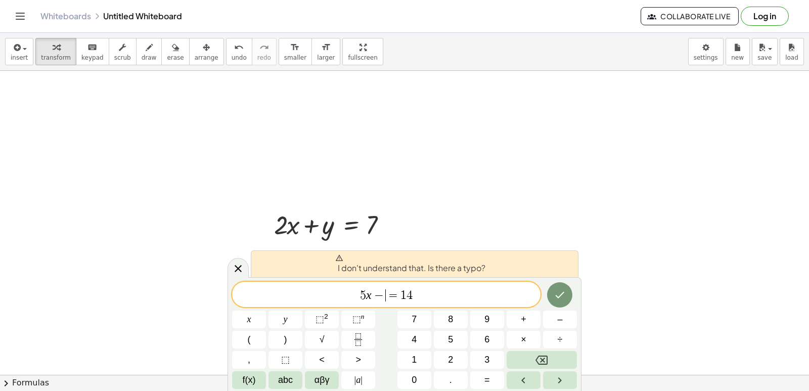
click at [384, 294] on span "−" at bounding box center [379, 295] width 15 height 12
click at [290, 322] on button "y" at bounding box center [286, 319] width 34 height 18
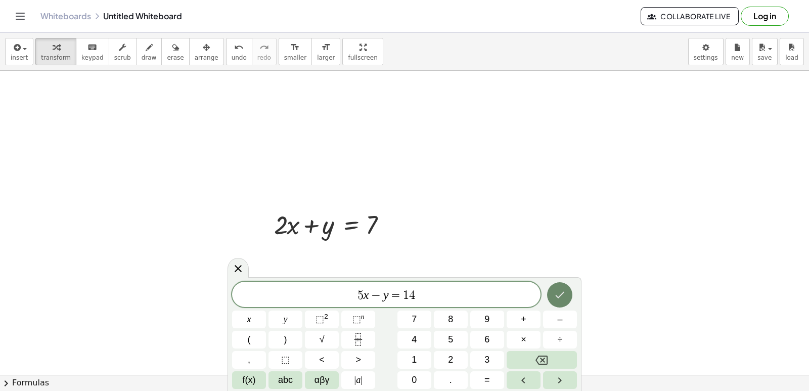
click at [559, 298] on icon "Done" at bounding box center [560, 295] width 12 height 12
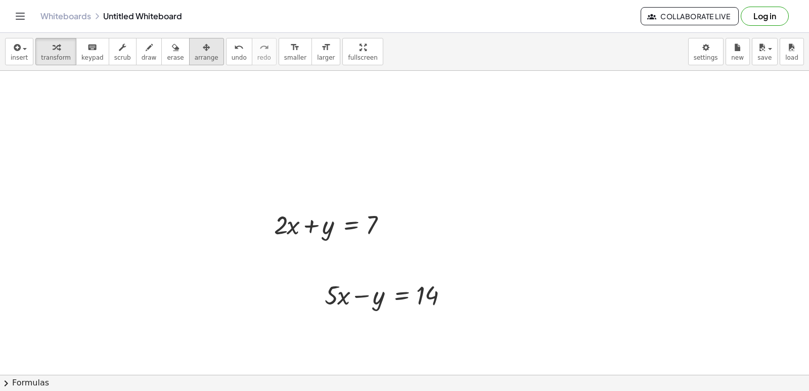
click at [195, 57] on span "arrange" at bounding box center [207, 57] width 24 height 7
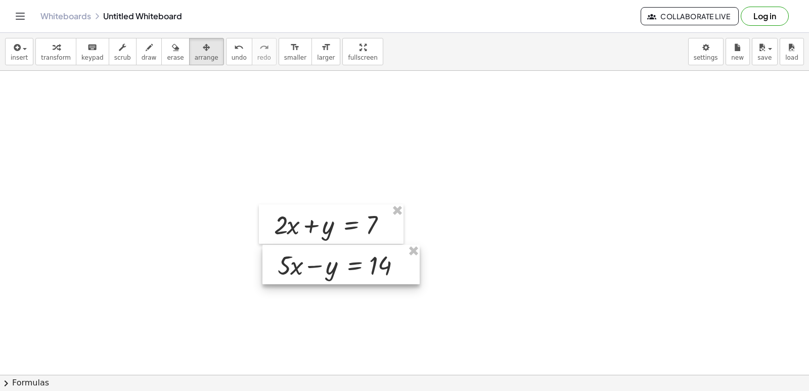
drag, startPoint x: 371, startPoint y: 302, endPoint x: 324, endPoint y: 273, distance: 55.7
click at [324, 273] on div at bounding box center [340, 264] width 157 height 39
click at [62, 60] on span "transform" at bounding box center [56, 57] width 30 height 7
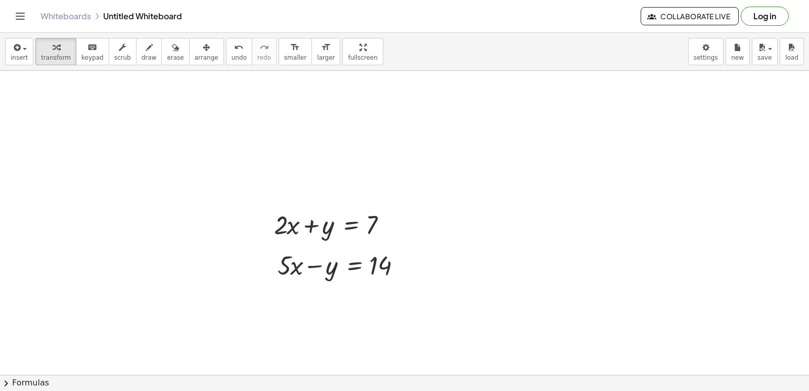
scroll to position [4001, 0]
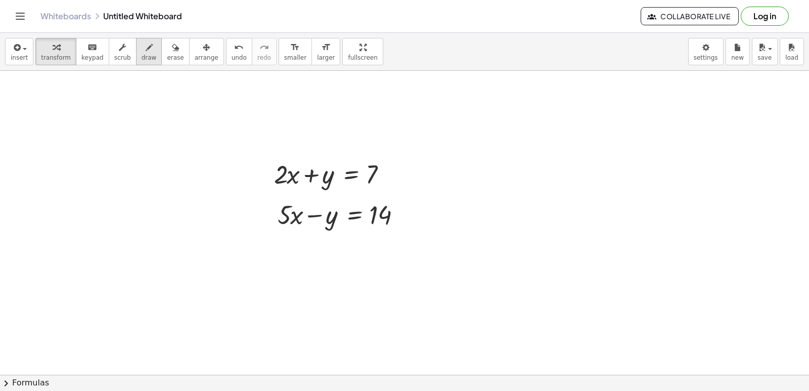
click at [142, 59] on span "draw" at bounding box center [149, 57] width 15 height 7
drag, startPoint x: 278, startPoint y: 239, endPoint x: 529, endPoint y: 269, distance: 253.6
click at [58, 54] on span "transform" at bounding box center [56, 57] width 30 height 7
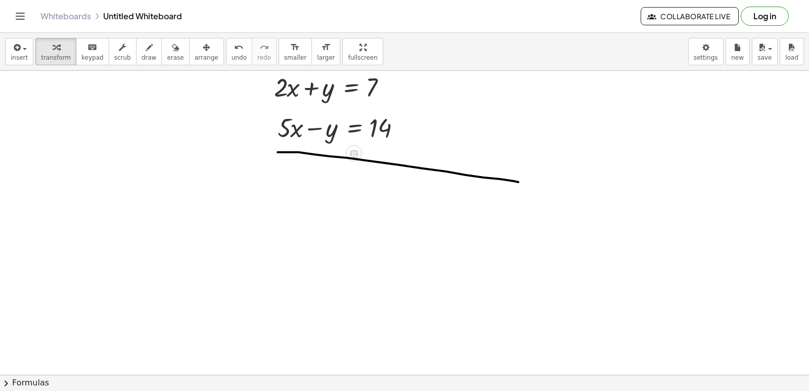
scroll to position [4103, 0]
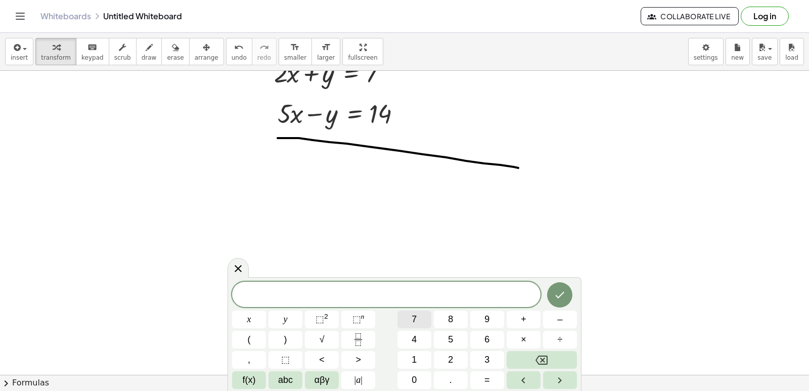
click at [419, 320] on button "7" at bounding box center [414, 319] width 34 height 18
click at [255, 320] on button "x" at bounding box center [249, 319] width 34 height 18
click at [485, 375] on span "=" at bounding box center [487, 380] width 6 height 14
click at [445, 361] on button "2" at bounding box center [451, 360] width 34 height 18
click at [420, 355] on button "1" at bounding box center [414, 360] width 34 height 18
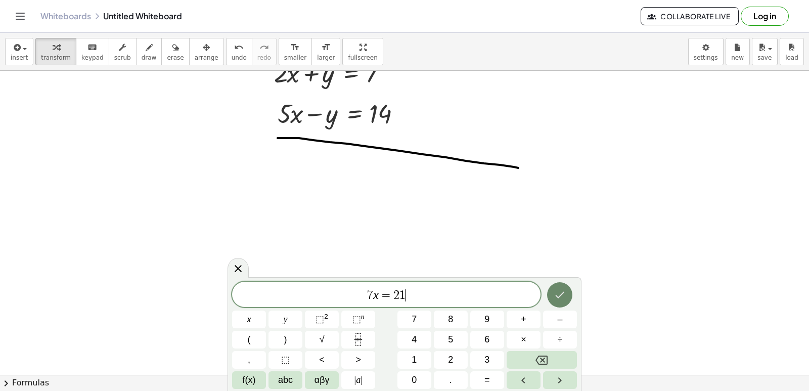
click at [564, 293] on icon "Done" at bounding box center [560, 295] width 12 height 12
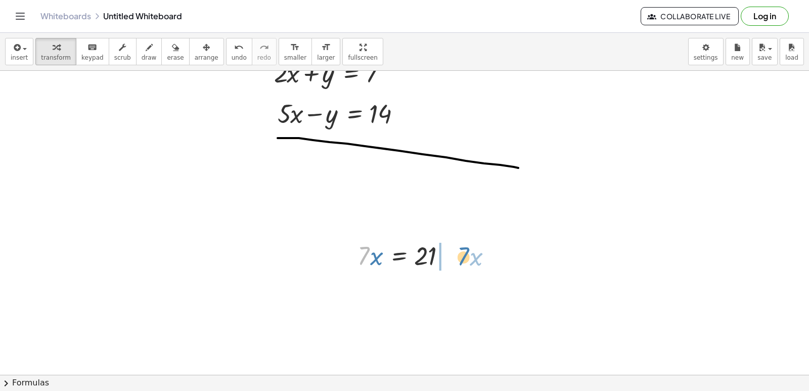
drag, startPoint x: 369, startPoint y: 260, endPoint x: 469, endPoint y: 261, distance: 99.6
click at [226, 63] on button "undo undo" at bounding box center [239, 51] width 26 height 27
drag, startPoint x: 367, startPoint y: 258, endPoint x: 434, endPoint y: 293, distance: 76.2
click at [432, 296] on div at bounding box center [407, 297] width 111 height 51
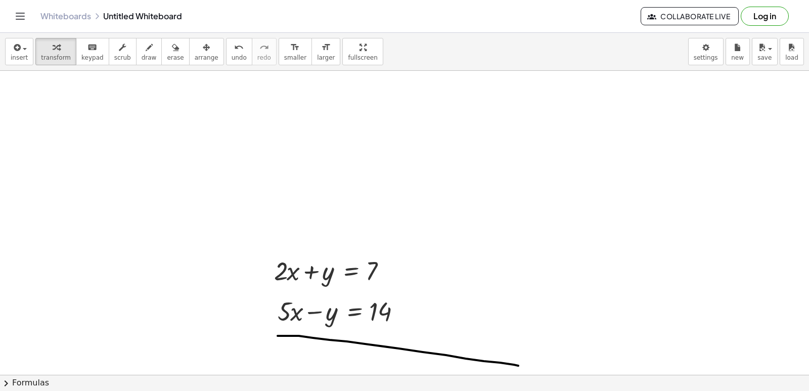
scroll to position [3900, 0]
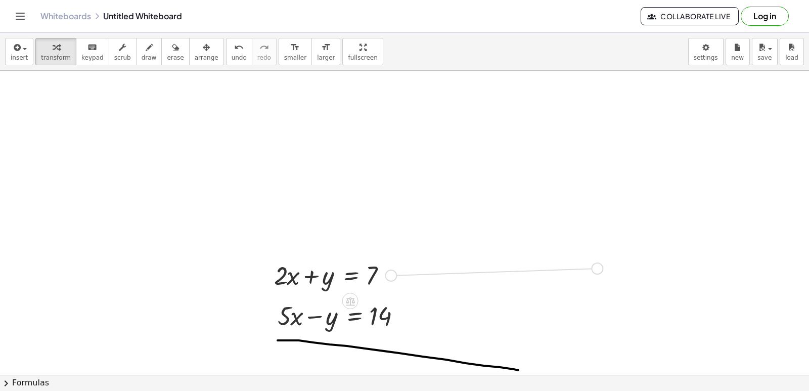
drag, startPoint x: 391, startPoint y: 273, endPoint x: 600, endPoint y: 265, distance: 208.5
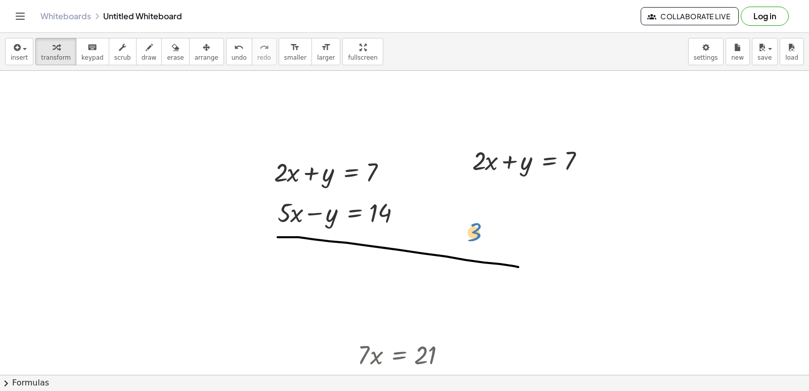
scroll to position [4001, 0]
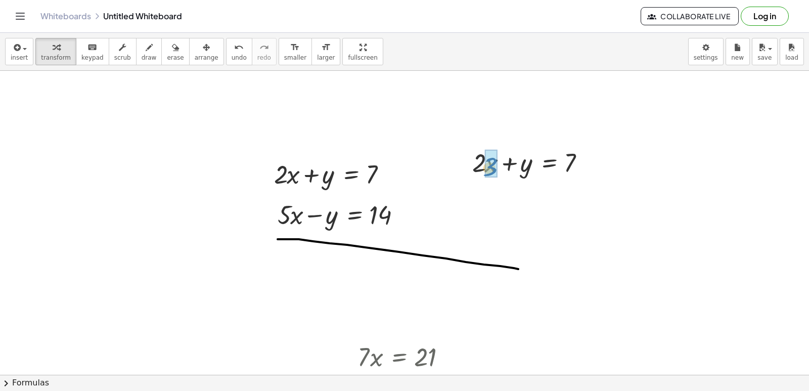
drag, startPoint x: 420, startPoint y: 339, endPoint x: 487, endPoint y: 64, distance: 283.1
click at [489, 63] on div "insert select one: Math Expression Function Text Youtube Video Graphing Geometr…" at bounding box center [404, 212] width 809 height 358
click at [482, 199] on div at bounding box center [529, 196] width 141 height 34
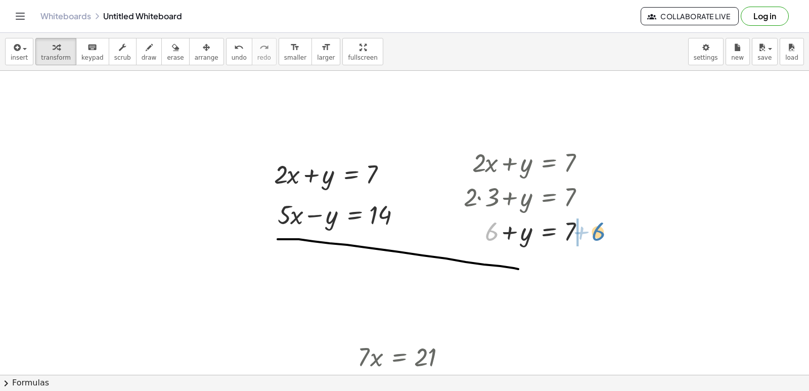
drag, startPoint x: 489, startPoint y: 234, endPoint x: 595, endPoint y: 233, distance: 106.2
click at [595, 233] on div at bounding box center [529, 230] width 141 height 34
click at [586, 265] on div at bounding box center [547, 265] width 176 height 34
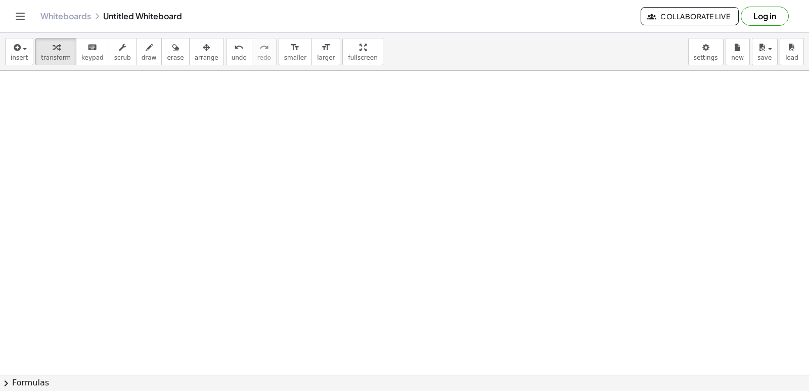
scroll to position [4406, 0]
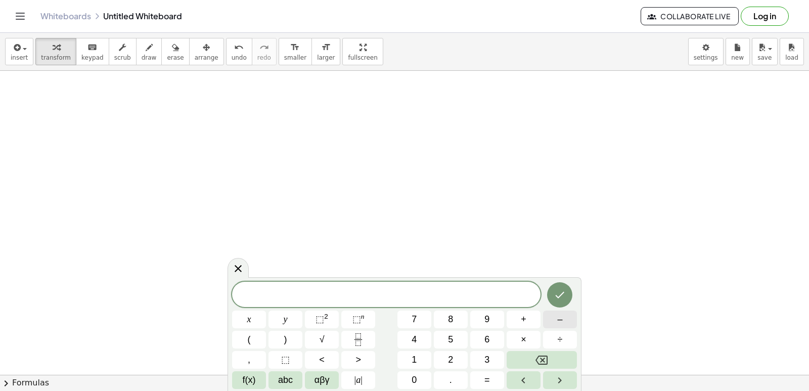
click at [568, 319] on button "–" at bounding box center [560, 319] width 34 height 18
click at [452, 359] on span "2" at bounding box center [450, 360] width 5 height 14
click at [251, 320] on span "x" at bounding box center [249, 320] width 4 height 14
click at [527, 316] on button "+" at bounding box center [524, 319] width 34 height 18
click at [481, 358] on button "3" at bounding box center [487, 360] width 34 height 18
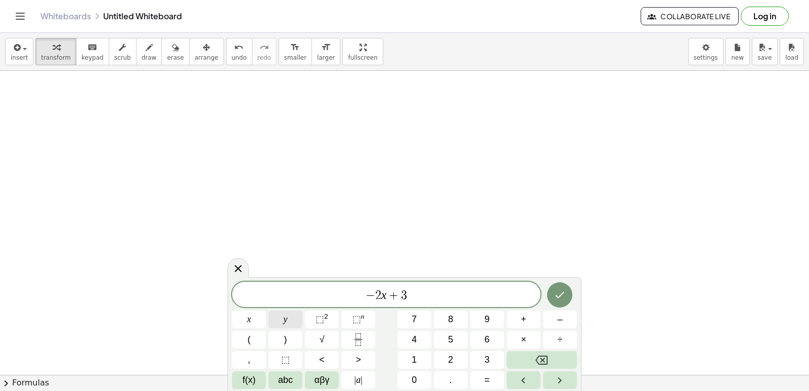
click at [291, 317] on button "y" at bounding box center [286, 319] width 34 height 18
click at [489, 382] on span "=" at bounding box center [487, 380] width 6 height 14
click at [459, 314] on button "8" at bounding box center [451, 319] width 34 height 18
click at [565, 294] on icon "Done" at bounding box center [560, 295] width 12 height 12
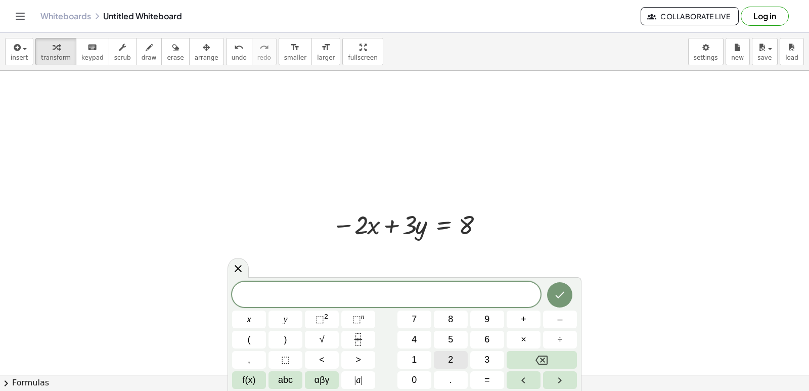
click at [450, 360] on span "2" at bounding box center [450, 360] width 5 height 14
click at [256, 318] on button "x" at bounding box center [249, 319] width 34 height 18
click at [527, 324] on button "+" at bounding box center [524, 319] width 34 height 18
click at [296, 319] on button "y" at bounding box center [286, 319] width 34 height 18
click at [491, 376] on button "=" at bounding box center [487, 380] width 34 height 18
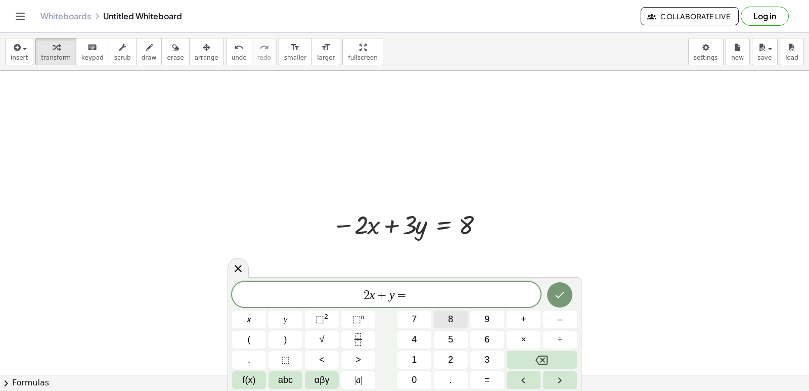
click at [455, 320] on button "8" at bounding box center [451, 319] width 34 height 18
click at [565, 290] on icon "Done" at bounding box center [560, 295] width 12 height 12
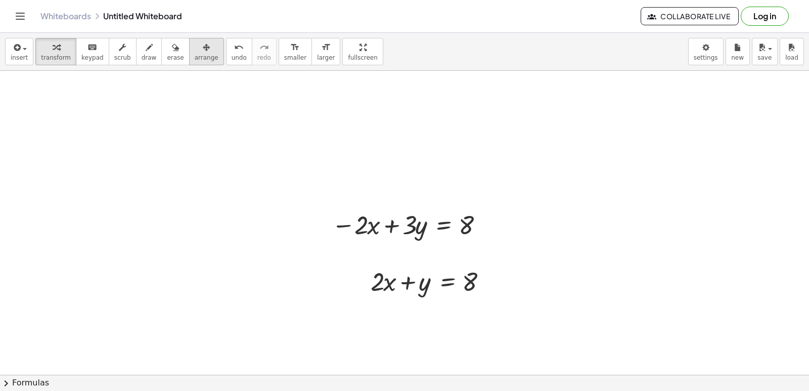
click at [203, 49] on icon "button" at bounding box center [206, 47] width 7 height 12
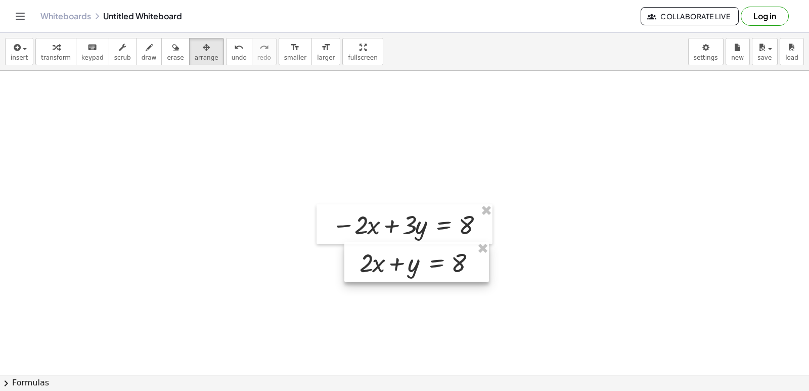
drag, startPoint x: 425, startPoint y: 292, endPoint x: 414, endPoint y: 275, distance: 20.9
click at [414, 275] on div at bounding box center [416, 261] width 145 height 39
click at [36, 46] on button "transform" at bounding box center [55, 51] width 41 height 27
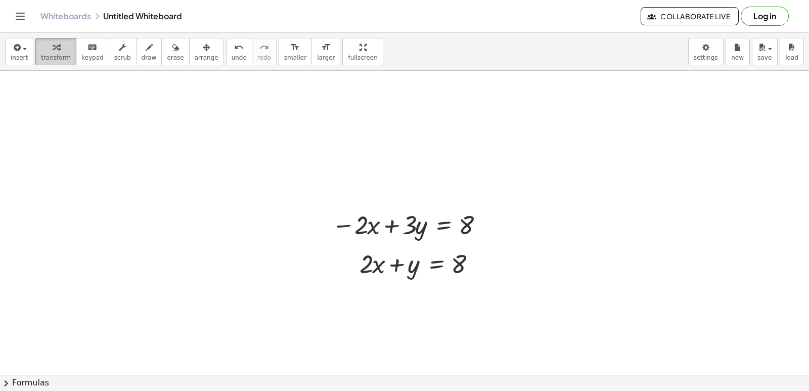
click at [44, 43] on div "button" at bounding box center [56, 47] width 30 height 12
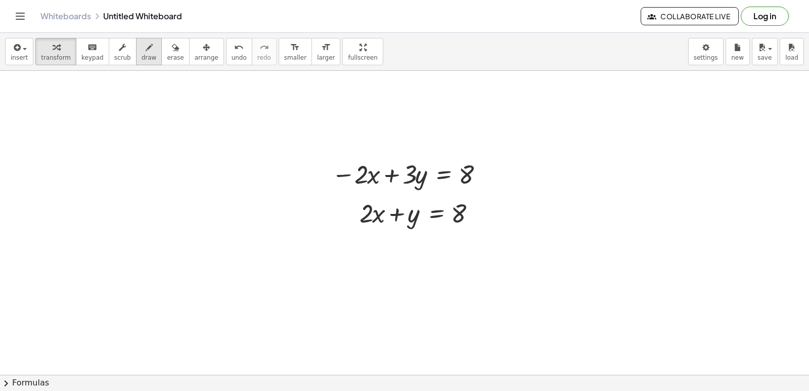
click at [142, 59] on span "draw" at bounding box center [149, 57] width 15 height 7
drag, startPoint x: 352, startPoint y: 242, endPoint x: 411, endPoint y: 247, distance: 58.4
drag, startPoint x: 423, startPoint y: 244, endPoint x: 465, endPoint y: 246, distance: 42.0
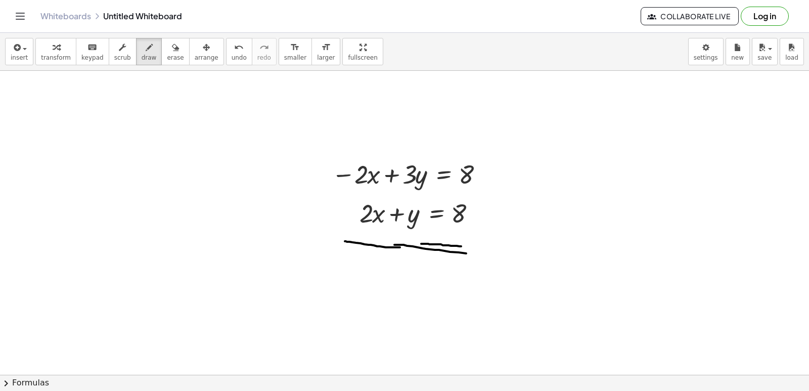
drag, startPoint x: 394, startPoint y: 245, endPoint x: 485, endPoint y: 254, distance: 91.5
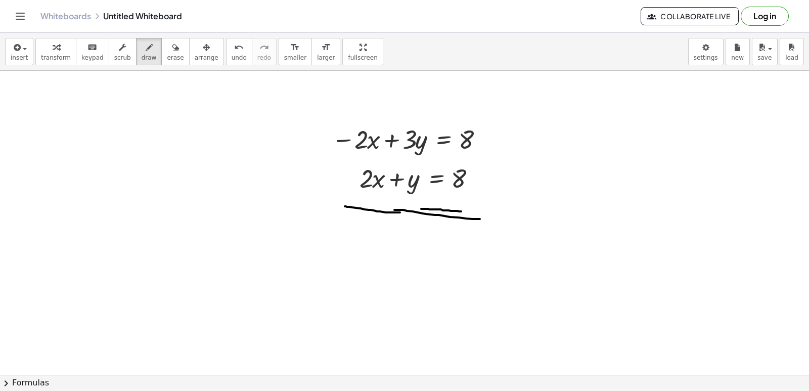
scroll to position [4507, 0]
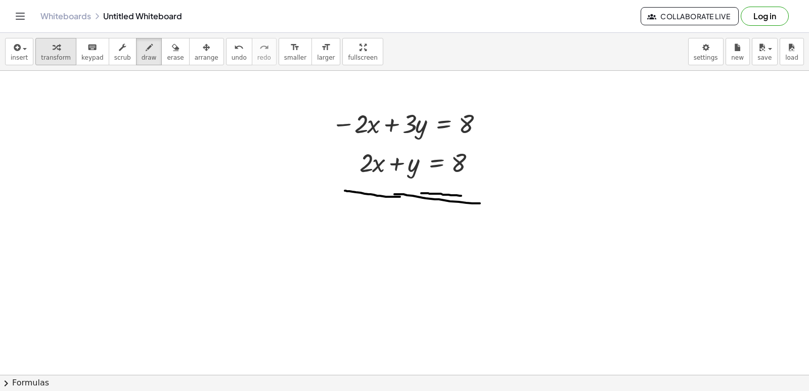
click at [44, 60] on span "transform" at bounding box center [56, 57] width 30 height 7
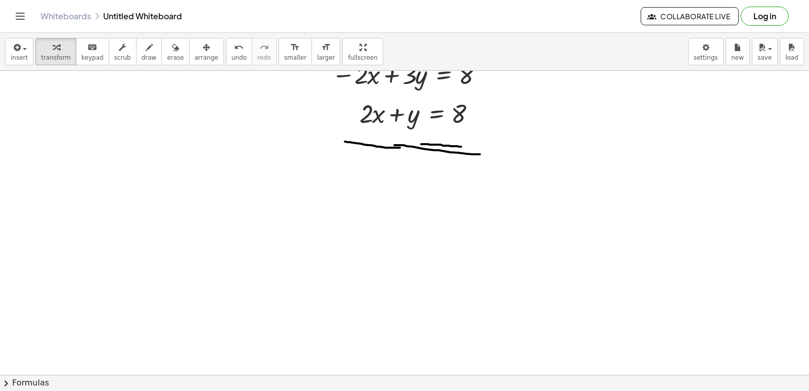
scroll to position [4559, 0]
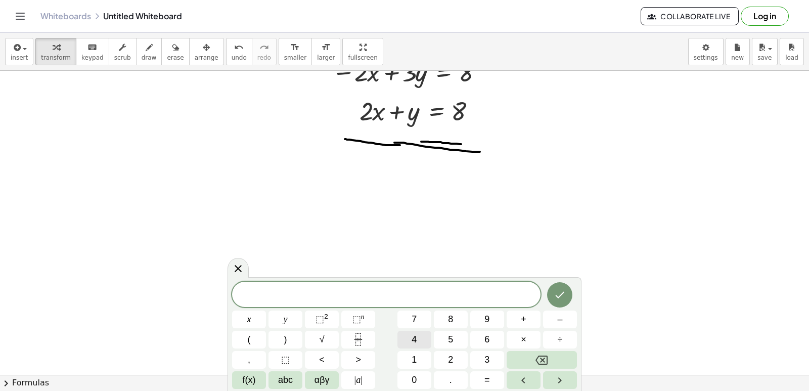
click at [410, 341] on button "4" at bounding box center [414, 340] width 34 height 18
click at [289, 315] on button "y" at bounding box center [286, 319] width 34 height 18
click at [484, 379] on button "=" at bounding box center [487, 380] width 34 height 18
click at [424, 359] on button "1" at bounding box center [414, 360] width 34 height 18
click at [480, 336] on button "6" at bounding box center [487, 340] width 34 height 18
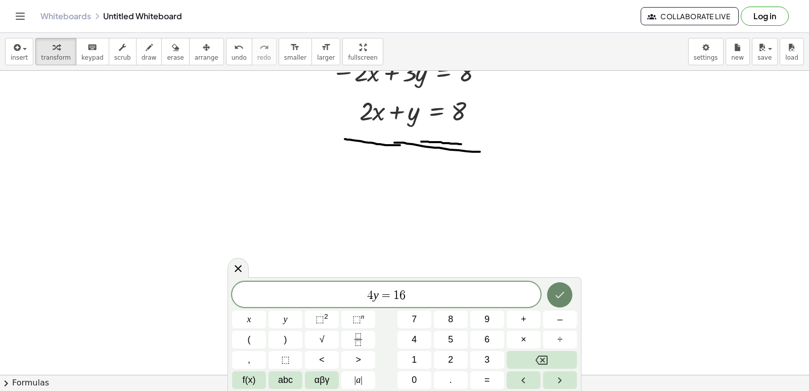
click at [555, 299] on icon "Done" at bounding box center [560, 295] width 12 height 12
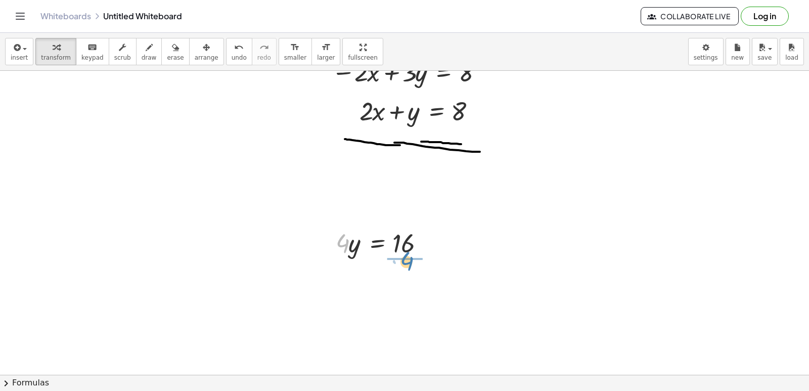
drag, startPoint x: 341, startPoint y: 244, endPoint x: 405, endPoint y: 261, distance: 66.6
click at [405, 285] on div at bounding box center [386, 284] width 111 height 51
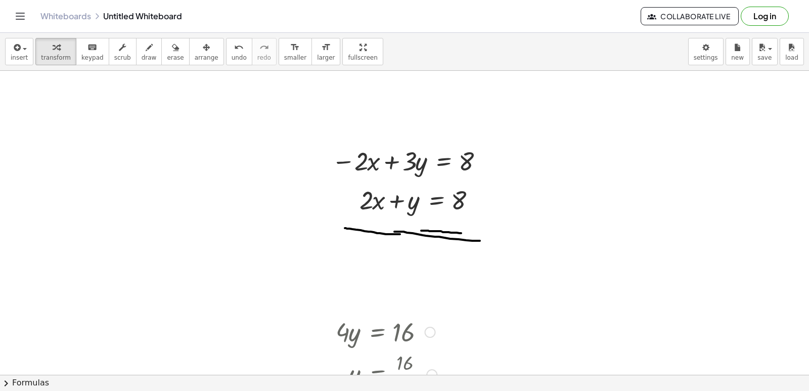
scroll to position [4407, 0]
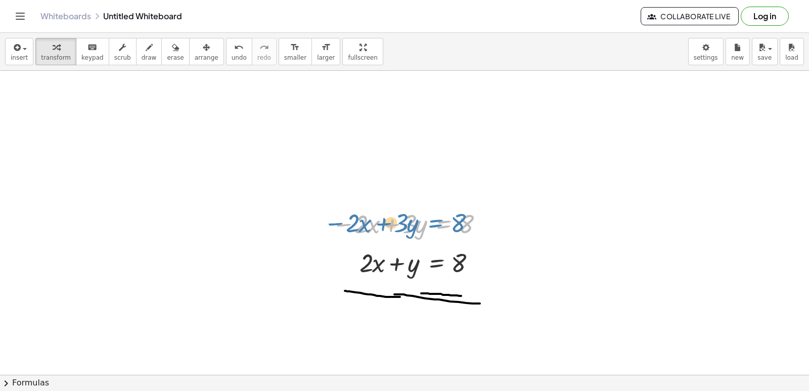
drag, startPoint x: 453, startPoint y: 230, endPoint x: 444, endPoint y: 229, distance: 8.7
click at [444, 229] on div at bounding box center [408, 223] width 163 height 34
drag, startPoint x: 479, startPoint y: 225, endPoint x: 609, endPoint y: 222, distance: 130.0
click at [232, 54] on span "undo" at bounding box center [239, 57] width 15 height 7
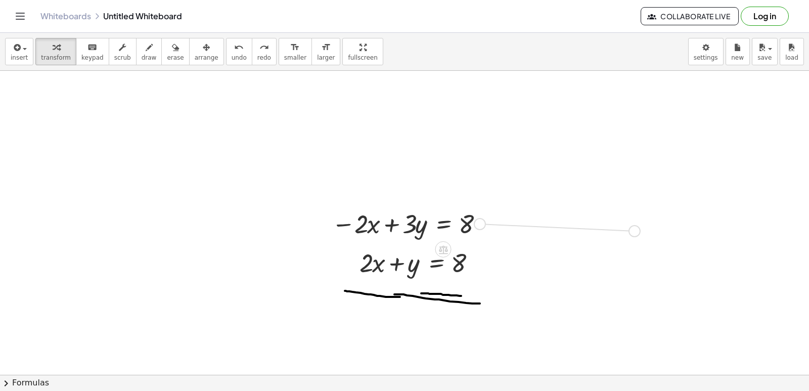
drag, startPoint x: 478, startPoint y: 222, endPoint x: 633, endPoint y: 229, distance: 155.4
click at [234, 48] on icon "undo" at bounding box center [239, 47] width 10 height 12
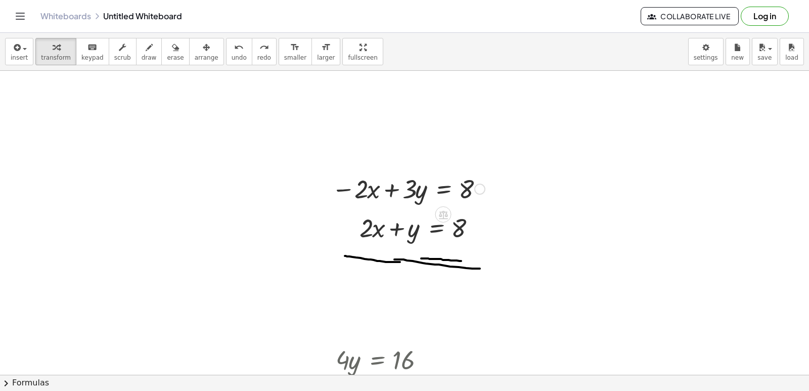
scroll to position [4458, 0]
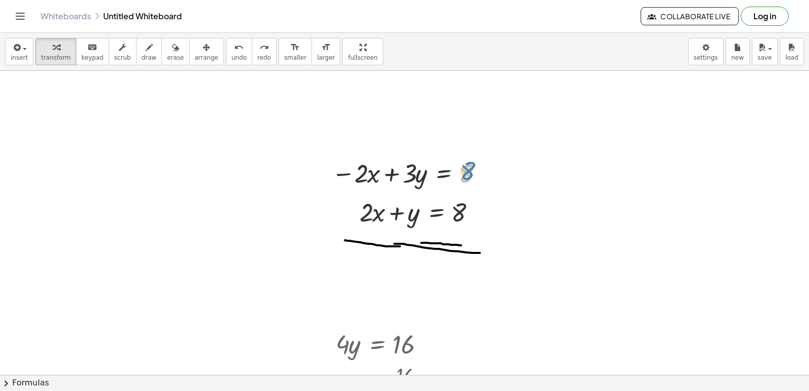
click at [475, 169] on div at bounding box center [408, 172] width 163 height 34
drag, startPoint x: 480, startPoint y: 170, endPoint x: 638, endPoint y: 160, distance: 158.6
drag, startPoint x: 398, startPoint y: 229, endPoint x: 520, endPoint y: -32, distance: 288.2
click at [520, 0] on html "Graspable Math Activities Get Started Activity Bank Assigned Work Classes White…" at bounding box center [404, 195] width 809 height 391
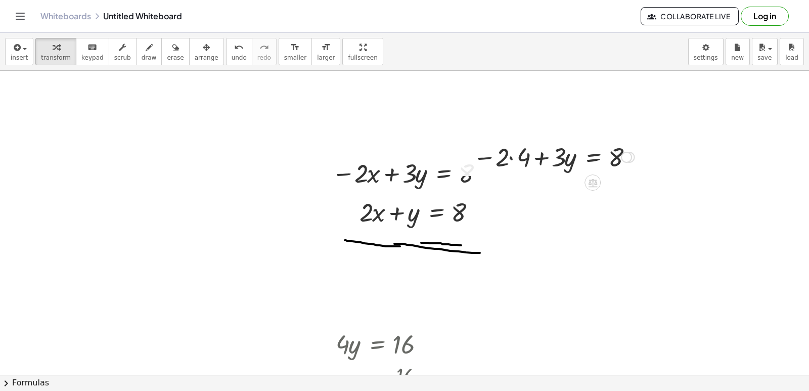
click at [509, 155] on div at bounding box center [554, 156] width 172 height 34
click at [540, 156] on div at bounding box center [564, 156] width 151 height 34
drag, startPoint x: 518, startPoint y: 161, endPoint x: 646, endPoint y: 163, distance: 128.5
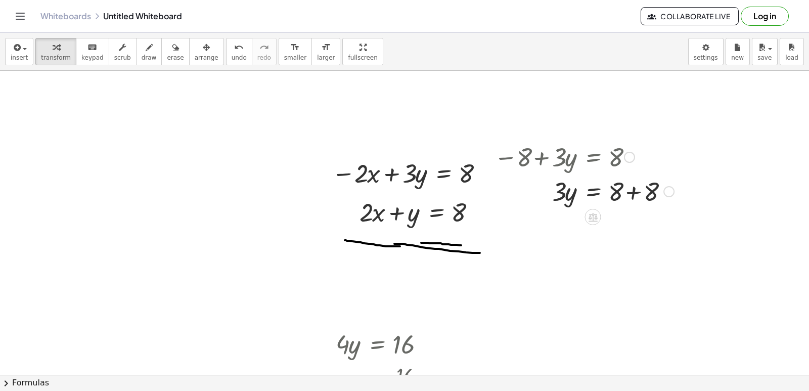
click at [633, 195] on div at bounding box center [584, 190] width 190 height 34
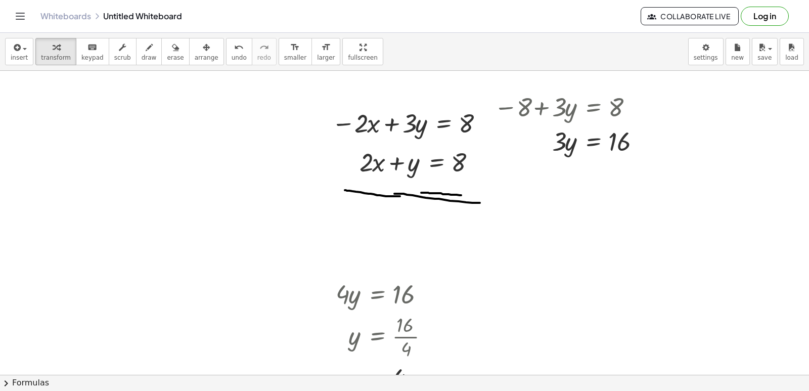
scroll to position [4508, 0]
drag, startPoint x: 605, startPoint y: 120, endPoint x: 627, endPoint y: 179, distance: 62.9
click at [629, 143] on div at bounding box center [573, 140] width 169 height 51
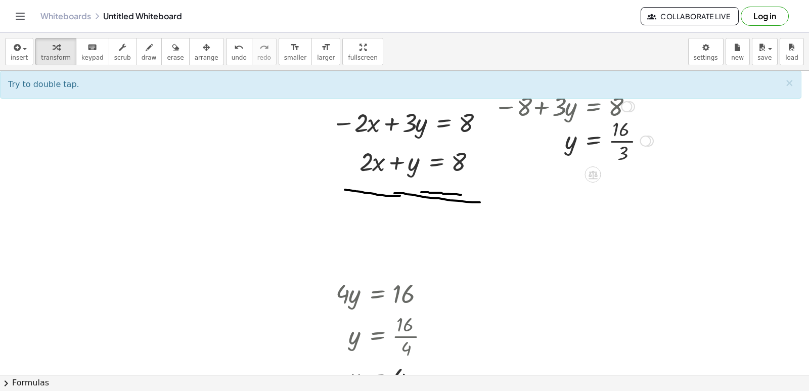
click at [624, 142] on div at bounding box center [573, 140] width 169 height 51
click at [234, 49] on icon "undo" at bounding box center [239, 47] width 10 height 12
drag, startPoint x: 561, startPoint y: 144, endPoint x: 655, endPoint y: 144, distance: 94.1
click at [655, 144] on div at bounding box center [572, 140] width 167 height 34
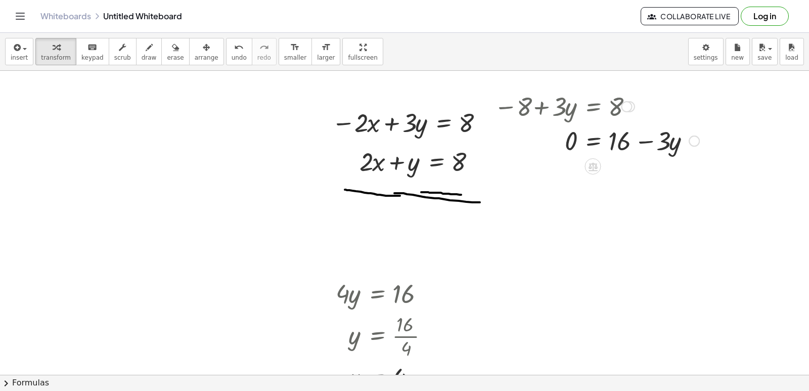
click at [644, 143] on div at bounding box center [596, 140] width 215 height 34
click at [232, 51] on div "undo" at bounding box center [239, 47] width 15 height 12
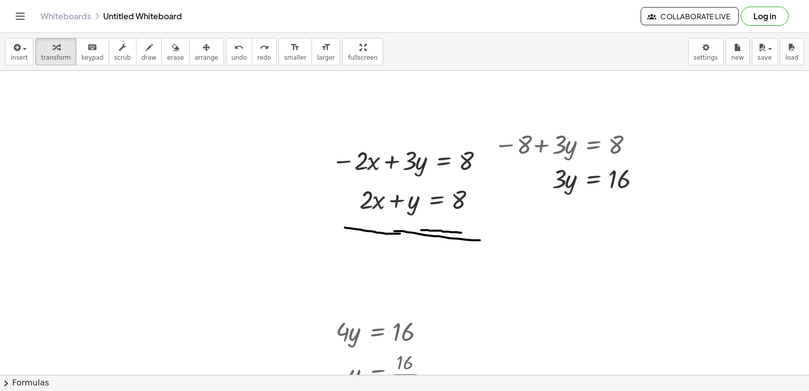
scroll to position [4458, 0]
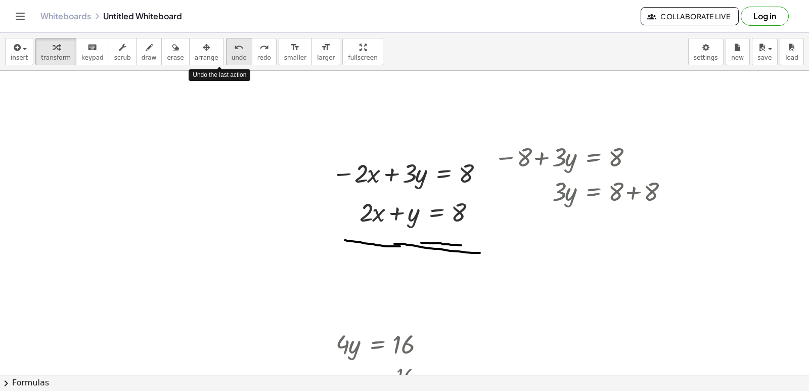
click at [226, 62] on button "undo undo" at bounding box center [239, 51] width 26 height 27
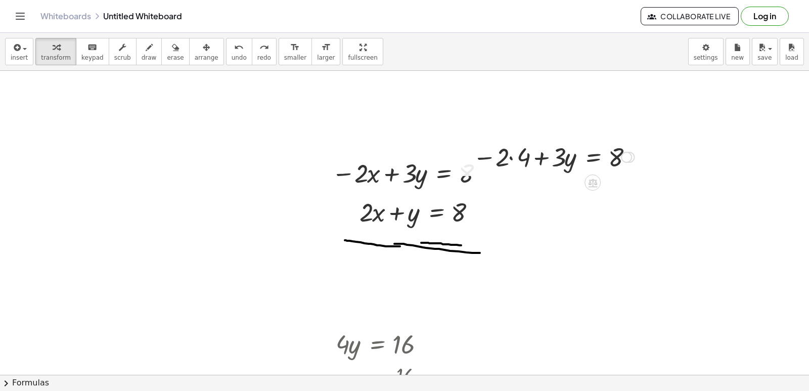
click at [512, 162] on div at bounding box center [554, 156] width 172 height 34
drag, startPoint x: 512, startPoint y: 157, endPoint x: 649, endPoint y: 153, distance: 136.6
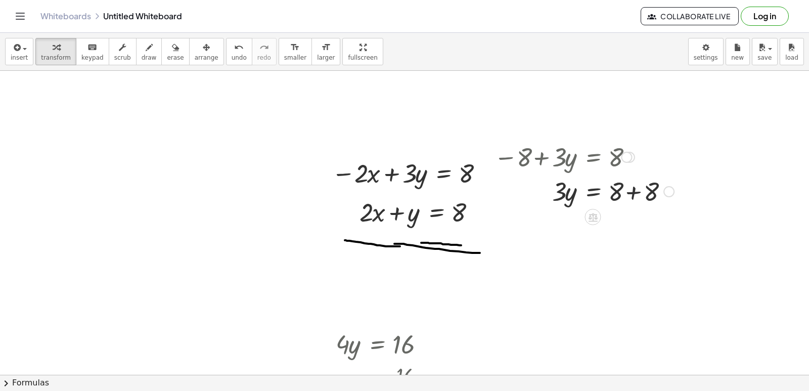
click at [634, 192] on div at bounding box center [584, 190] width 190 height 34
click at [564, 194] on div at bounding box center [572, 190] width 167 height 34
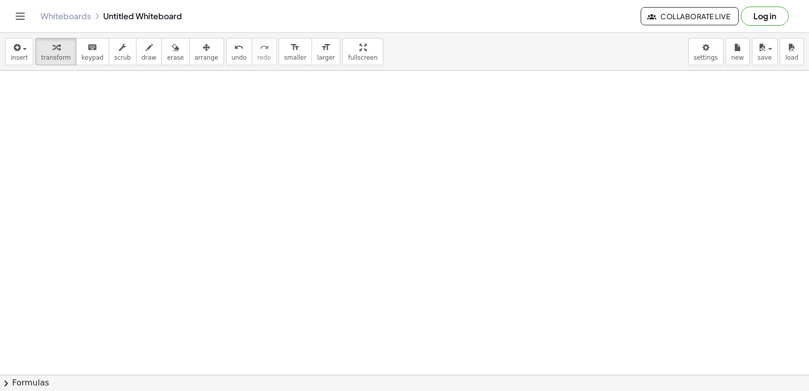
scroll to position [4913, 0]
click at [59, 53] on button "transform" at bounding box center [55, 51] width 41 height 27
drag, startPoint x: 147, startPoint y: 310, endPoint x: 148, endPoint y: 288, distance: 22.3
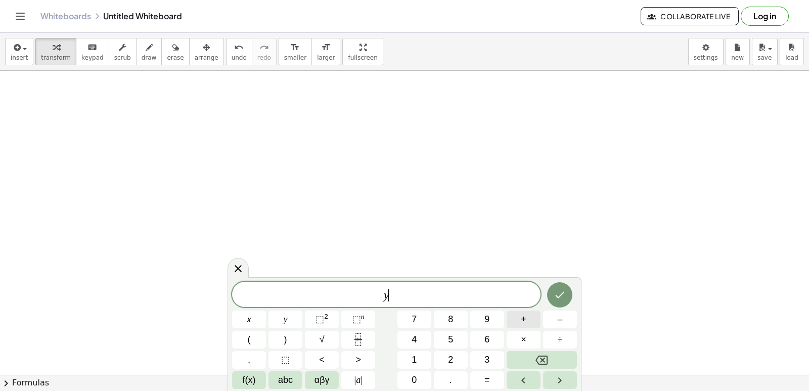
click at [530, 322] on button "+" at bounding box center [524, 319] width 34 height 18
click at [457, 353] on button "2" at bounding box center [451, 360] width 34 height 18
click at [528, 339] on button "×" at bounding box center [524, 340] width 34 height 18
click at [493, 375] on button "=" at bounding box center [487, 380] width 34 height 18
click at [554, 354] on button "Backspace" at bounding box center [542, 360] width 70 height 18
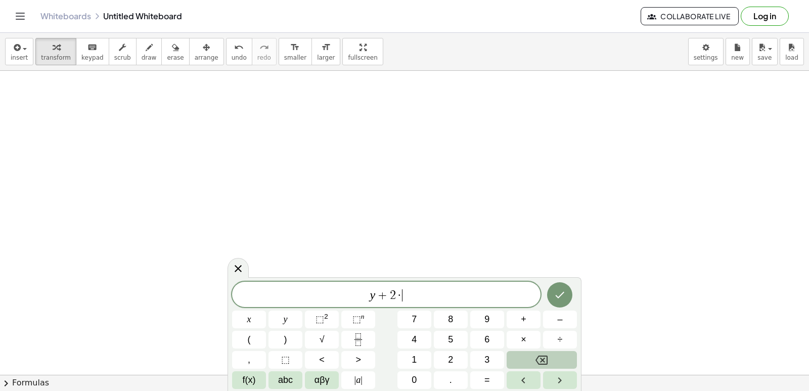
click at [554, 354] on button "Backspace" at bounding box center [542, 360] width 70 height 18
click at [488, 381] on span "=" at bounding box center [487, 380] width 6 height 14
click at [426, 362] on button "1" at bounding box center [414, 360] width 34 height 18
click at [423, 372] on div "y + 2 = 1 ​ x y ⬚ 2 ⬚ n 7 8 9 + – ( ) √ 4 5 6 × ÷ , ⬚ < > 1 2 3 f(x) abc αβγ | …" at bounding box center [404, 335] width 345 height 107
click at [421, 373] on button "0" at bounding box center [414, 380] width 34 height 18
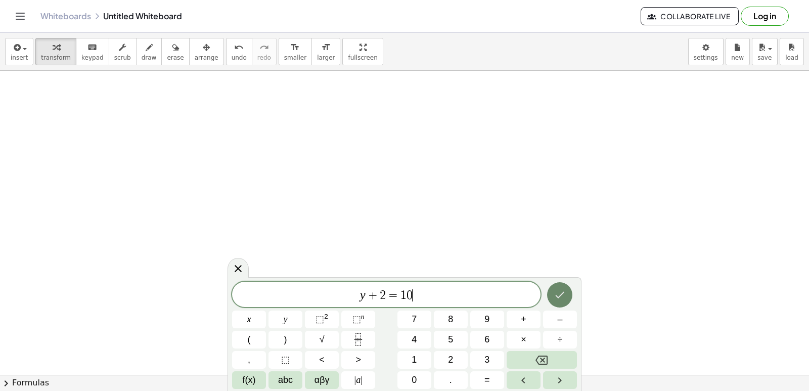
click at [552, 294] on button "Done" at bounding box center [559, 294] width 25 height 25
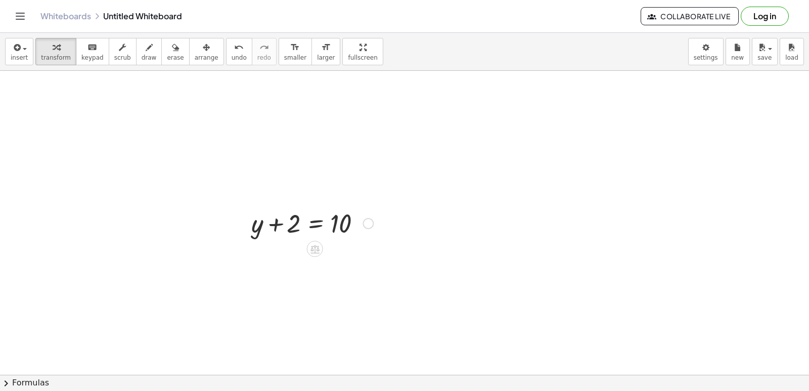
click at [302, 229] on div at bounding box center [312, 222] width 132 height 34
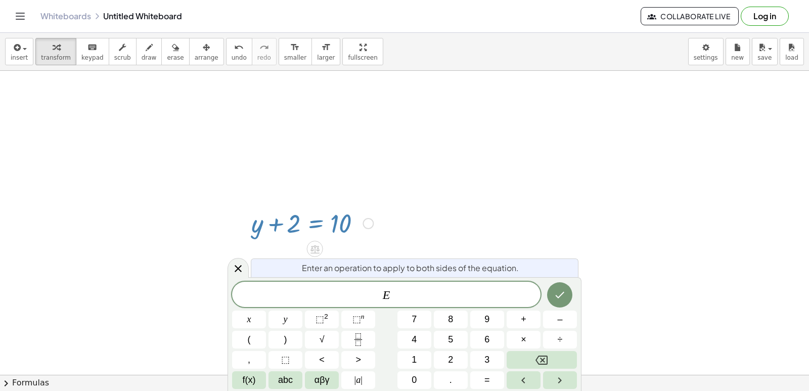
click at [297, 219] on div at bounding box center [312, 222] width 132 height 34
click at [370, 225] on div at bounding box center [368, 223] width 11 height 11
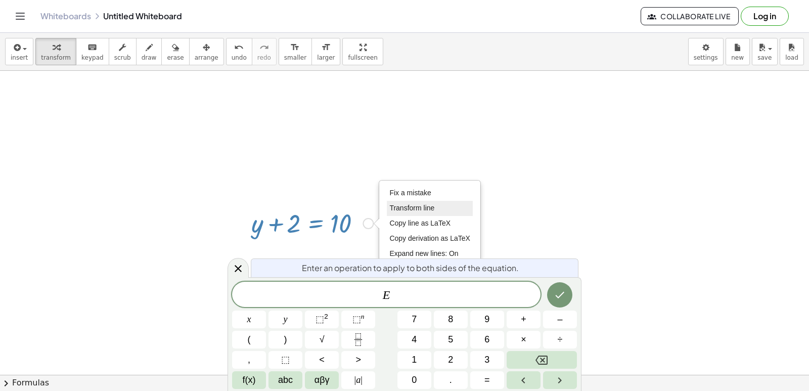
click at [420, 211] on span "Transform line" at bounding box center [411, 208] width 45 height 8
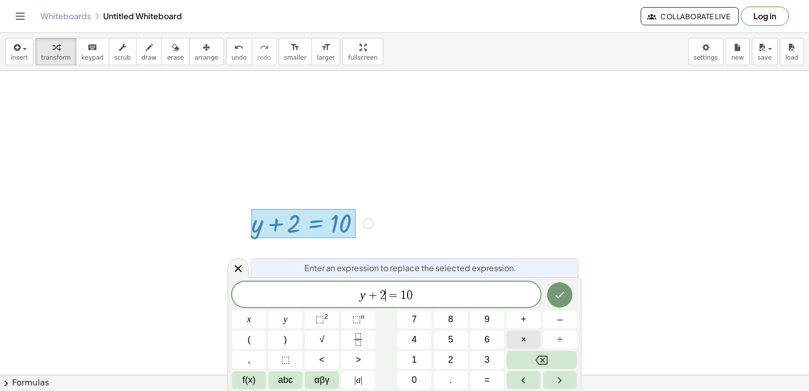
click at [530, 334] on button "×" at bounding box center [524, 340] width 34 height 18
click at [563, 291] on icon "Done" at bounding box center [560, 295] width 12 height 12
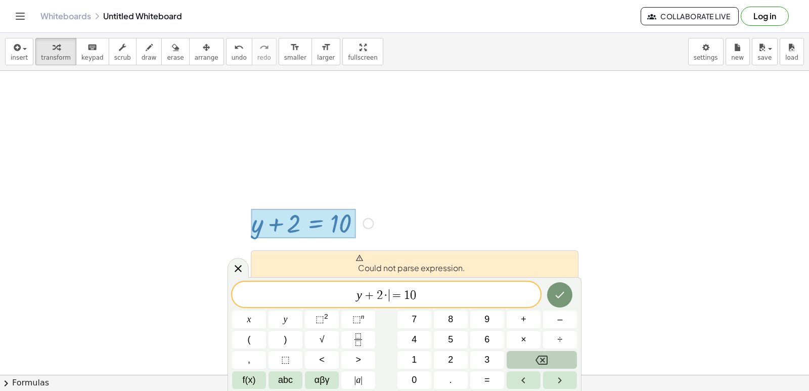
click at [539, 360] on icon "Backspace" at bounding box center [542, 360] width 12 height 12
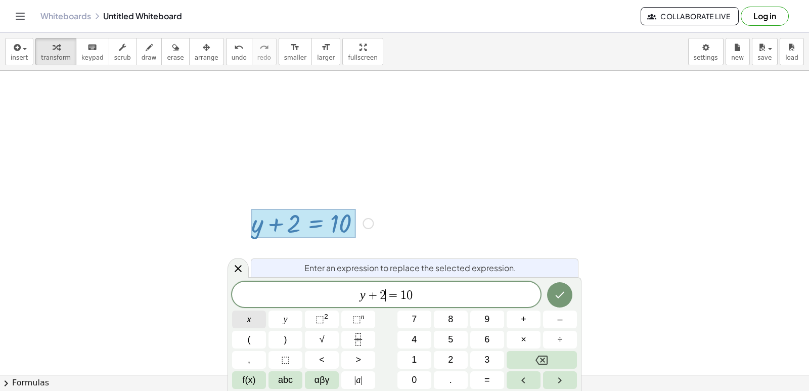
click at [248, 318] on span "x" at bounding box center [249, 320] width 4 height 14
click at [561, 304] on button "Done" at bounding box center [559, 294] width 25 height 25
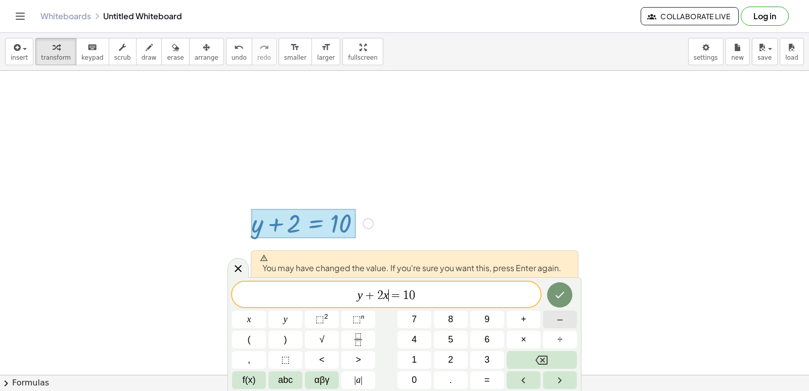
click at [562, 309] on div "y + 2 x ​ = 1 0 x y ⬚ 2 ⬚ n 7 8 9 + – ( ) √ 4 5 6 × ÷ , ⬚ < > 1 2 3 f(x) abc αβ…" at bounding box center [404, 335] width 345 height 107
click at [562, 292] on icon "Done" at bounding box center [560, 295] width 12 height 12
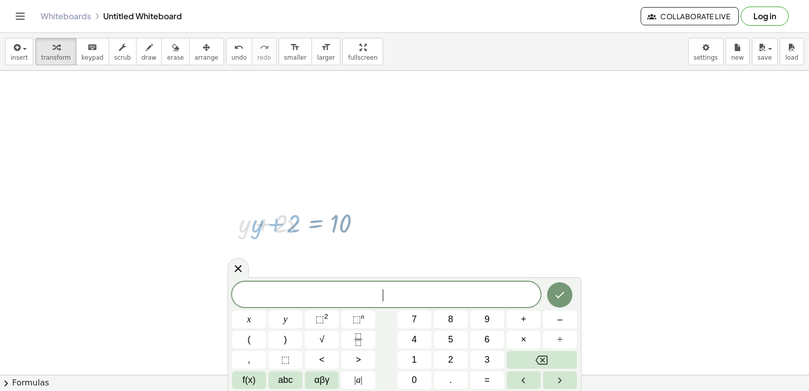
click at [562, 291] on icon "Done" at bounding box center [560, 295] width 12 height 12
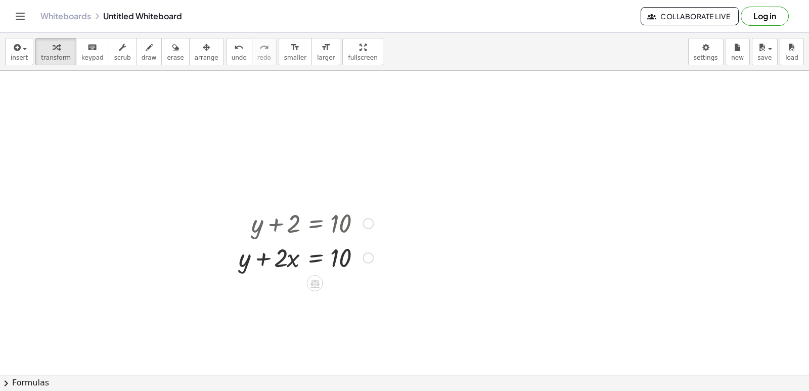
click at [261, 260] on div at bounding box center [306, 257] width 145 height 34
click at [296, 261] on div at bounding box center [306, 257] width 145 height 34
click at [325, 266] on div at bounding box center [306, 257] width 145 height 34
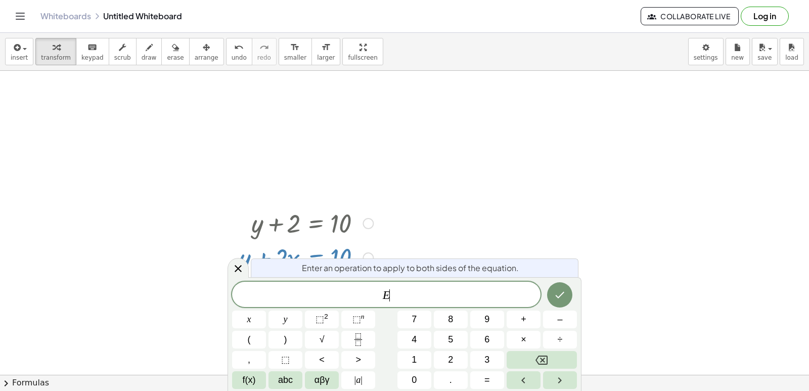
click at [296, 226] on div at bounding box center [306, 222] width 145 height 34
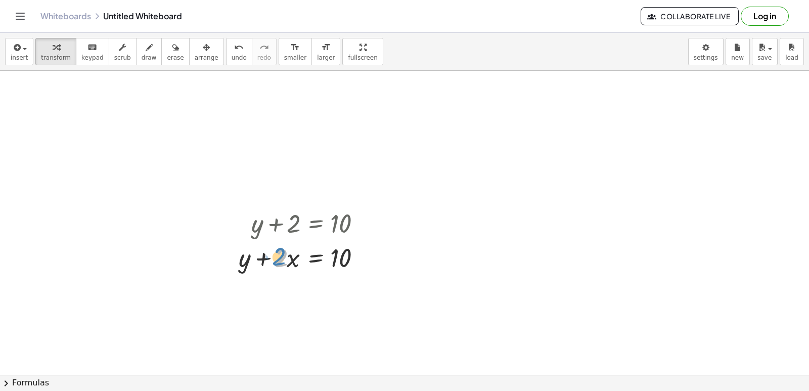
click at [283, 258] on div at bounding box center [306, 257] width 145 height 34
drag, startPoint x: 264, startPoint y: 257, endPoint x: 367, endPoint y: 251, distance: 102.8
click at [367, 251] on div at bounding box center [306, 257] width 145 height 34
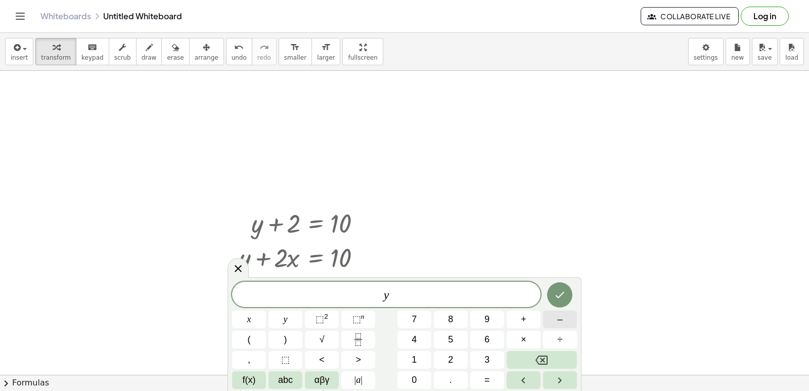
click at [567, 323] on button "–" at bounding box center [560, 319] width 34 height 18
click at [558, 354] on button "Backspace" at bounding box center [542, 360] width 70 height 18
click at [533, 316] on button "+" at bounding box center [524, 319] width 34 height 18
click at [487, 356] on span "3" at bounding box center [486, 360] width 5 height 14
click at [258, 315] on button "x" at bounding box center [249, 319] width 34 height 18
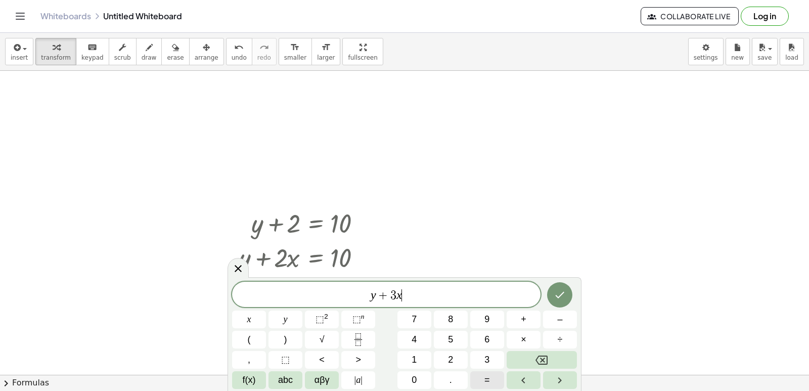
click at [482, 375] on button "=" at bounding box center [487, 380] width 34 height 18
click at [417, 315] on button "7" at bounding box center [414, 319] width 34 height 18
click at [567, 295] on button "Done" at bounding box center [559, 294] width 25 height 25
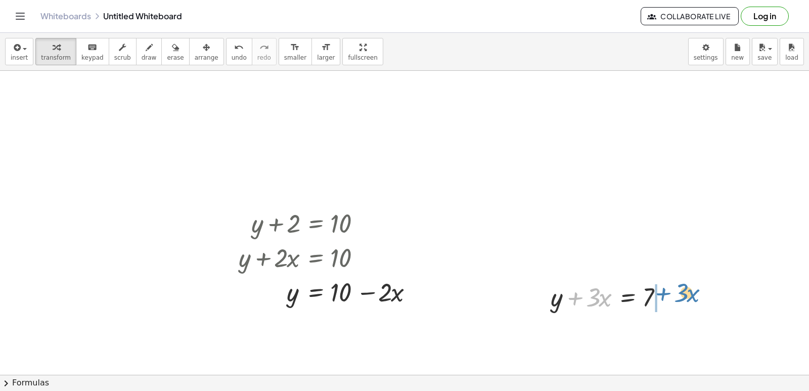
drag, startPoint x: 576, startPoint y: 299, endPoint x: 664, endPoint y: 294, distance: 88.1
click at [664, 294] on div at bounding box center [612, 296] width 132 height 34
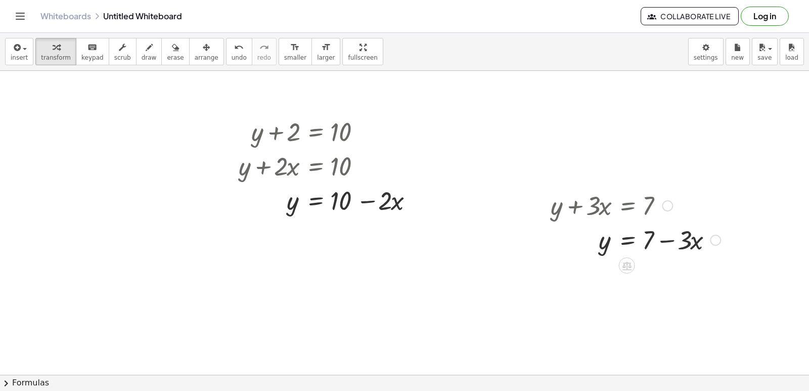
scroll to position [5014, 0]
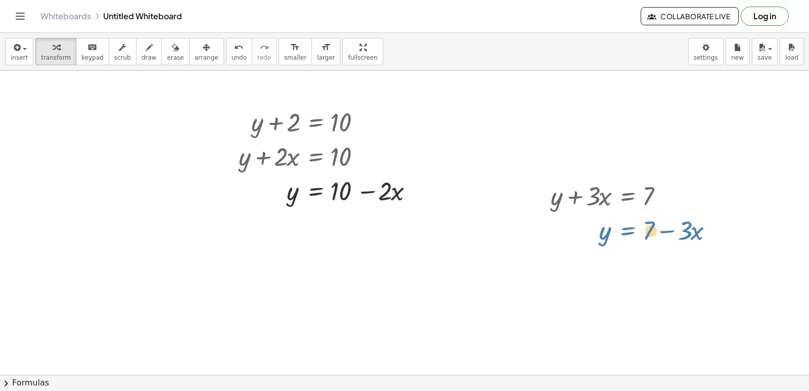
click at [626, 236] on div at bounding box center [636, 229] width 180 height 34
drag, startPoint x: 647, startPoint y: 276, endPoint x: 644, endPoint y: 269, distance: 7.7
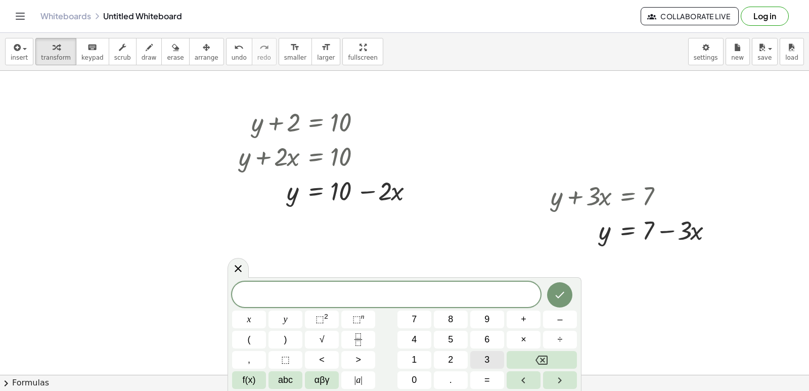
click at [491, 357] on button "3" at bounding box center [487, 360] width 34 height 18
click at [255, 314] on button "x" at bounding box center [249, 319] width 34 height 18
click at [544, 360] on icon "Backspace" at bounding box center [542, 359] width 12 height 9
click at [292, 313] on button "y" at bounding box center [286, 319] width 34 height 18
click at [522, 319] on span "+" at bounding box center [524, 320] width 6 height 14
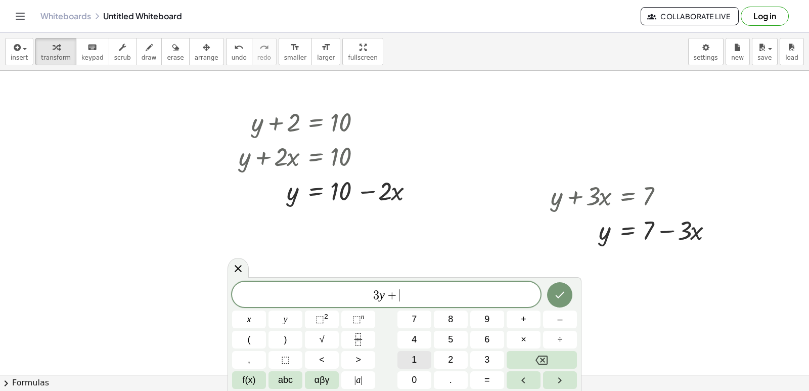
click at [420, 357] on button "1" at bounding box center [414, 360] width 34 height 18
click at [443, 357] on button "2" at bounding box center [451, 360] width 34 height 18
click at [258, 314] on button "x" at bounding box center [249, 319] width 34 height 18
click at [490, 379] on button "=" at bounding box center [487, 380] width 34 height 18
click at [410, 358] on button "1" at bounding box center [414, 360] width 34 height 18
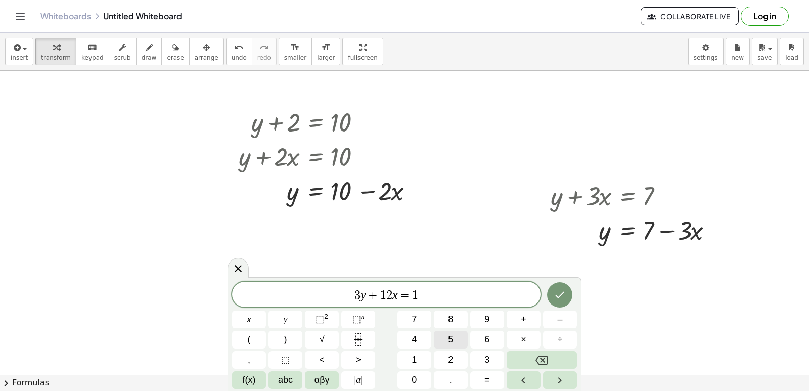
click at [452, 337] on span "5" at bounding box center [450, 340] width 5 height 14
click at [565, 298] on icon "Done" at bounding box center [560, 295] width 12 height 12
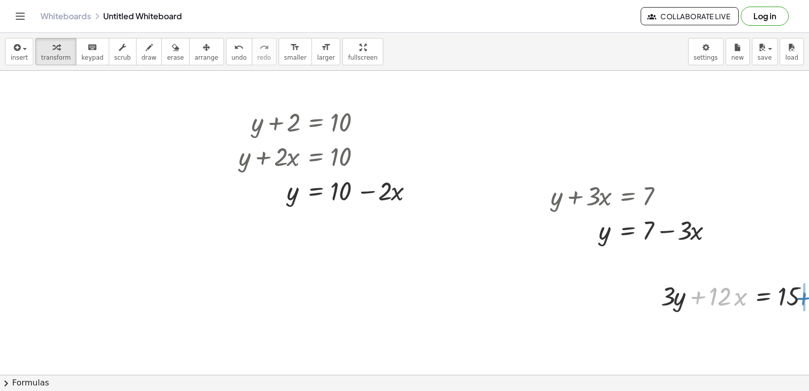
drag, startPoint x: 693, startPoint y: 296, endPoint x: 799, endPoint y: 296, distance: 105.7
click at [799, 296] on div at bounding box center [741, 295] width 170 height 34
drag, startPoint x: 782, startPoint y: 300, endPoint x: 767, endPoint y: 305, distance: 15.8
click at [767, 305] on div at bounding box center [771, 295] width 231 height 34
drag, startPoint x: 745, startPoint y: 301, endPoint x: 706, endPoint y: 297, distance: 39.2
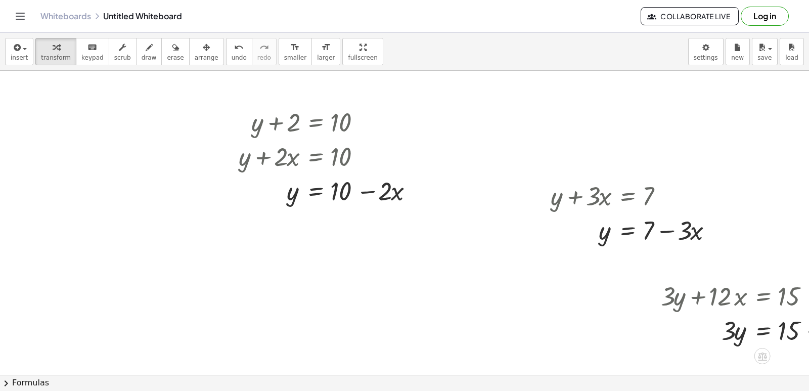
click at [706, 297] on div at bounding box center [771, 295] width 231 height 34
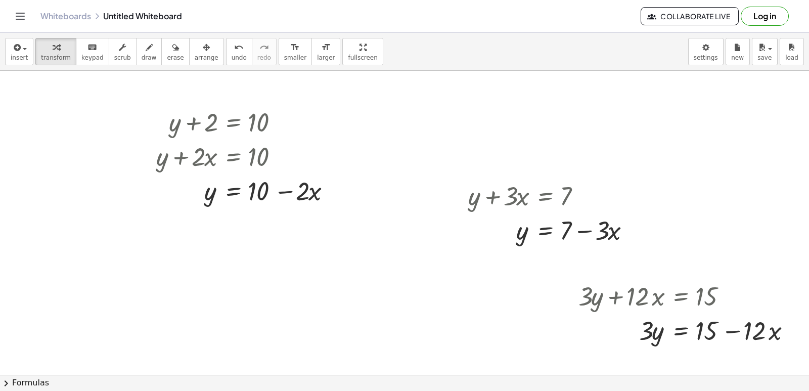
scroll to position [5014, 90]
drag, startPoint x: 639, startPoint y: 330, endPoint x: 718, endPoint y: 356, distance: 83.0
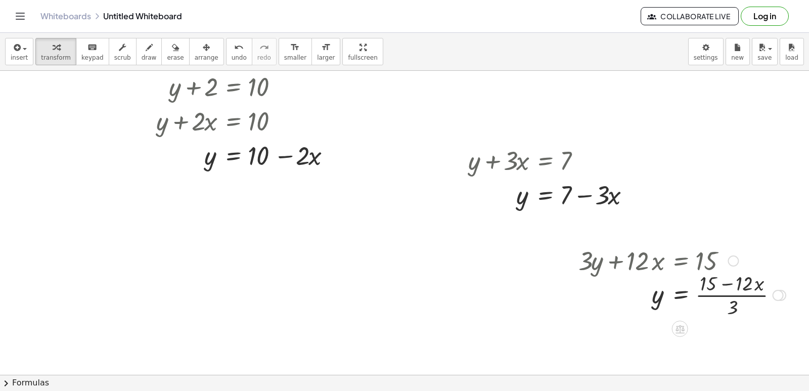
scroll to position [5064, 90]
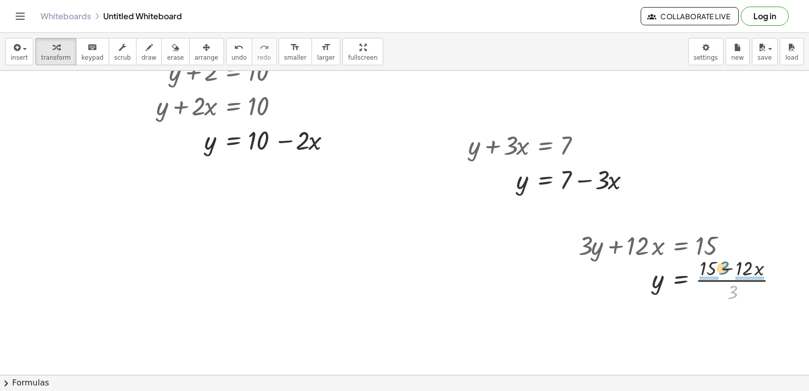
drag, startPoint x: 727, startPoint y: 294, endPoint x: 719, endPoint y: 270, distance: 25.7
click at [719, 270] on div at bounding box center [681, 279] width 217 height 51
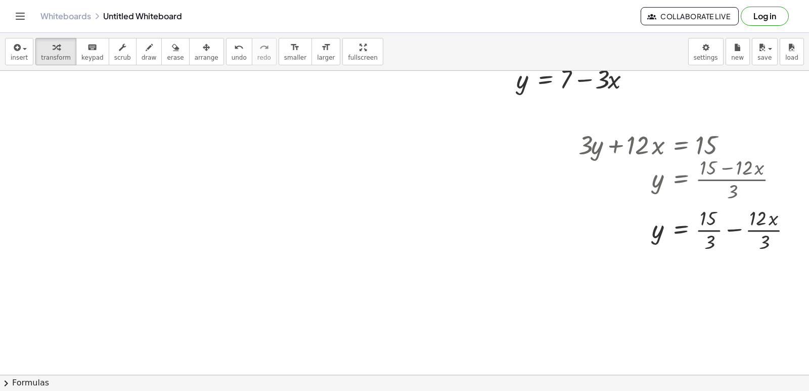
scroll to position [5165, 90]
click at [722, 230] on div at bounding box center [689, 228] width 232 height 51
click at [731, 278] on div at bounding box center [689, 279] width 232 height 51
click at [726, 293] on div at bounding box center [689, 279] width 232 height 51
click at [724, 272] on div at bounding box center [689, 279] width 232 height 51
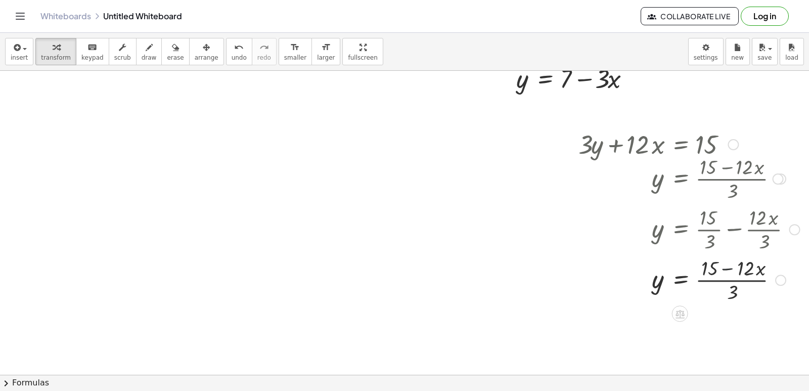
click at [722, 265] on div at bounding box center [689, 279] width 232 height 51
click at [705, 265] on div at bounding box center [689, 279] width 232 height 51
click at [756, 283] on div at bounding box center [689, 279] width 232 height 51
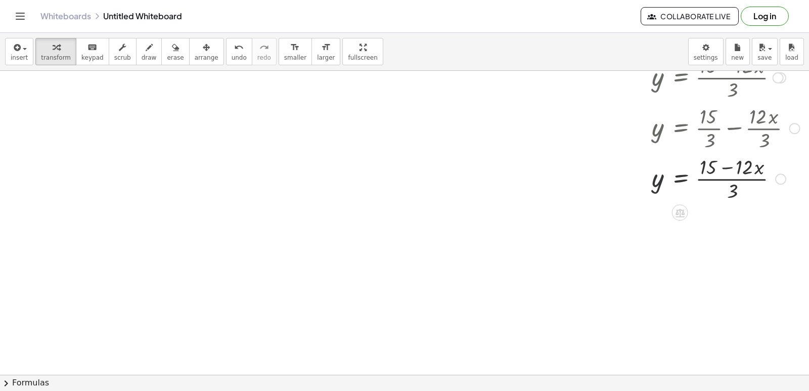
click at [648, 181] on div at bounding box center [689, 178] width 232 height 51
click at [655, 184] on div at bounding box center [689, 178] width 232 height 51
click at [651, 183] on div at bounding box center [689, 178] width 232 height 51
drag, startPoint x: 651, startPoint y: 183, endPoint x: 758, endPoint y: 201, distance: 108.7
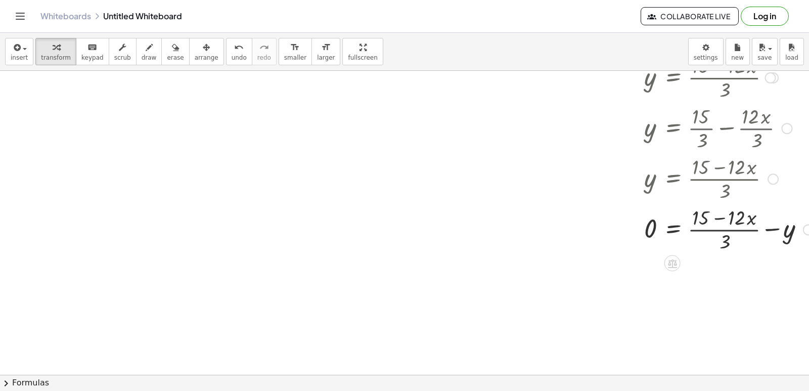
click at [792, 228] on div at bounding box center [692, 228] width 253 height 51
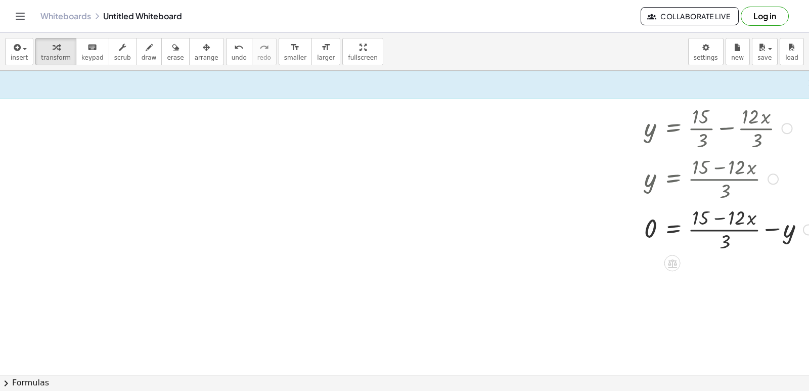
click at [725, 220] on div at bounding box center [692, 228] width 253 height 51
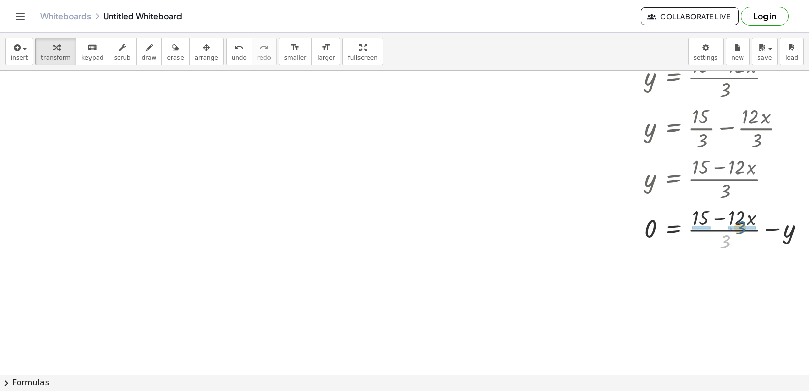
drag, startPoint x: 722, startPoint y: 240, endPoint x: 738, endPoint y: 200, distance: 42.8
click at [741, 214] on div at bounding box center [692, 228] width 253 height 51
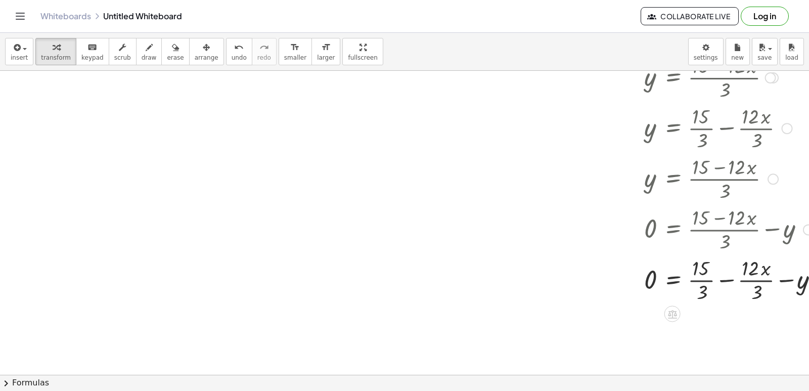
click at [696, 279] on div at bounding box center [699, 279] width 266 height 51
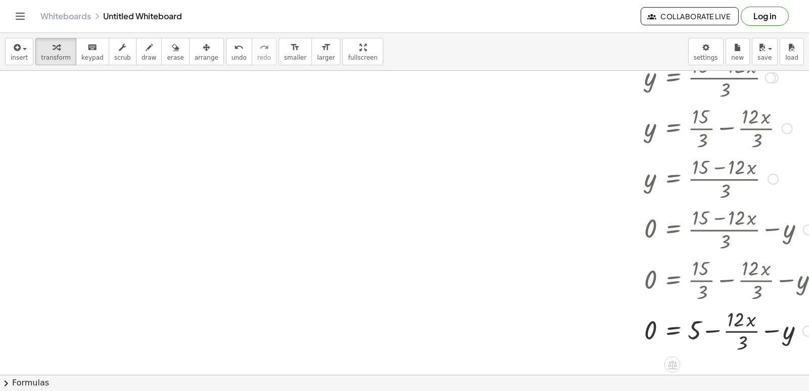
click at [732, 327] on div at bounding box center [699, 330] width 266 height 51
click at [743, 332] on div at bounding box center [699, 330] width 266 height 51
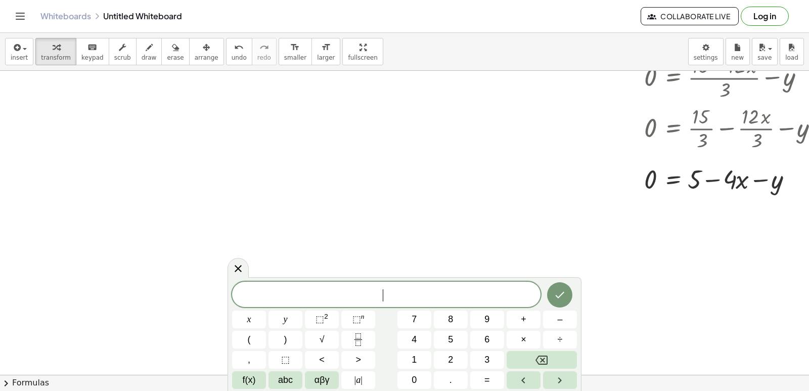
click at [450, 337] on span "5" at bounding box center [450, 340] width 5 height 14
click at [286, 319] on span "y" at bounding box center [286, 320] width 4 height 14
click at [574, 317] on button "–" at bounding box center [560, 319] width 34 height 18
click at [459, 338] on button "5" at bounding box center [451, 340] width 34 height 18
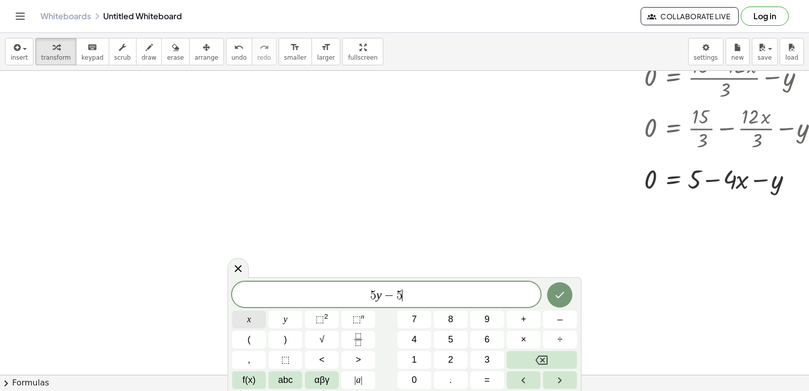
click at [250, 318] on span "x" at bounding box center [249, 320] width 4 height 14
click at [485, 382] on span "=" at bounding box center [487, 380] width 6 height 14
click at [559, 321] on span "–" at bounding box center [559, 320] width 5 height 14
click at [444, 357] on button "2" at bounding box center [451, 360] width 34 height 18
click at [415, 376] on span "0" at bounding box center [414, 380] width 5 height 14
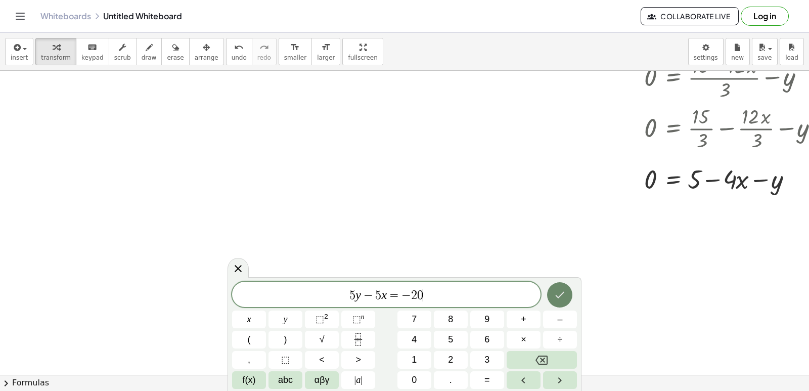
click at [562, 292] on icon "Done" at bounding box center [560, 295] width 12 height 12
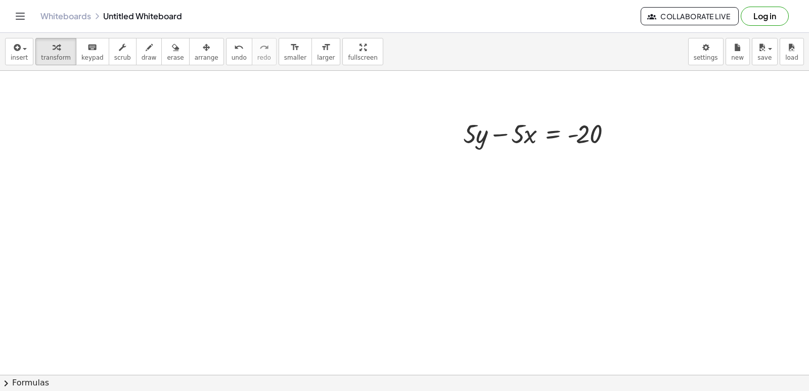
scroll to position [5579, 90]
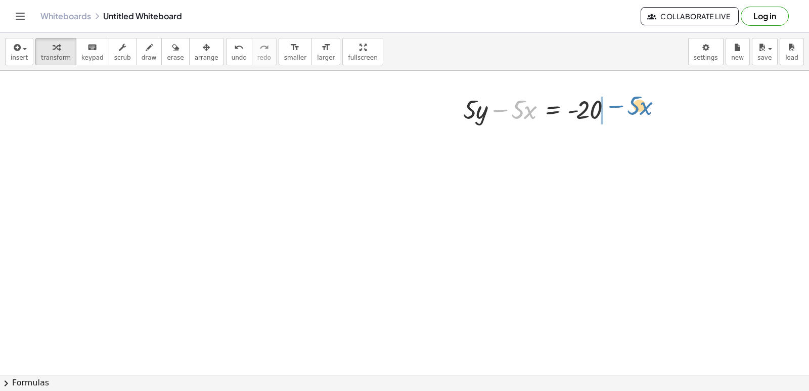
drag, startPoint x: 502, startPoint y: 109, endPoint x: 618, endPoint y: 105, distance: 115.9
click at [618, 105] on div at bounding box center [541, 109] width 166 height 34
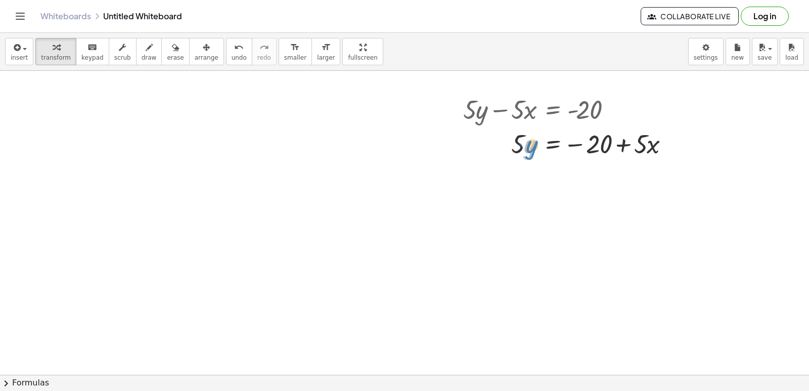
click at [531, 143] on div at bounding box center [570, 143] width 224 height 34
drag, startPoint x: 519, startPoint y: 140, endPoint x: 608, endPoint y: 168, distance: 93.5
drag, startPoint x: 608, startPoint y: 192, endPoint x: 606, endPoint y: 197, distance: 5.4
click at [606, 197] on div at bounding box center [570, 185] width 224 height 51
drag, startPoint x: 606, startPoint y: 200, endPoint x: 609, endPoint y: 181, distance: 19.0
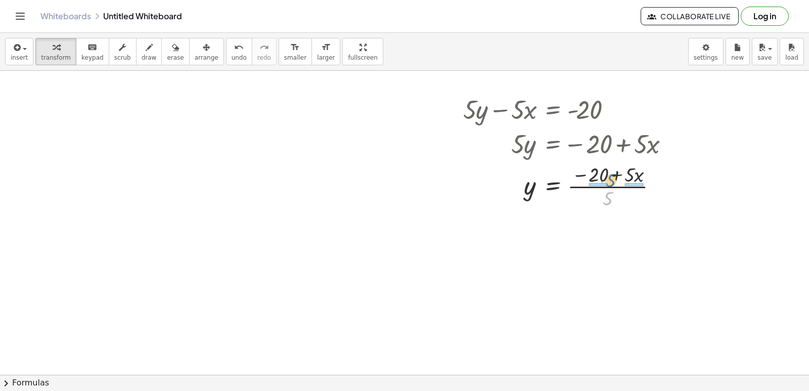
click at [609, 181] on div at bounding box center [570, 185] width 224 height 51
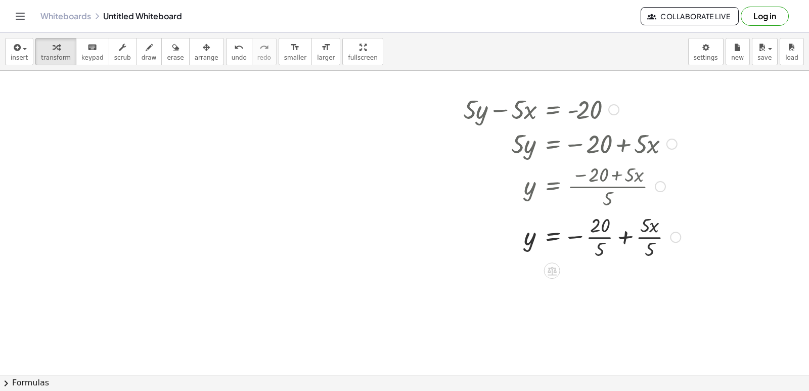
click at [597, 241] on div at bounding box center [572, 236] width 228 height 51
click at [637, 289] on div at bounding box center [572, 286] width 228 height 51
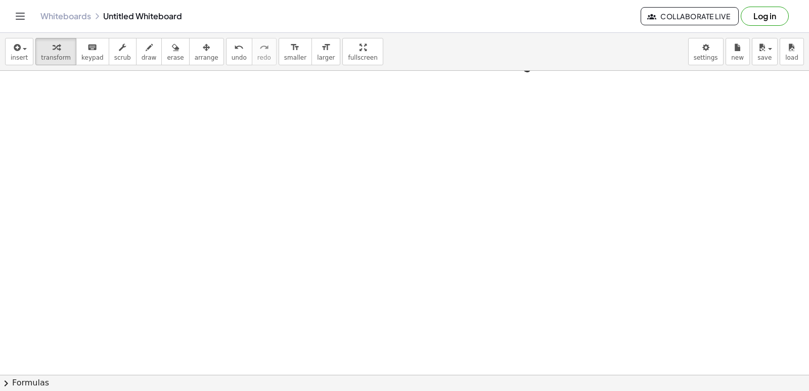
scroll to position [5832, 90]
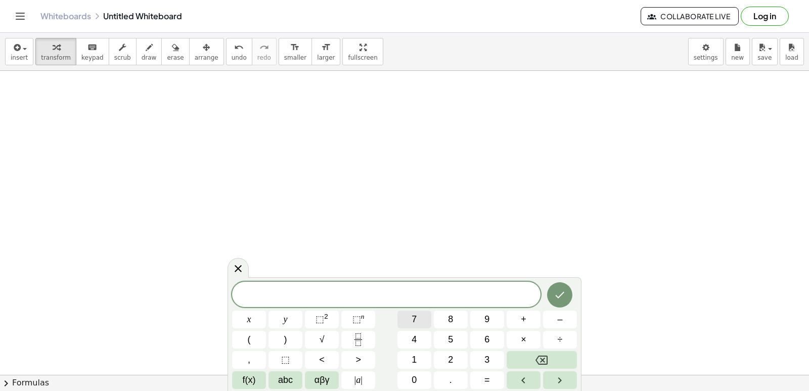
click at [415, 316] on span "7" at bounding box center [414, 320] width 5 height 14
click at [291, 316] on button "y" at bounding box center [286, 319] width 34 height 18
click at [555, 317] on button "–" at bounding box center [560, 319] width 34 height 18
click at [453, 352] on button "2" at bounding box center [451, 360] width 34 height 18
click at [414, 355] on span "1" at bounding box center [414, 360] width 5 height 14
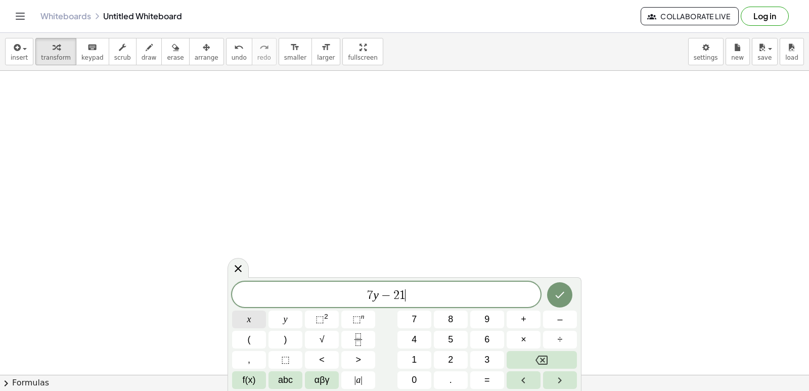
click at [253, 314] on button "x" at bounding box center [249, 319] width 34 height 18
click at [481, 383] on button "=" at bounding box center [487, 380] width 34 height 18
click at [416, 315] on span "7" at bounding box center [414, 320] width 5 height 14
click at [562, 285] on button "Done" at bounding box center [559, 294] width 25 height 25
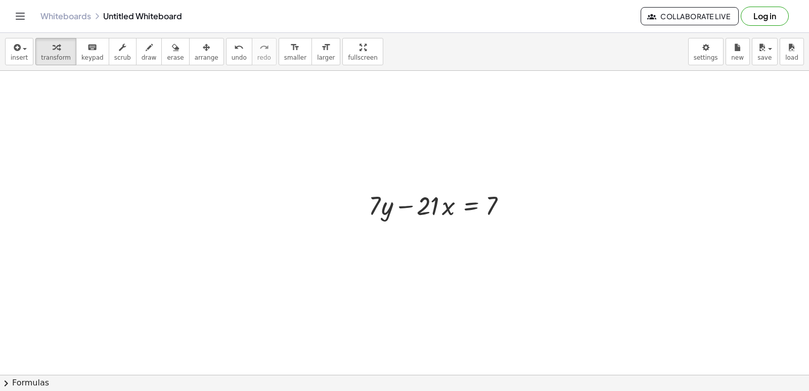
scroll to position [5883, 90]
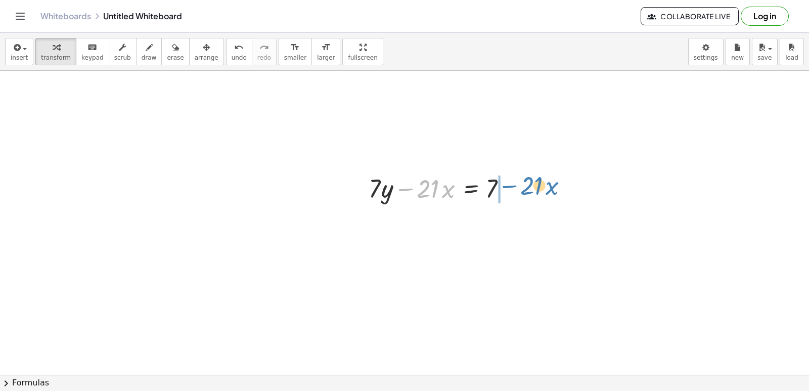
drag, startPoint x: 399, startPoint y: 189, endPoint x: 503, endPoint y: 186, distance: 104.2
click at [503, 186] on div at bounding box center [442, 187] width 157 height 34
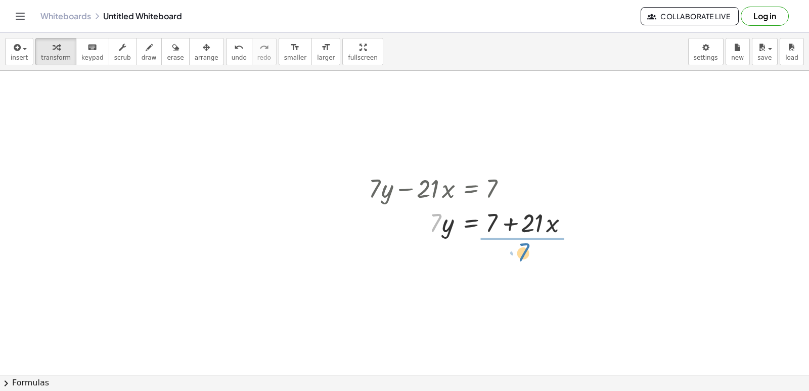
drag, startPoint x: 438, startPoint y: 231, endPoint x: 533, endPoint y: 256, distance: 99.0
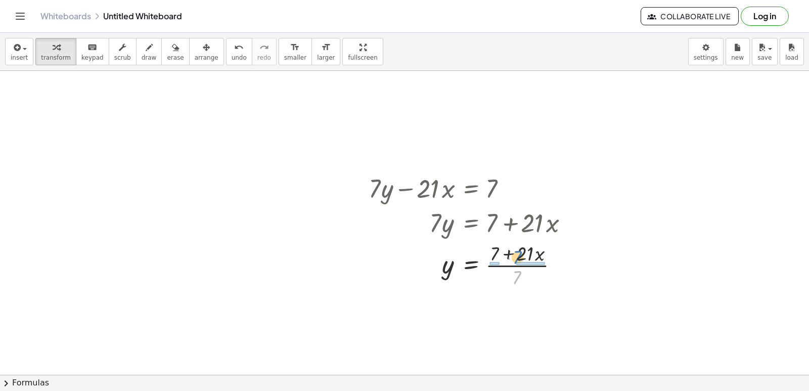
drag, startPoint x: 517, startPoint y: 281, endPoint x: 520, endPoint y: 249, distance: 32.5
click at [519, 255] on div at bounding box center [473, 264] width 218 height 51
click at [497, 317] on div at bounding box center [475, 315] width 222 height 51
click at [531, 315] on div at bounding box center [473, 315] width 218 height 51
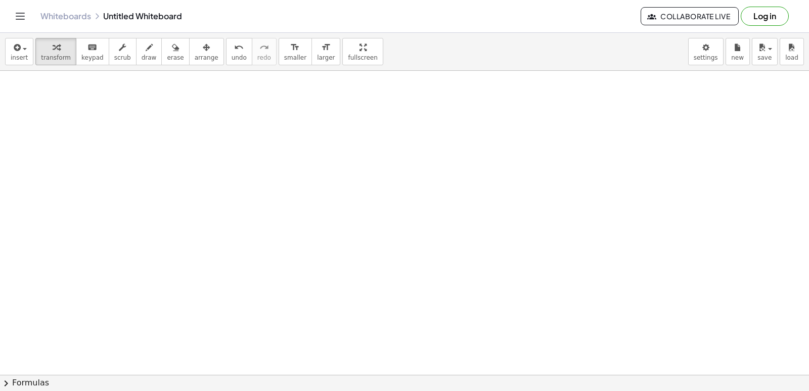
scroll to position [6187, 90]
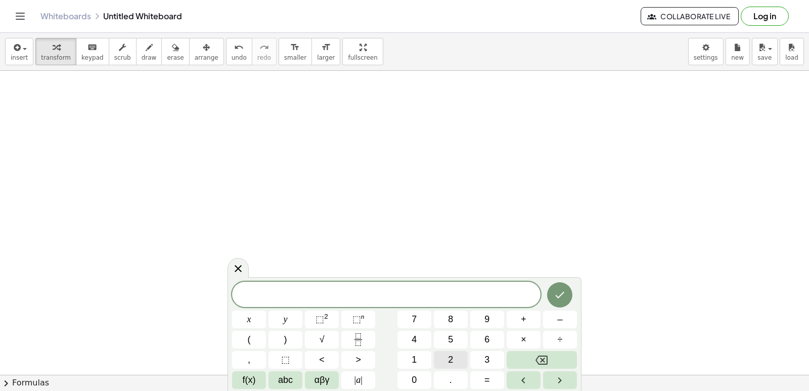
click at [459, 364] on button "2" at bounding box center [451, 360] width 34 height 18
click at [288, 321] on button "y" at bounding box center [286, 319] width 34 height 18
click at [514, 318] on button "+" at bounding box center [524, 319] width 34 height 18
click at [258, 315] on button "x" at bounding box center [249, 319] width 34 height 18
click at [480, 384] on button "=" at bounding box center [487, 380] width 34 height 18
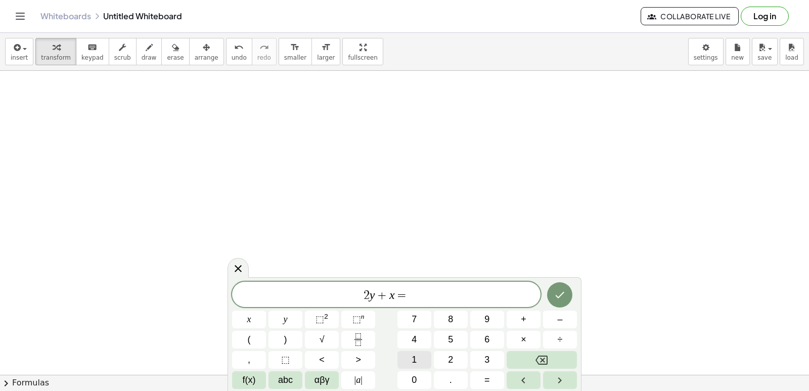
click at [414, 354] on span "1" at bounding box center [414, 360] width 5 height 14
click at [411, 372] on button "0" at bounding box center [414, 380] width 34 height 18
click at [563, 295] on icon "Done" at bounding box center [560, 295] width 12 height 12
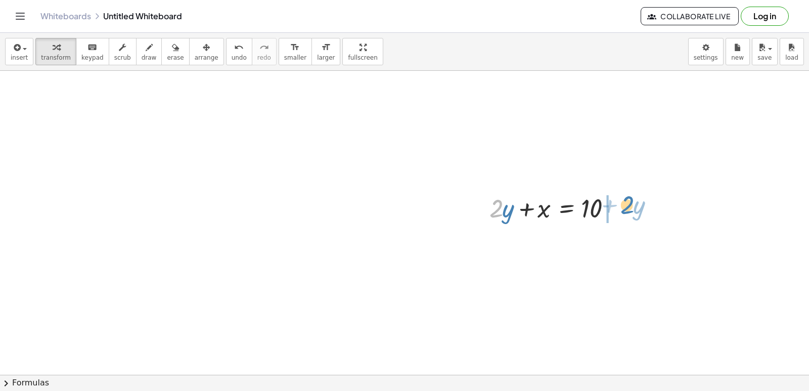
drag, startPoint x: 492, startPoint y: 213, endPoint x: 622, endPoint y: 210, distance: 131.0
click at [622, 210] on div at bounding box center [556, 207] width 145 height 34
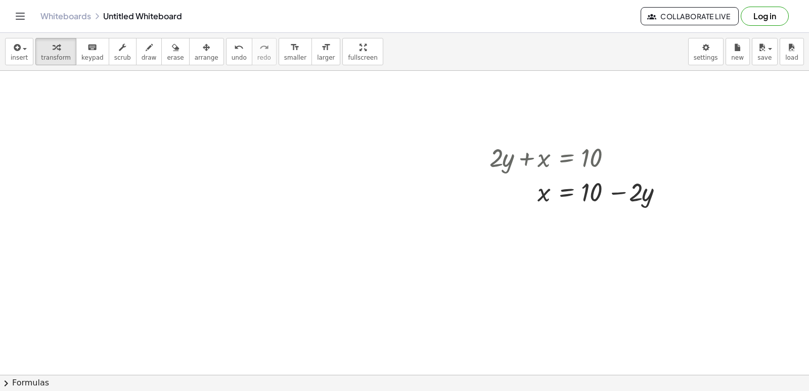
scroll to position [6288, 90]
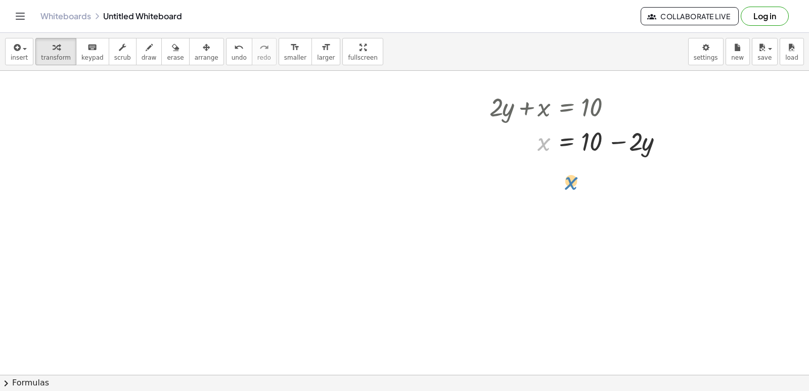
drag, startPoint x: 514, startPoint y: 139, endPoint x: 513, endPoint y: 155, distance: 16.7
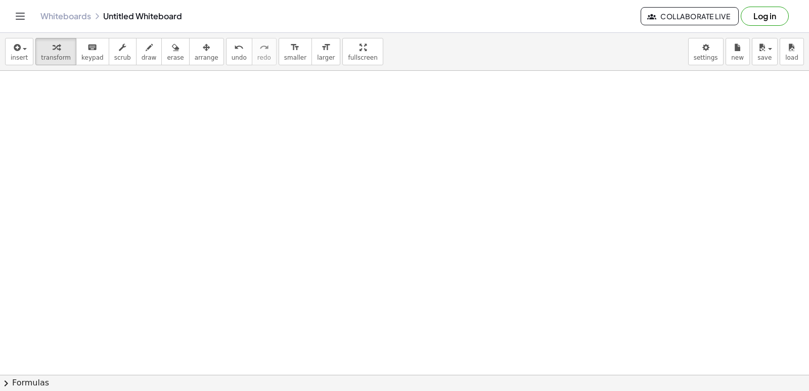
scroll to position [6389, 90]
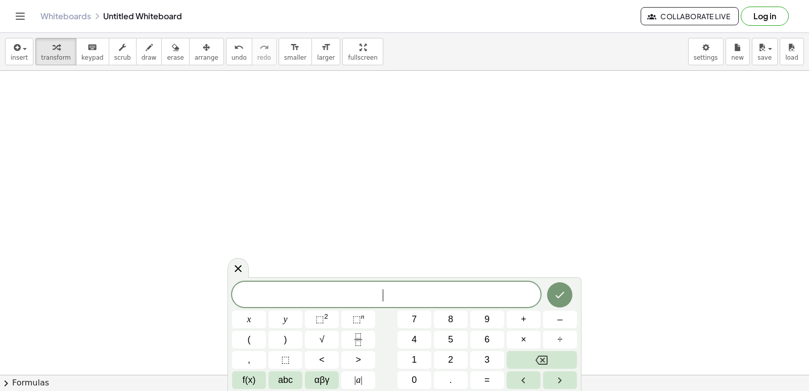
click at [409, 360] on button "1" at bounding box center [414, 360] width 34 height 18
click at [455, 335] on button "5" at bounding box center [451, 340] width 34 height 18
click at [289, 320] on button "y" at bounding box center [286, 319] width 34 height 18
click at [529, 319] on button "+" at bounding box center [524, 319] width 34 height 18
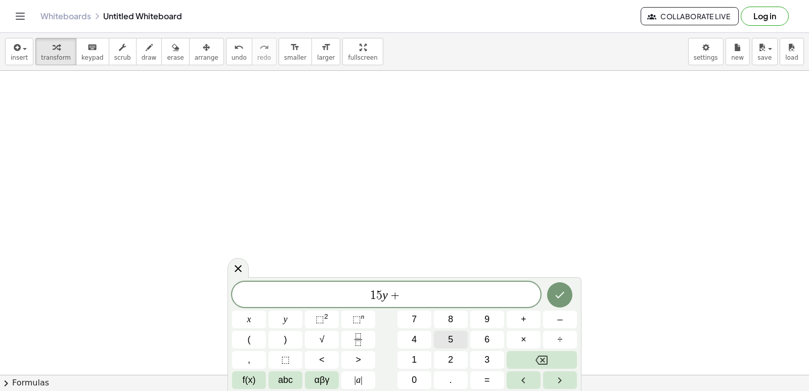
click at [456, 340] on button "5" at bounding box center [451, 340] width 34 height 18
click at [247, 310] on button "x" at bounding box center [249, 319] width 34 height 18
click at [491, 378] on button "=" at bounding box center [487, 380] width 34 height 18
click at [561, 320] on span "–" at bounding box center [559, 320] width 5 height 14
click at [453, 359] on span "2" at bounding box center [450, 360] width 5 height 14
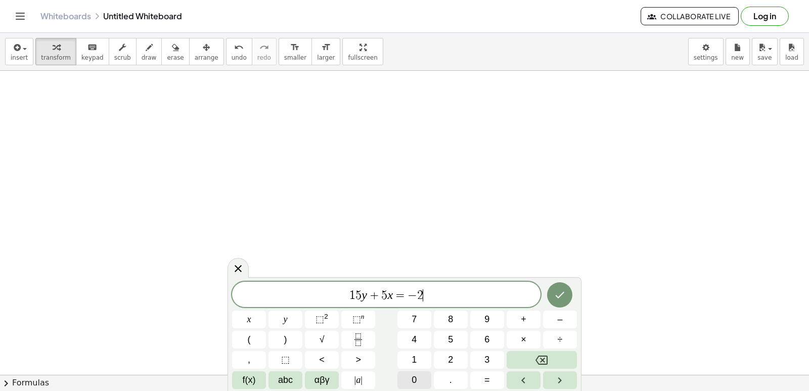
click at [412, 380] on span "0" at bounding box center [414, 380] width 5 height 14
click at [557, 289] on icon "Done" at bounding box center [560, 295] width 12 height 12
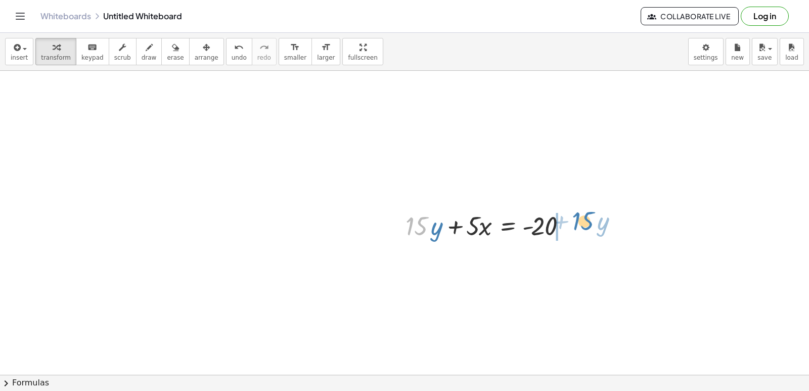
drag, startPoint x: 417, startPoint y: 228, endPoint x: 584, endPoint y: 223, distance: 166.4
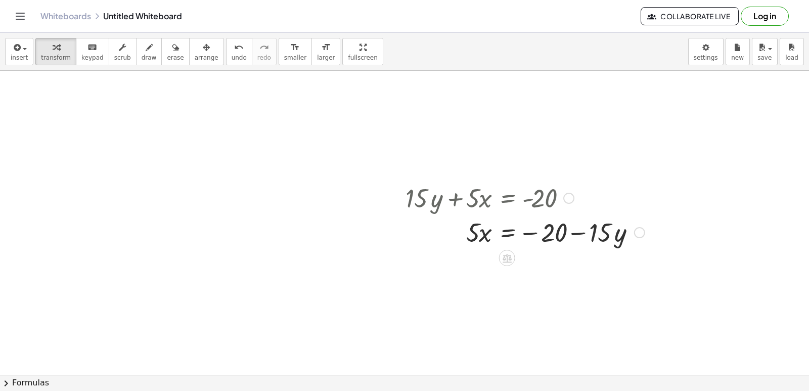
scroll to position [6440, 90]
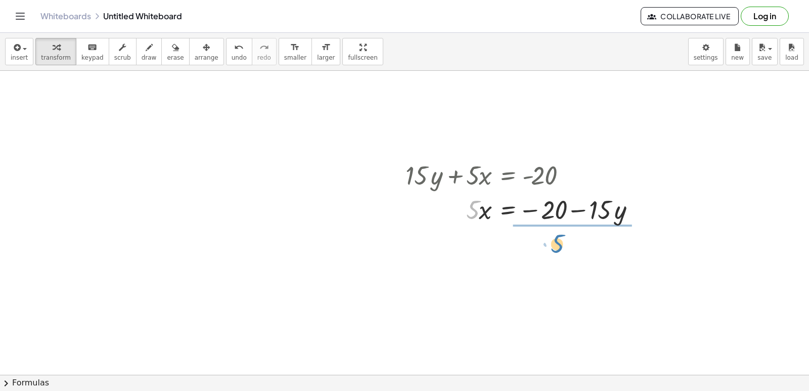
drag, startPoint x: 473, startPoint y: 210, endPoint x: 566, endPoint y: 242, distance: 98.2
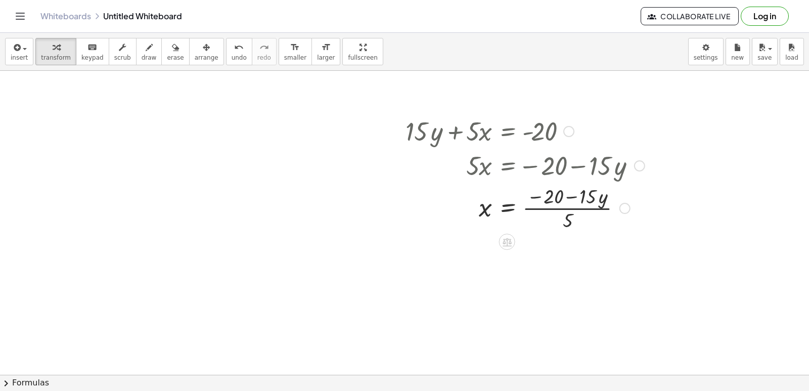
scroll to position [6541, 90]
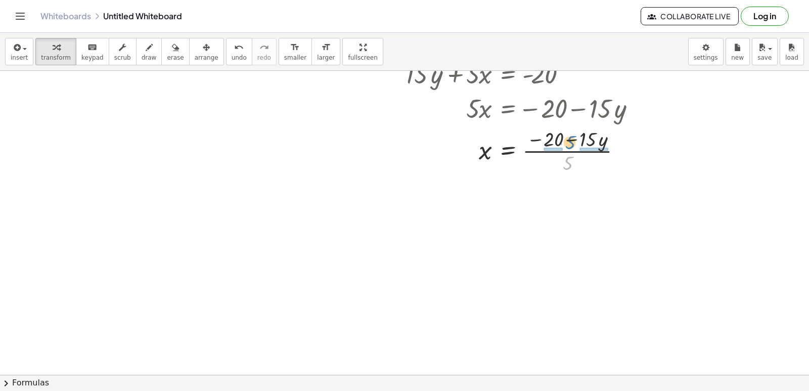
drag, startPoint x: 567, startPoint y: 166, endPoint x: 570, endPoint y: 146, distance: 20.9
click at [570, 146] on div at bounding box center [524, 150] width 249 height 51
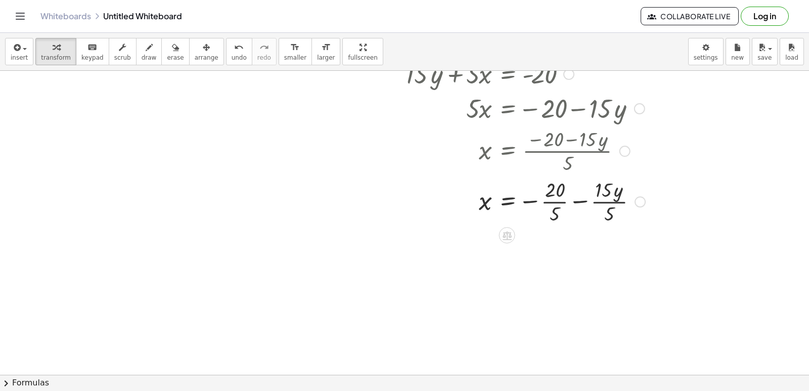
click at [559, 203] on div at bounding box center [525, 200] width 250 height 51
click at [591, 252] on div at bounding box center [525, 251] width 250 height 51
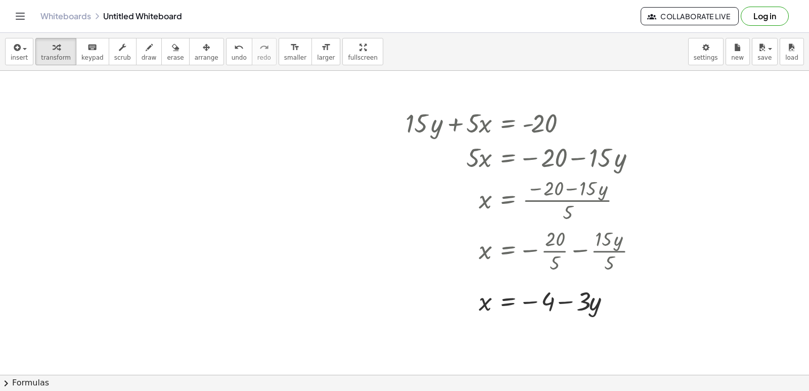
scroll to position [6490, 90]
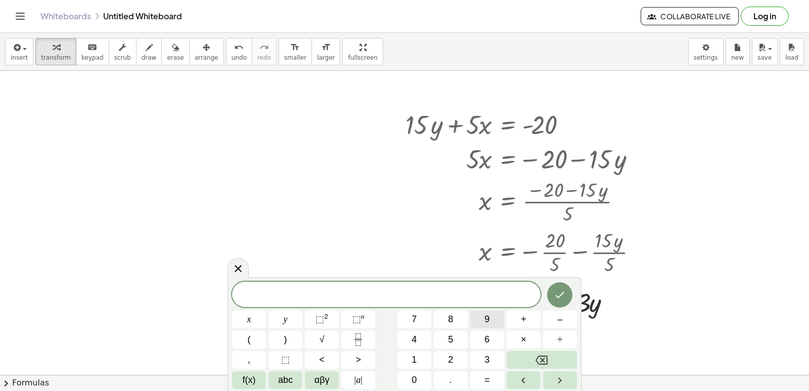
click at [494, 315] on button "9" at bounding box center [487, 319] width 34 height 18
click at [283, 319] on button "y" at bounding box center [286, 319] width 34 height 18
click at [529, 321] on button "+" at bounding box center [524, 319] width 34 height 18
click at [494, 359] on button "3" at bounding box center [487, 360] width 34 height 18
click at [237, 313] on button "x" at bounding box center [249, 319] width 34 height 18
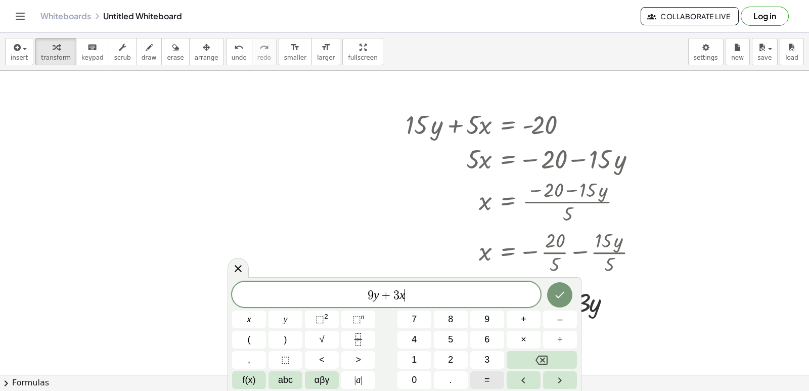
click at [490, 374] on button "=" at bounding box center [487, 380] width 34 height 18
click at [411, 353] on button "1" at bounding box center [414, 360] width 34 height 18
click at [460, 340] on button "5" at bounding box center [451, 340] width 34 height 18
click at [561, 291] on icon "Done" at bounding box center [560, 295] width 12 height 12
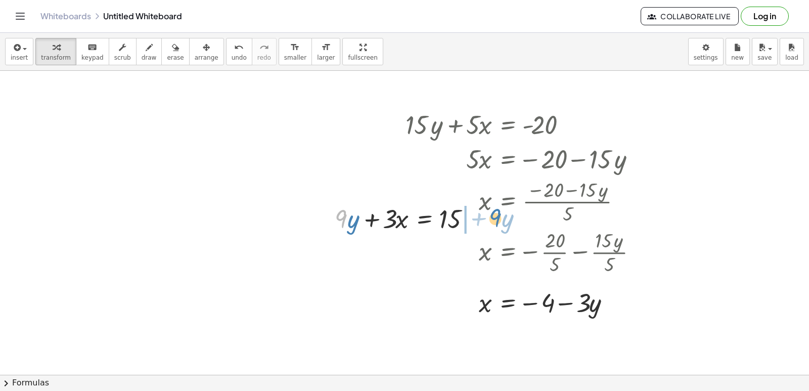
drag, startPoint x: 344, startPoint y: 215, endPoint x: 491, endPoint y: 212, distance: 146.2
click at [398, 224] on div at bounding box center [456, 218] width 157 height 34
drag, startPoint x: 393, startPoint y: 223, endPoint x: 468, endPoint y: 248, distance: 79.5
drag, startPoint x: 472, startPoint y: 234, endPoint x: 472, endPoint y: 206, distance: 27.8
click at [472, 206] on div at bounding box center [457, 218] width 135 height 51
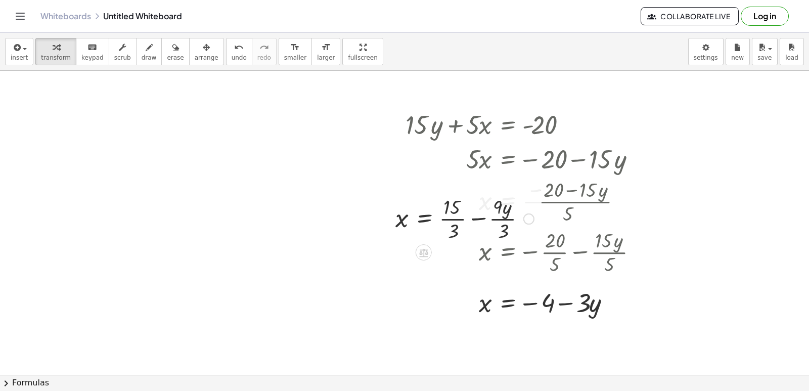
click at [456, 220] on div at bounding box center [464, 218] width 149 height 51
click at [490, 221] on div at bounding box center [457, 218] width 134 height 51
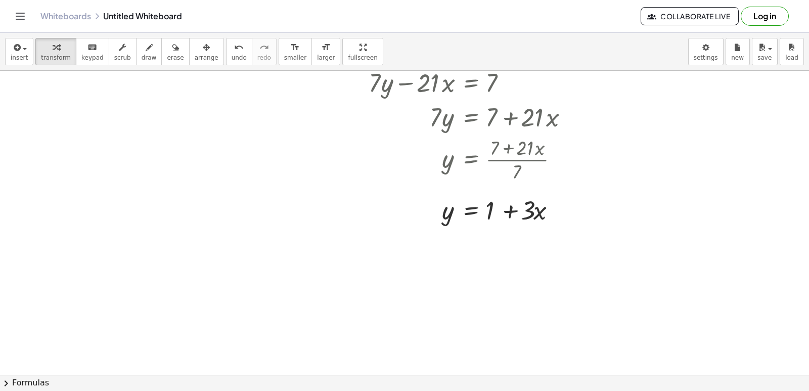
scroll to position [5985, 90]
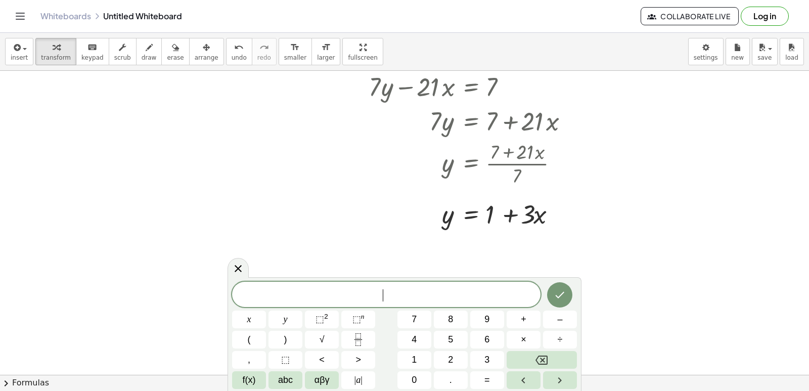
click at [458, 359] on button "2" at bounding box center [451, 360] width 34 height 18
click at [279, 319] on button "y" at bounding box center [286, 319] width 34 height 18
click at [524, 319] on span "+" at bounding box center [524, 320] width 6 height 14
click at [413, 359] on span "1" at bounding box center [414, 360] width 5 height 14
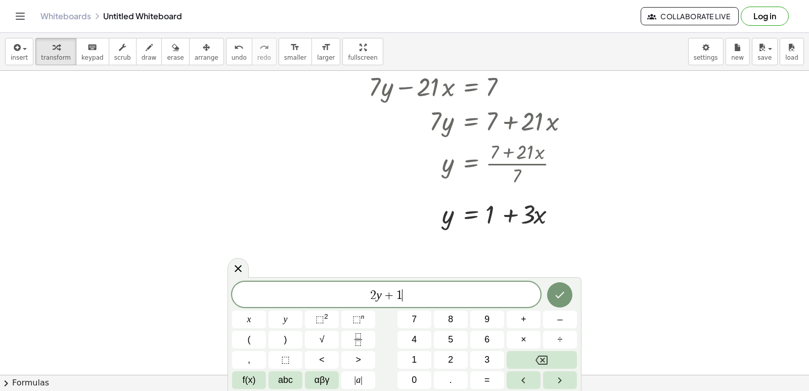
click at [460, 330] on div "2 y + 1 ​ x y ⬚ 2 ⬚ n 7 8 9 + – ( ) √ 4 5 6 × ÷ , ⬚ < > 1 2 3 f(x) abc αβγ | a …" at bounding box center [404, 335] width 345 height 107
click at [458, 334] on button "5" at bounding box center [451, 340] width 34 height 18
click at [558, 357] on button "Backspace" at bounding box center [542, 360] width 70 height 18
click at [572, 291] on button "Done" at bounding box center [559, 294] width 25 height 25
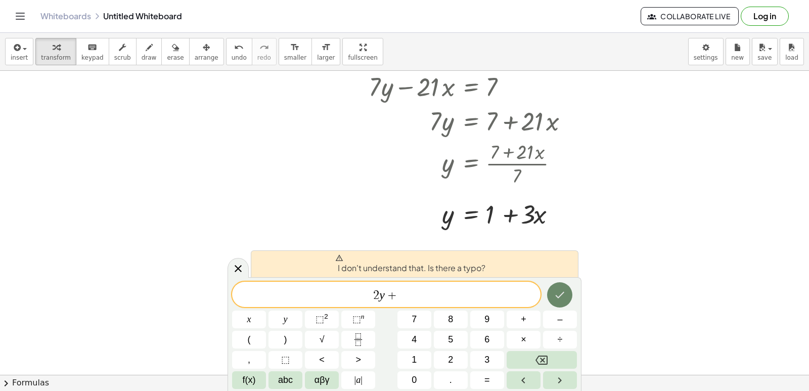
click at [565, 290] on icon "Done" at bounding box center [560, 295] width 12 height 12
click at [248, 314] on span "x" at bounding box center [249, 320] width 4 height 14
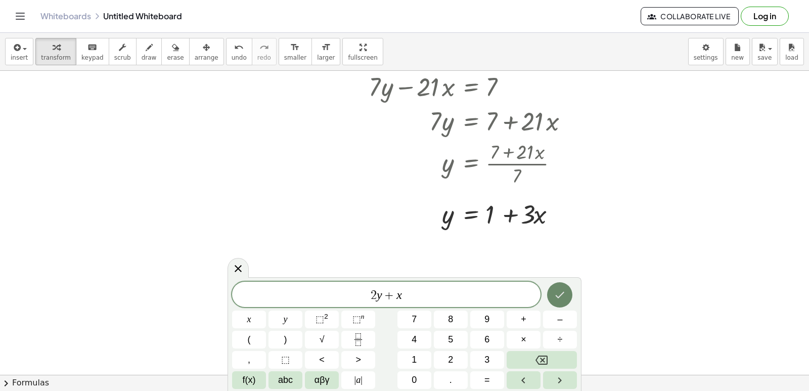
click at [564, 298] on icon "Done" at bounding box center [560, 295] width 12 height 12
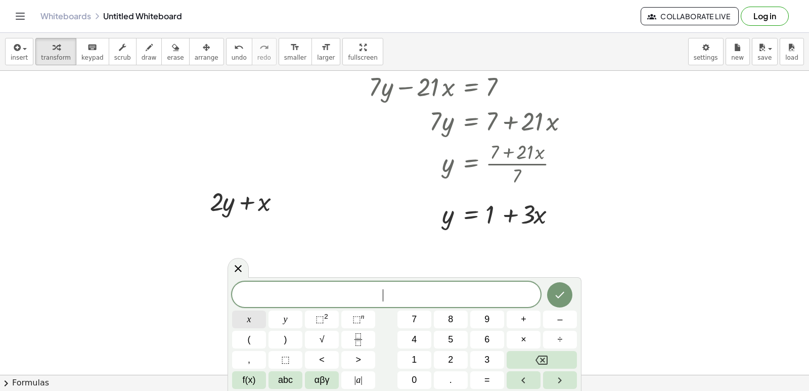
click at [259, 314] on button "x" at bounding box center [249, 319] width 34 height 18
click at [498, 383] on button "=" at bounding box center [487, 380] width 34 height 18
click at [461, 340] on button "5" at bounding box center [451, 340] width 34 height 18
click at [559, 295] on icon "Done" at bounding box center [560, 295] width 12 height 12
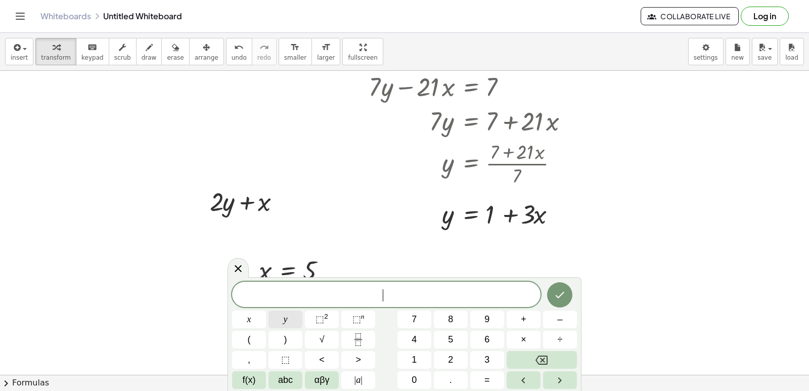
click at [289, 323] on button "y" at bounding box center [286, 319] width 34 height 18
click at [489, 378] on span "=" at bounding box center [487, 380] width 6 height 14
click at [490, 358] on button "3" at bounding box center [487, 360] width 34 height 18
click at [566, 297] on icon "Done" at bounding box center [560, 295] width 12 height 12
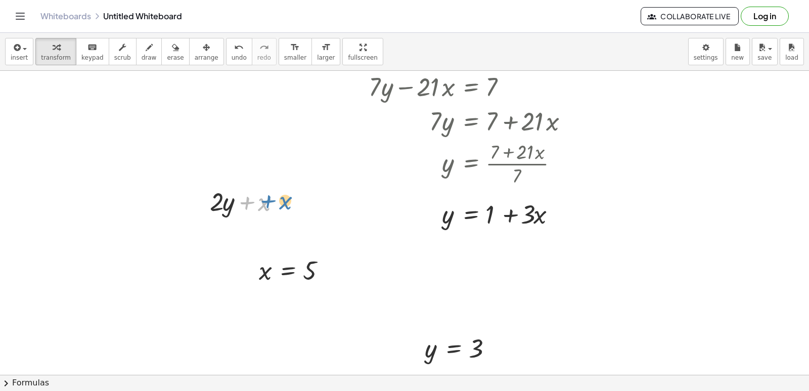
drag, startPoint x: 245, startPoint y: 198, endPoint x: 266, endPoint y: 196, distance: 21.3
click at [266, 196] on div at bounding box center [249, 201] width 88 height 34
drag, startPoint x: 209, startPoint y: 200, endPoint x: 158, endPoint y: 242, distance: 66.4
click at [158, 242] on div at bounding box center [151, 242] width 15 height 39
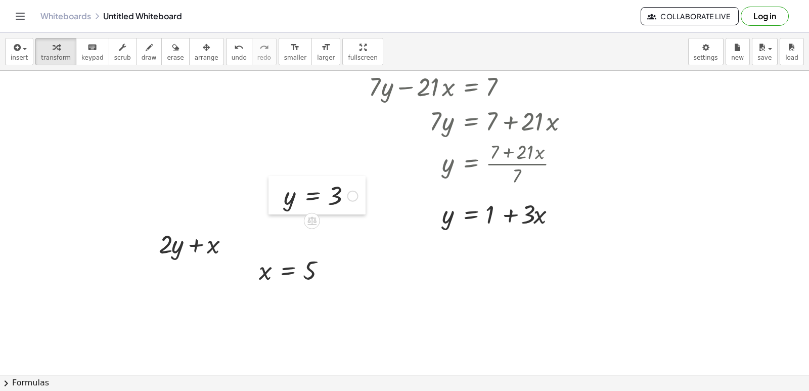
drag, startPoint x: 412, startPoint y: 349, endPoint x: 271, endPoint y: 196, distance: 207.9
click at [271, 196] on div at bounding box center [276, 195] width 15 height 38
click at [195, 240] on div at bounding box center [198, 243] width 88 height 34
drag, startPoint x: 168, startPoint y: 244, endPoint x: 233, endPoint y: 243, distance: 64.2
click at [233, 243] on div at bounding box center [198, 243] width 88 height 34
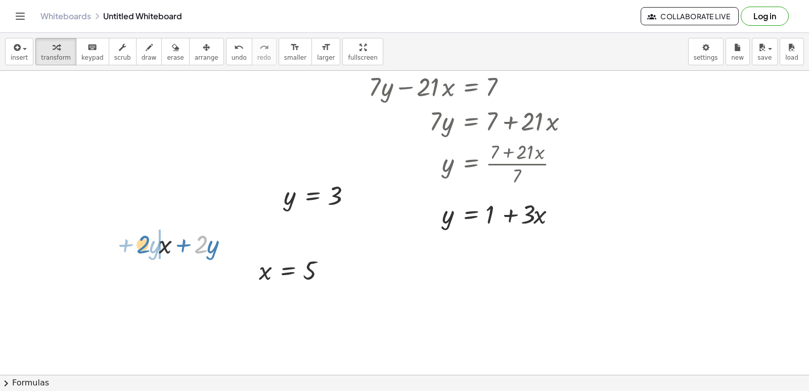
drag, startPoint x: 206, startPoint y: 246, endPoint x: 148, endPoint y: 246, distance: 57.6
click at [148, 246] on div "+ · 2 · y + x · 2 + · y + · 2 · y + x" at bounding box center [194, 243] width 101 height 39
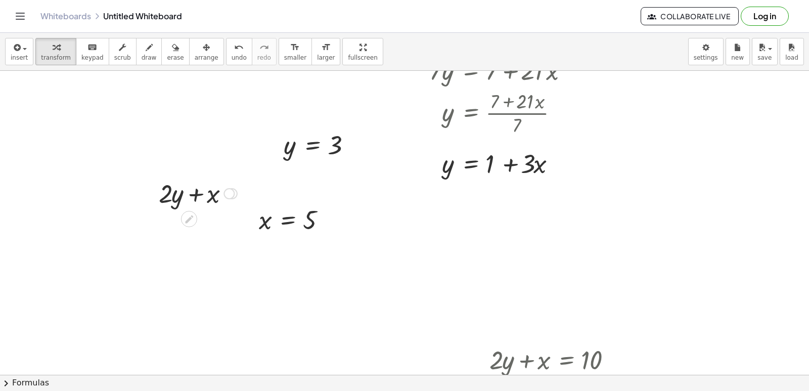
click at [191, 192] on div at bounding box center [198, 192] width 88 height 34
click at [218, 198] on div at bounding box center [198, 192] width 88 height 34
click at [171, 200] on div at bounding box center [198, 192] width 88 height 34
click at [277, 221] on div at bounding box center [296, 219] width 84 height 33
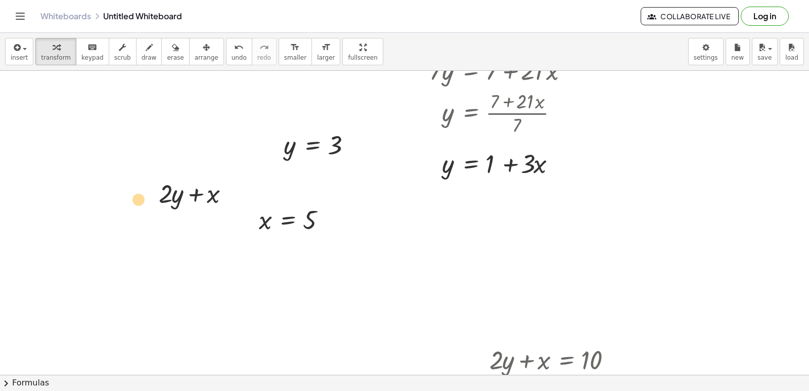
drag, startPoint x: 169, startPoint y: 201, endPoint x: 149, endPoint y: 202, distance: 20.3
drag, startPoint x: 212, startPoint y: 198, endPoint x: 213, endPoint y: 189, distance: 8.6
click at [213, 189] on div at bounding box center [198, 192] width 88 height 34
drag, startPoint x: 264, startPoint y: 220, endPoint x: 209, endPoint y: 192, distance: 62.2
drag, startPoint x: 289, startPoint y: 157, endPoint x: 190, endPoint y: 206, distance: 109.9
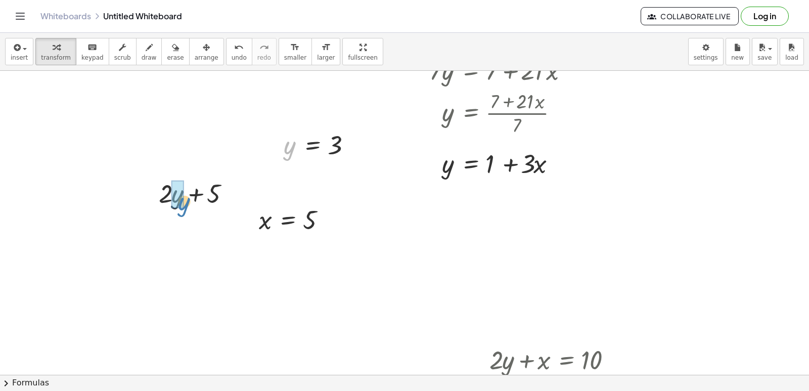
click at [190, 205] on div at bounding box center [198, 192] width 88 height 34
drag, startPoint x: 295, startPoint y: 147, endPoint x: 182, endPoint y: 196, distance: 123.4
click at [168, 189] on div at bounding box center [198, 192] width 97 height 34
click at [190, 229] on div at bounding box center [198, 227] width 97 height 34
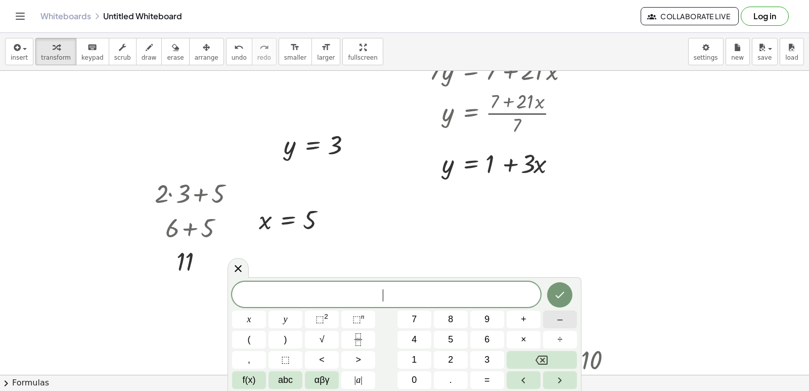
click at [558, 320] on span "–" at bounding box center [559, 320] width 5 height 14
click at [450, 358] on span "2" at bounding box center [450, 360] width 5 height 14
click at [290, 317] on button "y" at bounding box center [286, 319] width 34 height 18
click at [511, 315] on button "+" at bounding box center [524, 319] width 34 height 18
click at [413, 314] on span "7" at bounding box center [414, 320] width 5 height 14
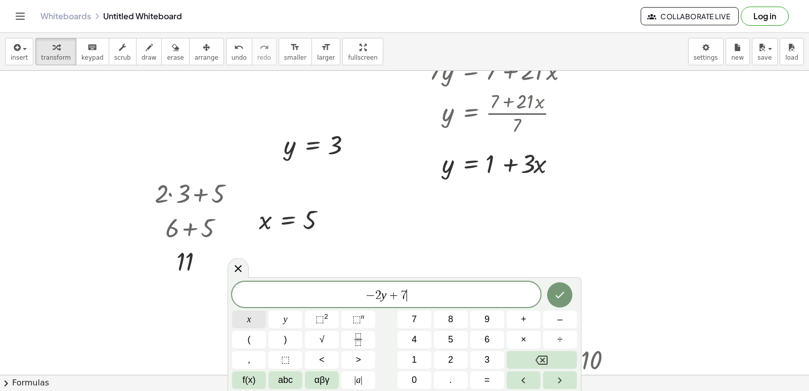
click at [235, 318] on button "x" at bounding box center [249, 319] width 34 height 18
click at [549, 295] on button "Done" at bounding box center [559, 294] width 25 height 25
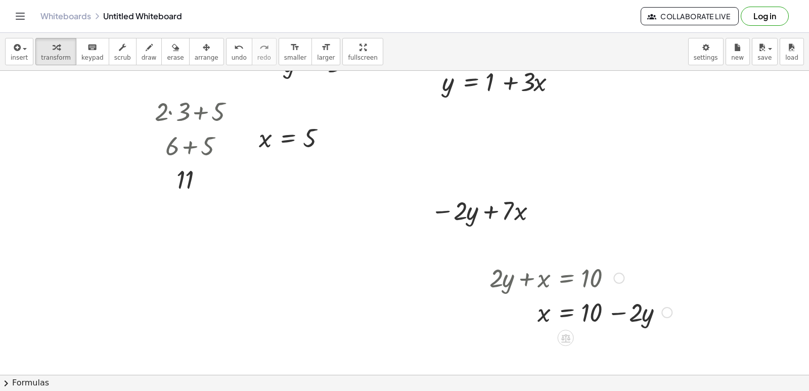
scroll to position [6136, 90]
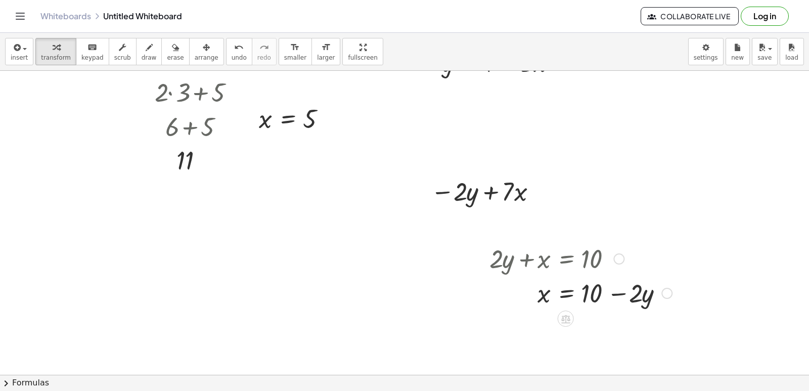
click at [488, 257] on div at bounding box center [481, 275] width 15 height 74
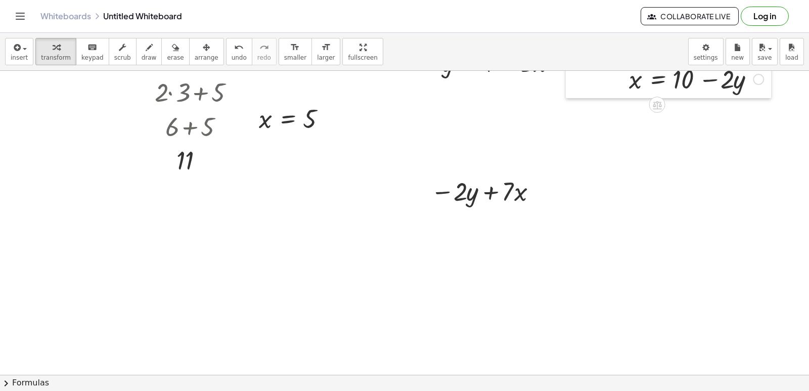
drag, startPoint x: 488, startPoint y: 262, endPoint x: 580, endPoint y: 41, distance: 239.7
click at [580, 43] on div "insert select one: Math Expression Function Text Youtube Video Graphing Geometr…" at bounding box center [404, 212] width 809 height 358
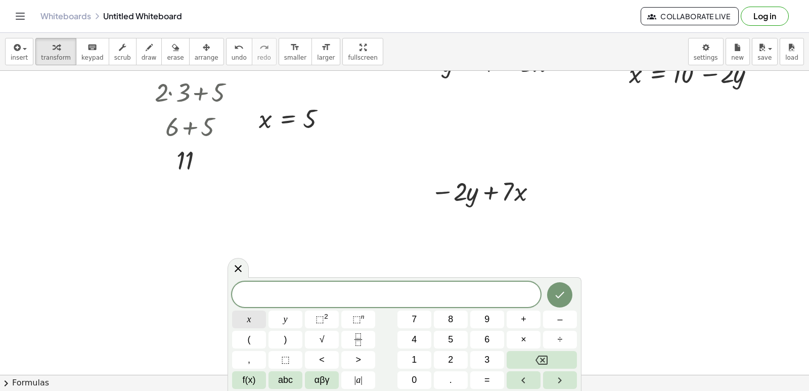
click at [253, 321] on button "x" at bounding box center [249, 319] width 34 height 18
click at [492, 381] on button "=" at bounding box center [487, 380] width 34 height 18
click at [575, 313] on button "–" at bounding box center [560, 319] width 34 height 18
click at [455, 361] on button "2" at bounding box center [451, 360] width 34 height 18
click at [566, 294] on button "Done" at bounding box center [559, 294] width 25 height 25
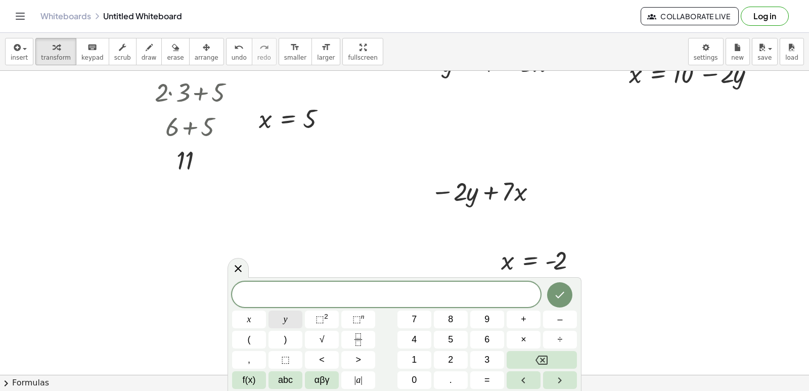
click at [293, 321] on button "y" at bounding box center [286, 319] width 34 height 18
click at [481, 374] on button "=" at bounding box center [487, 380] width 34 height 18
click at [502, 331] on button "6" at bounding box center [487, 340] width 34 height 18
click at [563, 294] on icon "Done" at bounding box center [560, 295] width 9 height 7
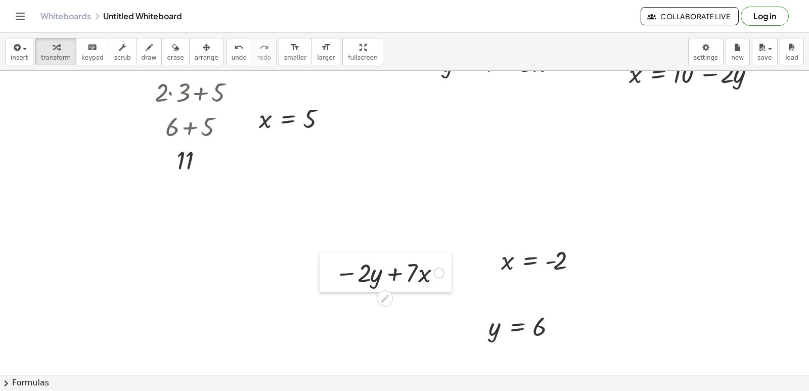
drag, startPoint x: 425, startPoint y: 182, endPoint x: 329, endPoint y: 263, distance: 125.9
click at [329, 263] on div at bounding box center [327, 271] width 15 height 39
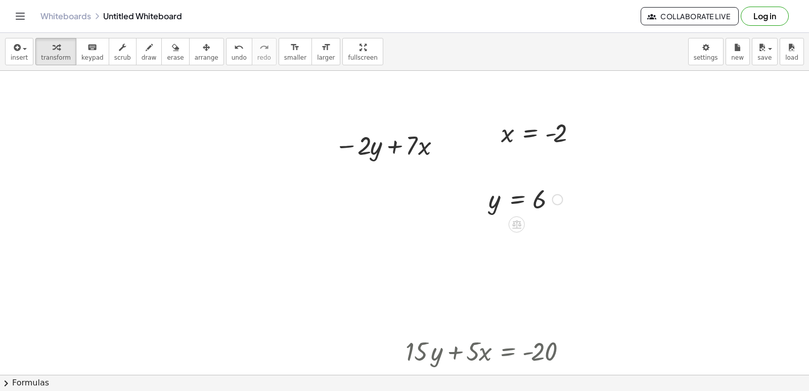
scroll to position [6288, 90]
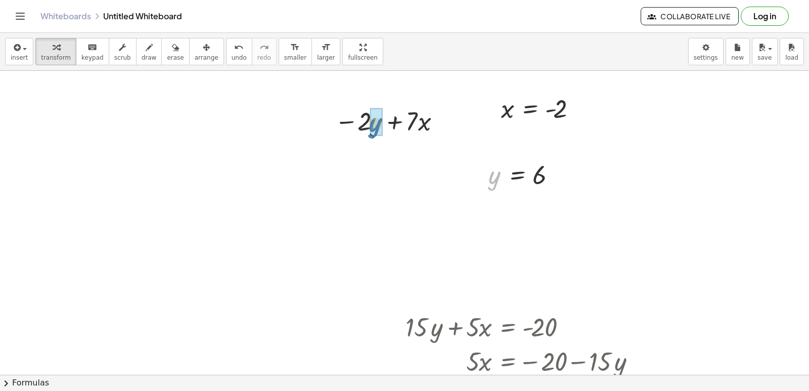
drag, startPoint x: 489, startPoint y: 187, endPoint x: 373, endPoint y: 137, distance: 127.3
drag, startPoint x: 507, startPoint y: 108, endPoint x: 435, endPoint y: 161, distance: 89.3
click at [361, 156] on div at bounding box center [389, 155] width 145 height 34
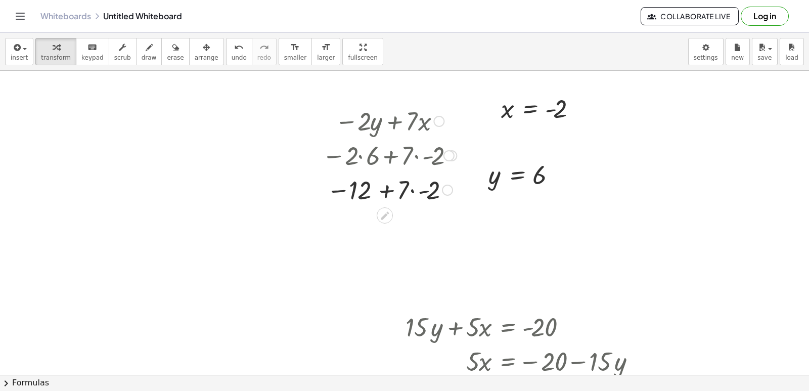
click at [413, 192] on div at bounding box center [389, 189] width 145 height 34
click at [390, 192] on div at bounding box center [389, 188] width 145 height 33
click at [397, 225] on div at bounding box center [389, 222] width 145 height 33
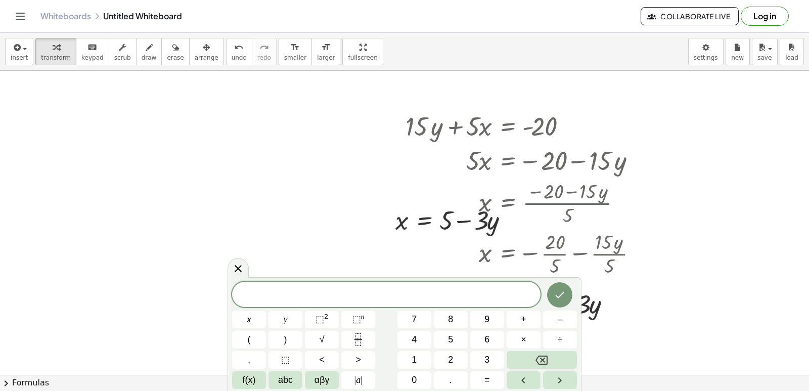
scroll to position [6490, 90]
click at [458, 191] on div at bounding box center [525, 200] width 250 height 51
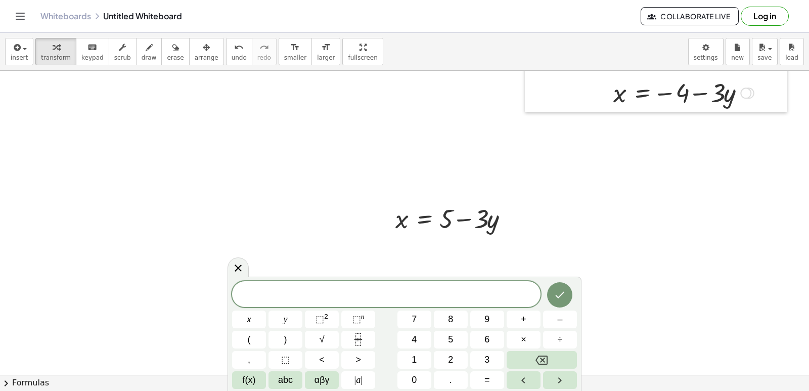
drag, startPoint x: 391, startPoint y: 166, endPoint x: 525, endPoint y: -44, distance: 249.3
click at [525, 0] on html "Graspable Math Activities Get Started Activity Bank Assigned Work Classes White…" at bounding box center [404, 195] width 809 height 391
drag, startPoint x: 379, startPoint y: 207, endPoint x: 410, endPoint y: 217, distance: 32.9
click at [381, 214] on div at bounding box center [387, 217] width 15 height 39
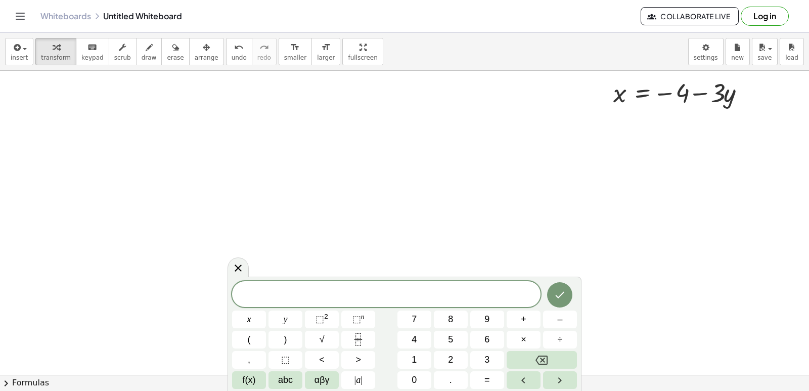
drag, startPoint x: 381, startPoint y: 219, endPoint x: 467, endPoint y: 31, distance: 206.2
click at [467, 31] on div "Graspable Math Activities Get Started Activity Bank Assigned Work Classes White…" at bounding box center [404, 195] width 809 height 391
click at [455, 332] on button "5" at bounding box center [451, 340] width 34 height 18
click at [284, 319] on span "y" at bounding box center [286, 320] width 4 height 14
click at [522, 321] on span "+" at bounding box center [524, 320] width 6 height 14
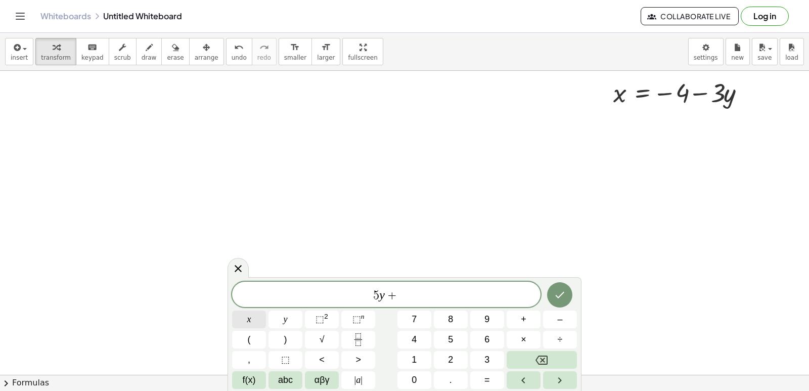
click at [241, 319] on button "x" at bounding box center [249, 319] width 34 height 18
click at [561, 297] on icon "Done" at bounding box center [560, 295] width 12 height 12
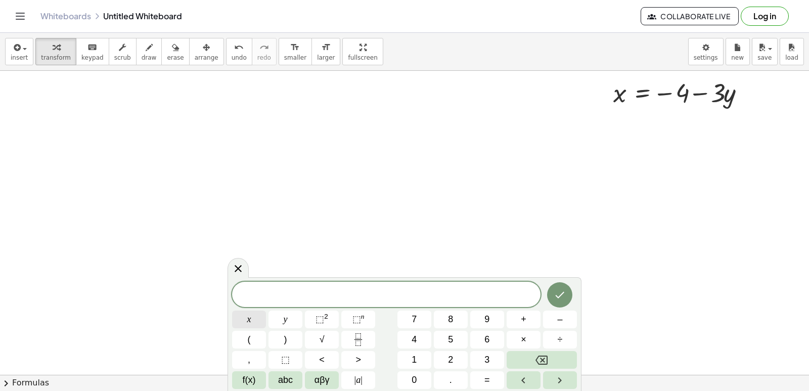
click at [261, 314] on button "x" at bounding box center [249, 319] width 34 height 18
click at [489, 374] on span "=" at bounding box center [487, 380] width 6 height 14
click at [419, 313] on button "7" at bounding box center [414, 319] width 34 height 18
click at [557, 294] on icon "Done" at bounding box center [560, 295] width 12 height 12
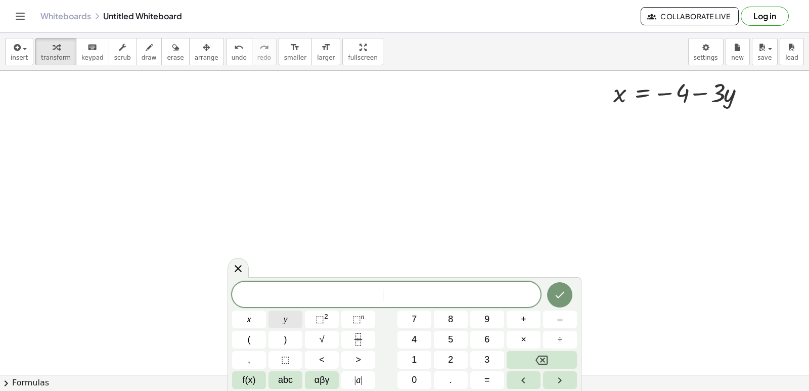
click at [293, 322] on button "y" at bounding box center [286, 319] width 34 height 18
click at [481, 380] on button "=" at bounding box center [487, 380] width 34 height 18
click at [571, 317] on button "–" at bounding box center [560, 319] width 34 height 18
click at [492, 357] on button "3" at bounding box center [487, 360] width 34 height 18
click at [566, 286] on button "Done" at bounding box center [559, 294] width 25 height 25
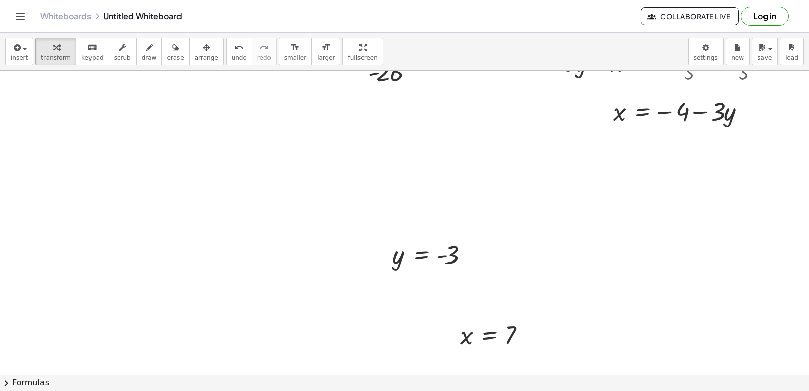
scroll to position [6441, 90]
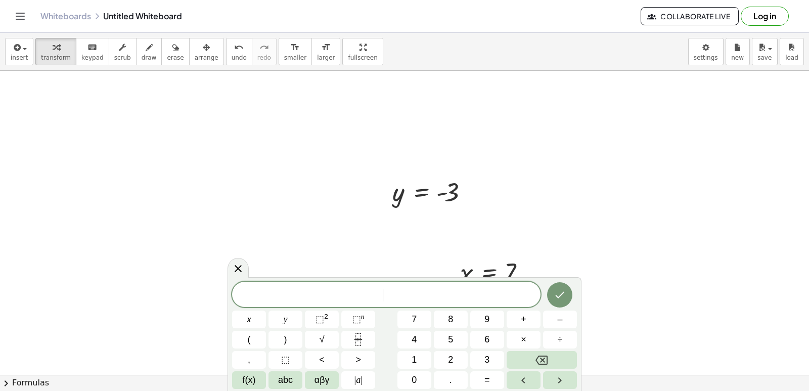
scroll to position [6542, 90]
click at [452, 341] on span "5" at bounding box center [450, 340] width 5 height 14
click at [296, 321] on button "y" at bounding box center [286, 319] width 34 height 18
click at [521, 315] on span "+" at bounding box center [524, 320] width 6 height 14
click at [252, 314] on button "x" at bounding box center [249, 319] width 34 height 18
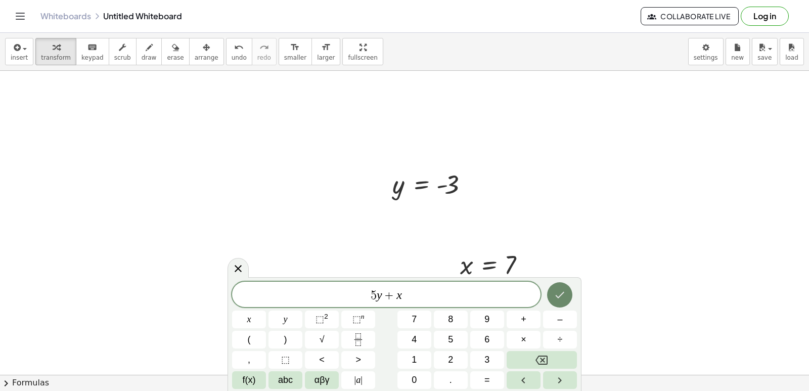
click at [557, 293] on icon "Done" at bounding box center [560, 295] width 12 height 12
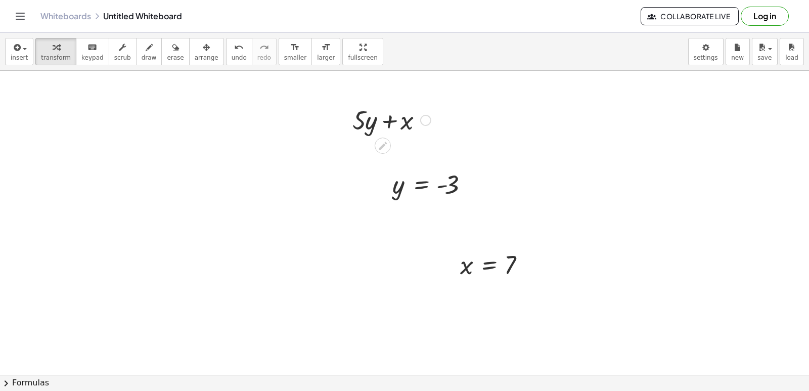
click at [387, 123] on div at bounding box center [391, 119] width 88 height 34
drag, startPoint x: 334, startPoint y: 121, endPoint x: 310, endPoint y: 148, distance: 35.5
drag, startPoint x: 344, startPoint y: 125, endPoint x: 293, endPoint y: 257, distance: 140.9
click at [295, 259] on div at bounding box center [296, 252] width 15 height 39
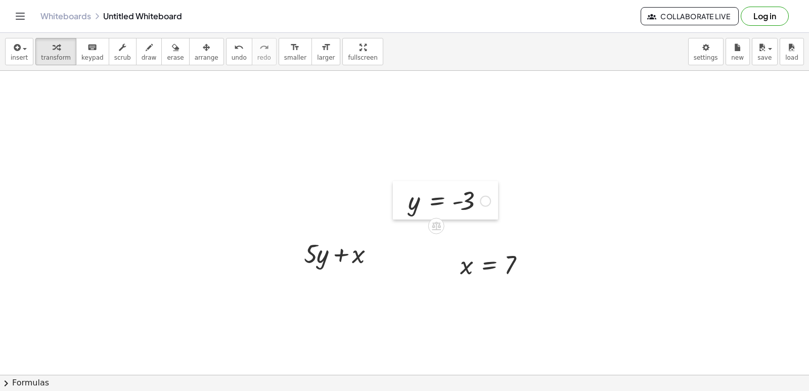
drag, startPoint x: 390, startPoint y: 186, endPoint x: 406, endPoint y: 202, distance: 22.2
click at [406, 202] on div at bounding box center [400, 200] width 15 height 38
drag, startPoint x: 419, startPoint y: 198, endPoint x: 497, endPoint y: 262, distance: 100.9
drag, startPoint x: 464, startPoint y: 264, endPoint x: 368, endPoint y: 289, distance: 99.3
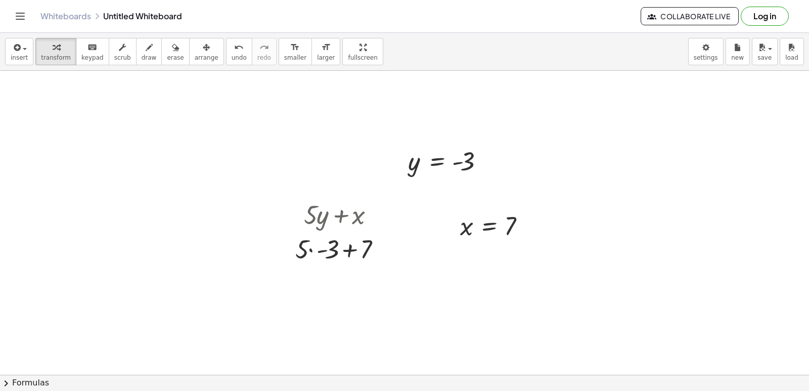
scroll to position [6592, 90]
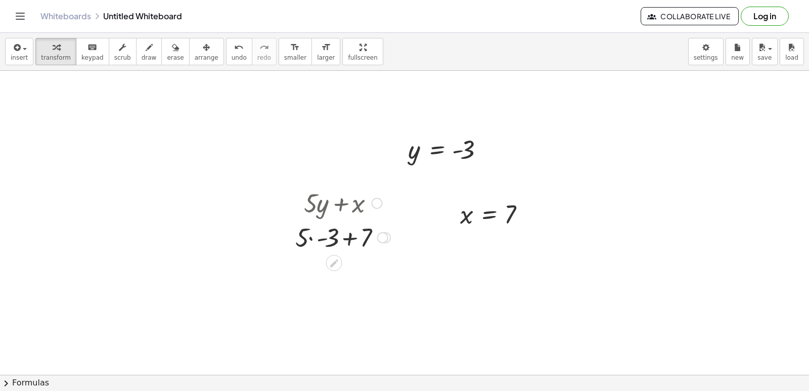
click at [308, 238] on div at bounding box center [342, 236] width 105 height 34
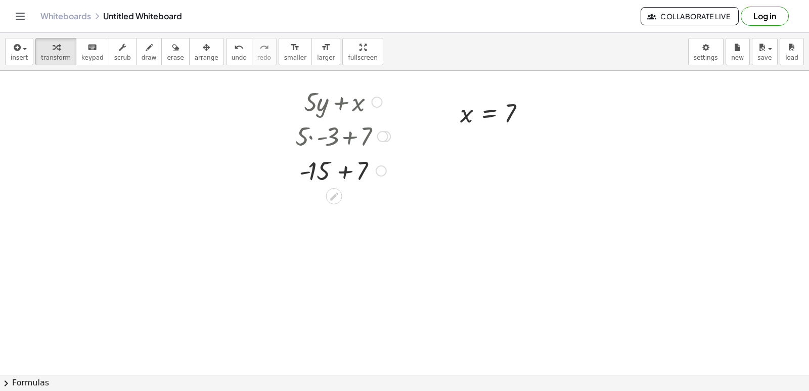
click at [347, 168] on div at bounding box center [342, 170] width 105 height 34
click at [331, 204] on div at bounding box center [342, 203] width 105 height 33
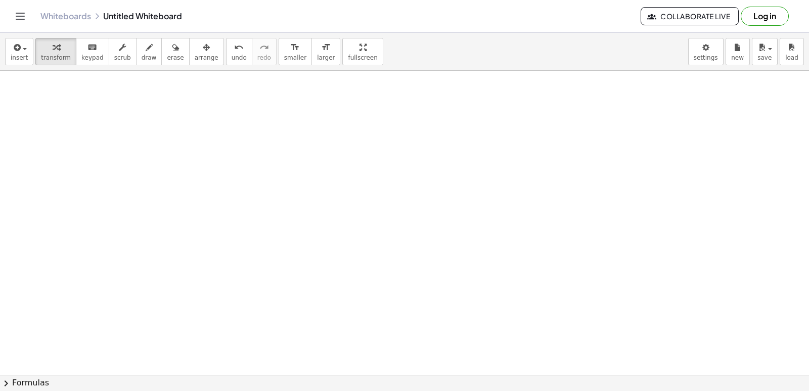
scroll to position [6896, 90]
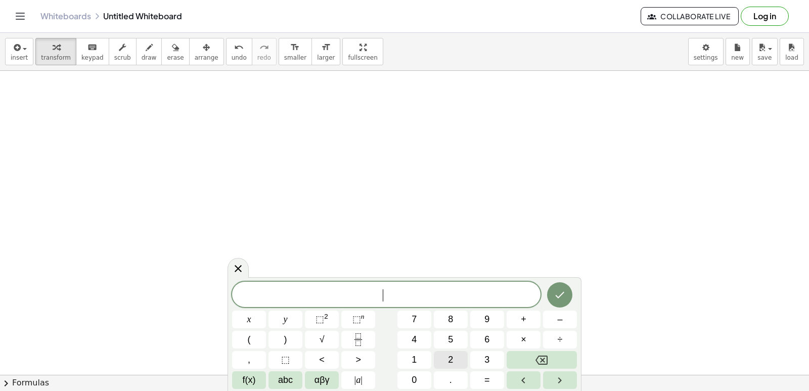
click at [444, 359] on button "2" at bounding box center [451, 360] width 34 height 18
click at [239, 321] on button "x" at bounding box center [249, 319] width 34 height 18
click at [532, 318] on button "+" at bounding box center [524, 319] width 34 height 18
click at [296, 316] on button "y" at bounding box center [286, 319] width 34 height 18
click at [491, 377] on button "=" at bounding box center [487, 380] width 34 height 18
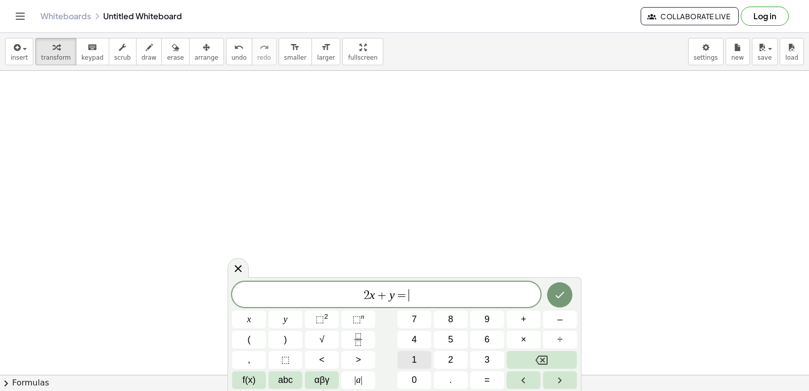
click at [423, 351] on button "1" at bounding box center [414, 360] width 34 height 18
click at [421, 335] on button "4" at bounding box center [414, 340] width 34 height 18
click at [563, 296] on icon "Done" at bounding box center [560, 295] width 12 height 12
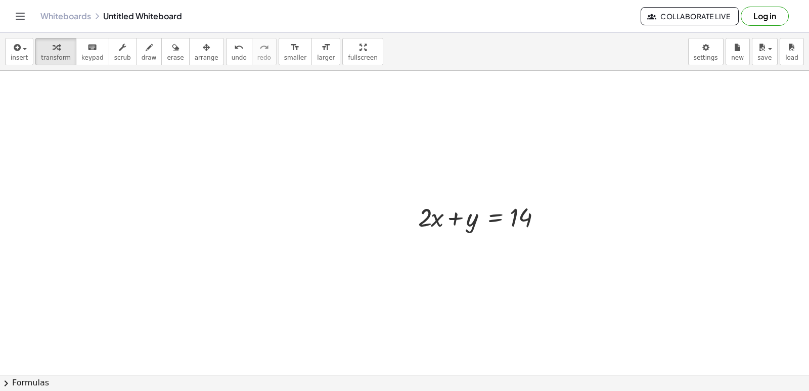
scroll to position [6997, 90]
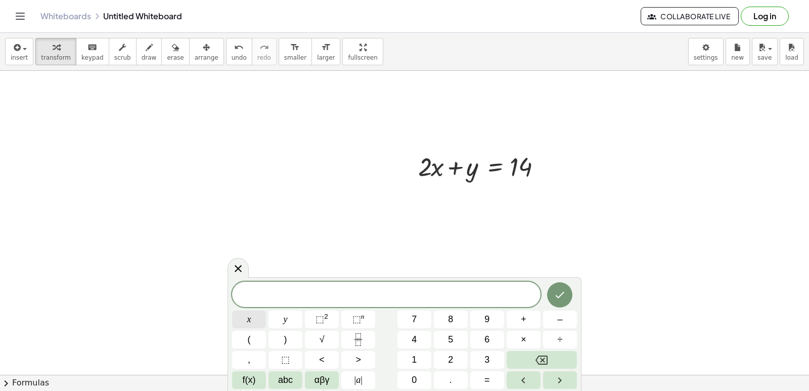
click at [247, 319] on span "x" at bounding box center [249, 320] width 4 height 14
click at [552, 322] on button "–" at bounding box center [560, 319] width 34 height 18
click at [286, 321] on span "y" at bounding box center [286, 320] width 4 height 14
click at [484, 383] on span "=" at bounding box center [487, 380] width 6 height 14
click at [416, 342] on span "4" at bounding box center [414, 340] width 5 height 14
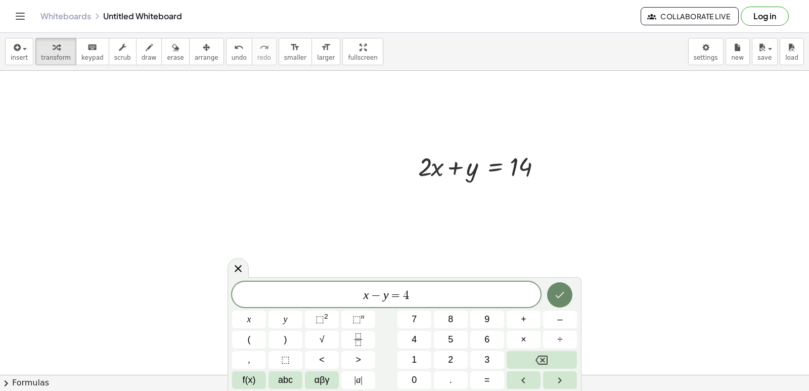
click at [569, 300] on button "Done" at bounding box center [559, 294] width 25 height 25
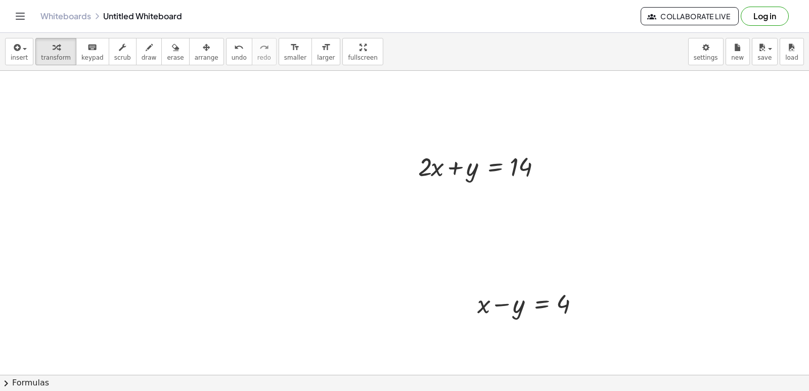
drag, startPoint x: 459, startPoint y: 302, endPoint x: 500, endPoint y: 273, distance: 50.4
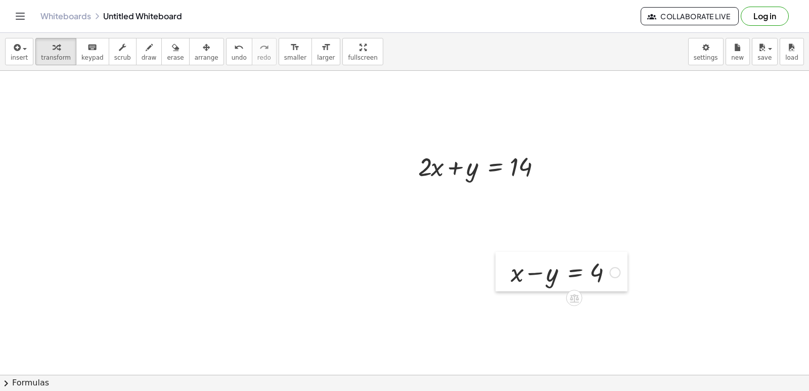
drag, startPoint x: 472, startPoint y: 321, endPoint x: 524, endPoint y: 262, distance: 78.4
click at [511, 274] on div at bounding box center [503, 271] width 15 height 39
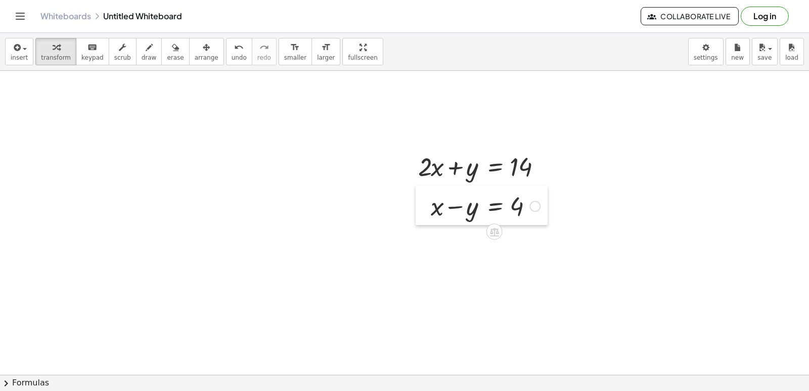
drag, startPoint x: 513, startPoint y: 254, endPoint x: 421, endPoint y: 204, distance: 105.5
click at [421, 204] on div at bounding box center [423, 205] width 15 height 39
click at [471, 176] on div at bounding box center [485, 166] width 145 height 34
drag, startPoint x: 429, startPoint y: 162, endPoint x: 439, endPoint y: 158, distance: 11.1
click at [432, 162] on div at bounding box center [485, 166] width 145 height 34
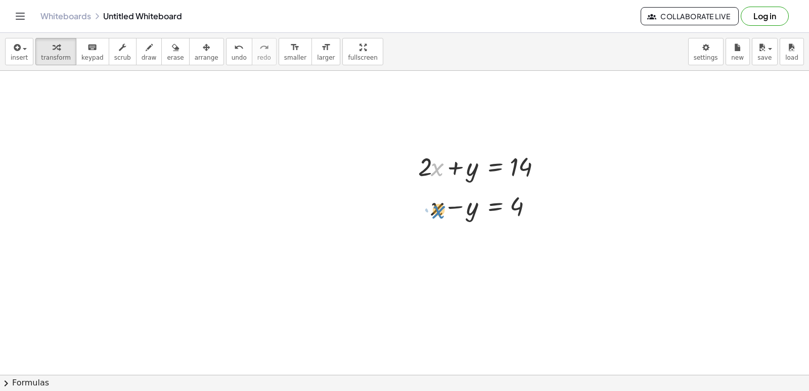
drag, startPoint x: 440, startPoint y: 170, endPoint x: 443, endPoint y: 222, distance: 52.2
drag, startPoint x: 469, startPoint y: 171, endPoint x: 469, endPoint y: 212, distance: 41.0
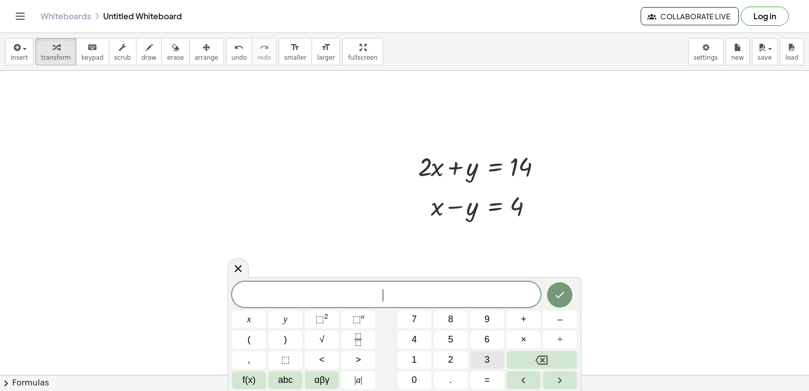
click at [493, 362] on button "3" at bounding box center [487, 360] width 34 height 18
click at [249, 315] on span "x" at bounding box center [249, 320] width 4 height 14
click at [491, 379] on button "=" at bounding box center [487, 380] width 34 height 18
click at [416, 358] on span "1" at bounding box center [414, 360] width 5 height 14
click at [454, 318] on button "8" at bounding box center [451, 319] width 34 height 18
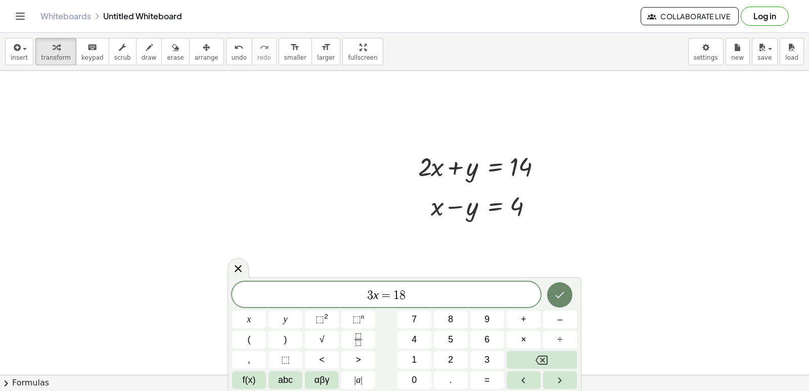
click at [562, 294] on icon "Done" at bounding box center [560, 295] width 9 height 7
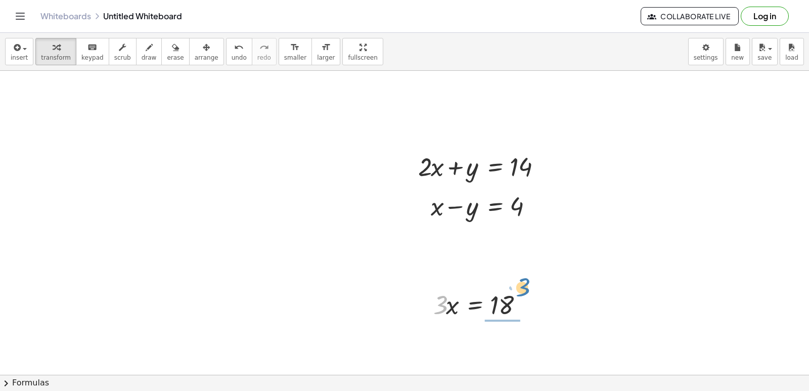
drag, startPoint x: 442, startPoint y: 302, endPoint x: 533, endPoint y: 297, distance: 91.2
click at [528, 293] on div at bounding box center [483, 304] width 110 height 34
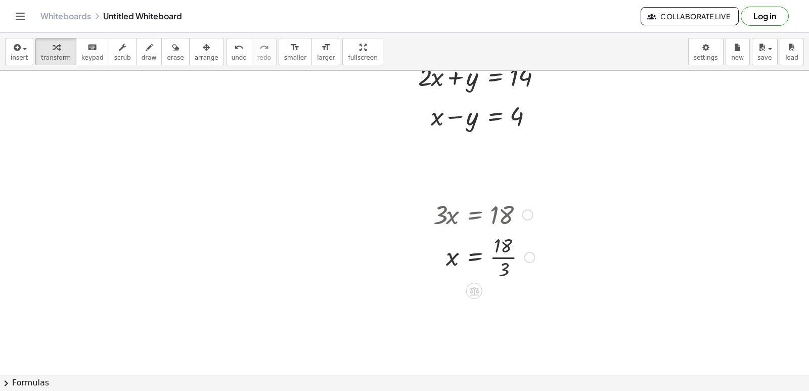
scroll to position [7098, 90]
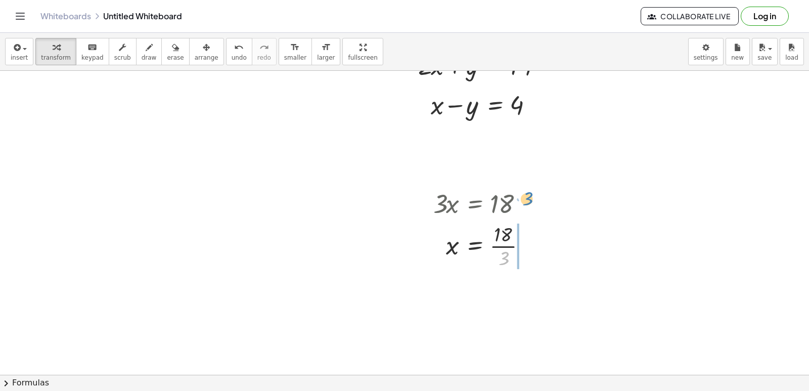
drag, startPoint x: 499, startPoint y: 258, endPoint x: 521, endPoint y: 196, distance: 65.8
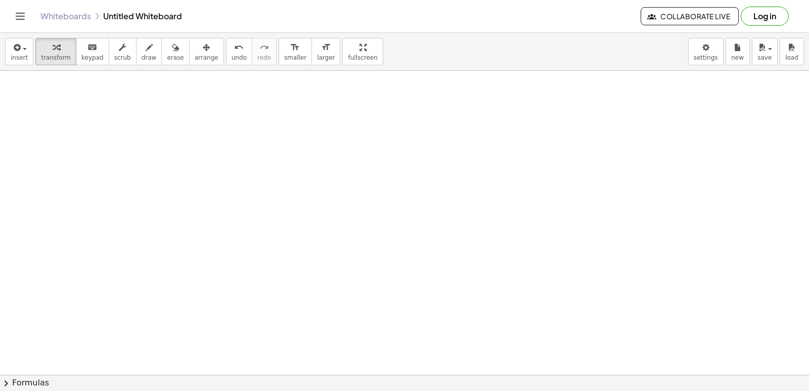
scroll to position [7706, 90]
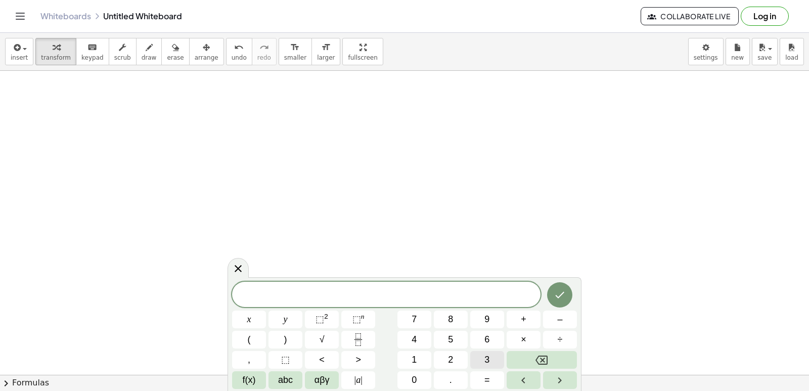
click at [492, 355] on button "3" at bounding box center [487, 360] width 34 height 18
click at [531, 338] on button "×" at bounding box center [524, 340] width 34 height 18
click at [548, 353] on button "Backspace" at bounding box center [542, 360] width 70 height 18
click at [244, 322] on button "x" at bounding box center [249, 319] width 34 height 18
click at [531, 311] on button "+" at bounding box center [524, 319] width 34 height 18
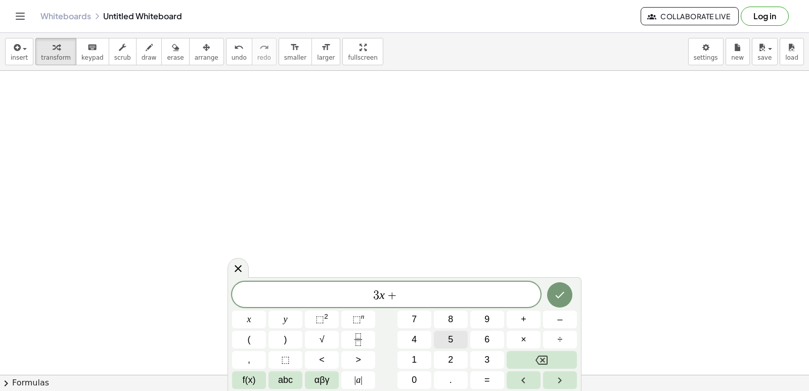
click at [450, 343] on span "5" at bounding box center [450, 340] width 5 height 14
click at [299, 320] on button "y" at bounding box center [286, 319] width 34 height 18
click at [502, 378] on button "=" at bounding box center [487, 380] width 34 height 18
click at [451, 361] on span "2" at bounding box center [450, 360] width 5 height 14
click at [492, 337] on button "6" at bounding box center [487, 340] width 34 height 18
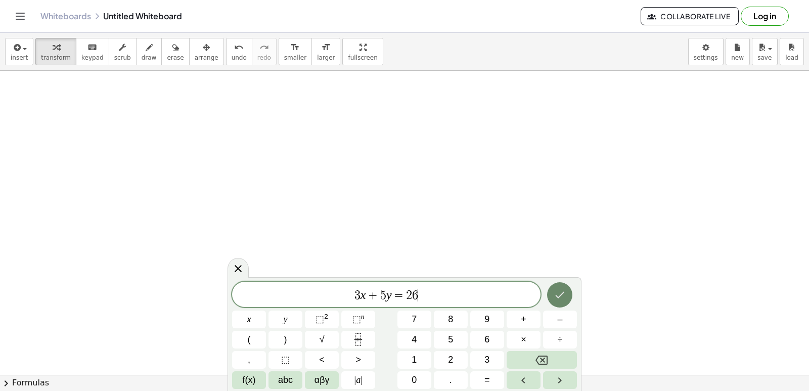
click at [570, 289] on button "Done" at bounding box center [559, 294] width 25 height 25
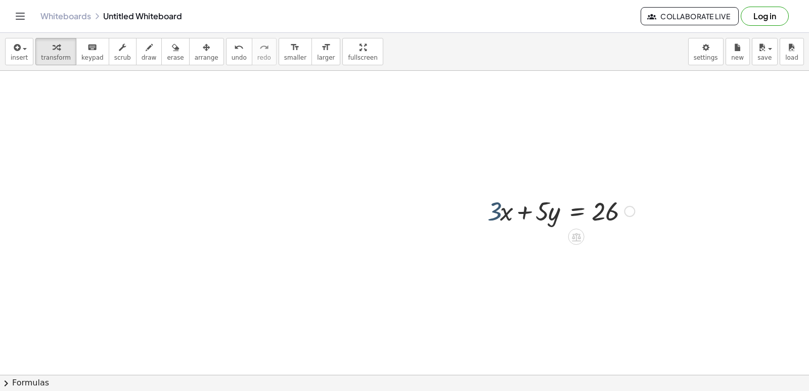
click at [489, 216] on div at bounding box center [560, 210] width 157 height 34
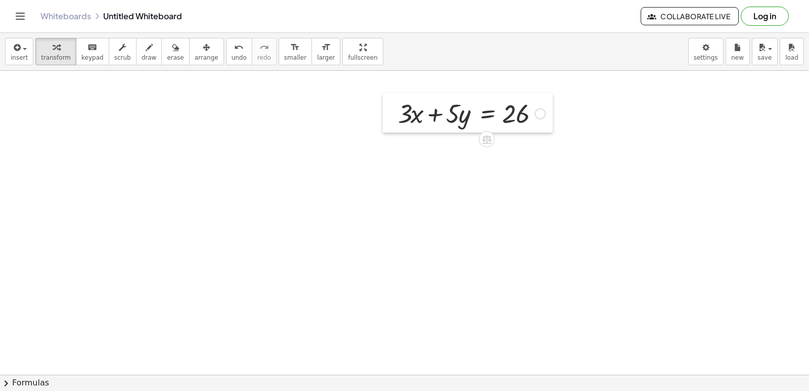
drag, startPoint x: 483, startPoint y: 212, endPoint x: 394, endPoint y: 114, distance: 132.4
click at [394, 114] on div at bounding box center [390, 112] width 15 height 39
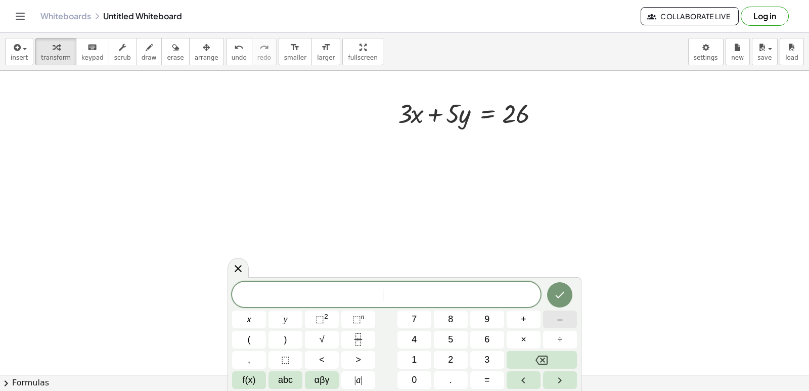
click at [559, 321] on span "–" at bounding box center [559, 320] width 5 height 14
click at [486, 361] on span "3" at bounding box center [486, 360] width 5 height 14
click at [250, 321] on span "x" at bounding box center [249, 320] width 4 height 14
click at [522, 314] on span "+" at bounding box center [524, 320] width 6 height 14
click at [463, 356] on button "2" at bounding box center [451, 360] width 34 height 18
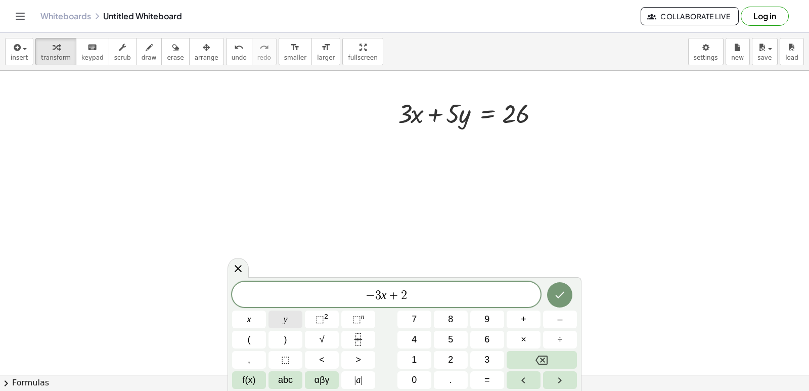
click at [281, 310] on button "y" at bounding box center [286, 319] width 34 height 18
click at [500, 375] on button "=" at bounding box center [487, 380] width 34 height 18
click at [452, 356] on span "2" at bounding box center [450, 360] width 5 height 14
click at [565, 290] on icon "Done" at bounding box center [560, 295] width 12 height 12
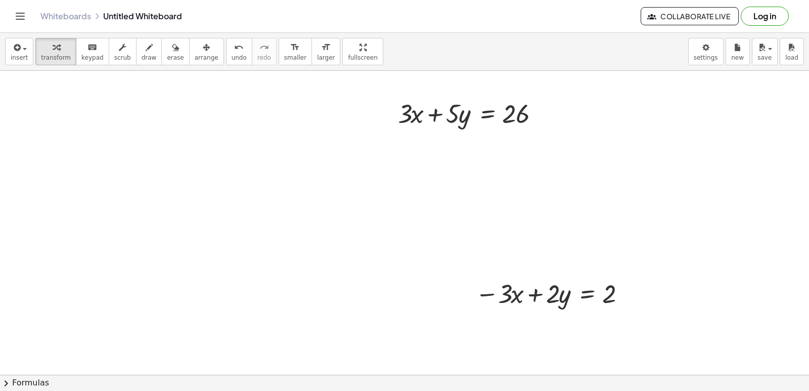
drag, startPoint x: 455, startPoint y: 300, endPoint x: 447, endPoint y: 263, distance: 37.8
drag, startPoint x: 482, startPoint y: 304, endPoint x: 457, endPoint y: 277, distance: 37.2
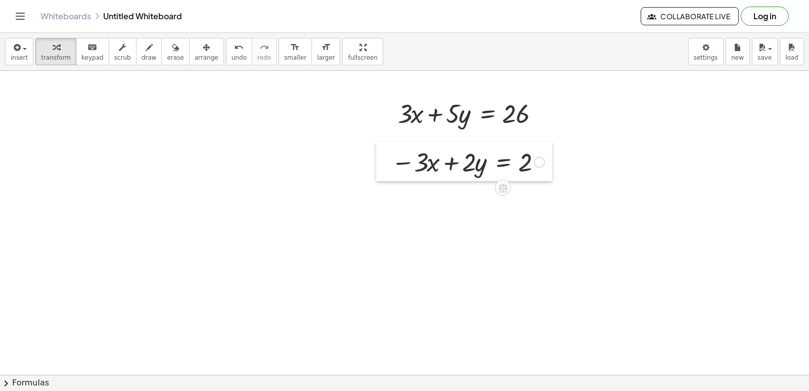
drag, startPoint x: 466, startPoint y: 297, endPoint x: 381, endPoint y: 166, distance: 156.3
click at [381, 166] on div at bounding box center [383, 161] width 15 height 39
drag, startPoint x: 395, startPoint y: 205, endPoint x: 517, endPoint y: 186, distance: 123.0
drag, startPoint x: 391, startPoint y: 182, endPoint x: 578, endPoint y: 193, distance: 187.4
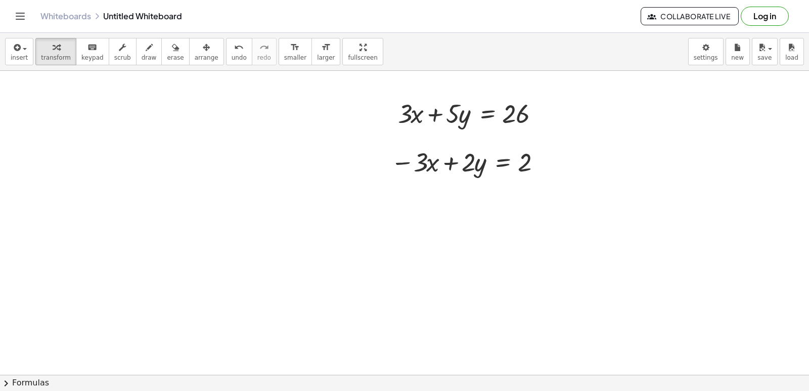
click at [161, 57] on button "erase" at bounding box center [175, 51] width 28 height 27
click at [142, 58] on span "draw" at bounding box center [149, 57] width 15 height 7
click at [146, 50] on icon "button" at bounding box center [149, 47] width 7 height 12
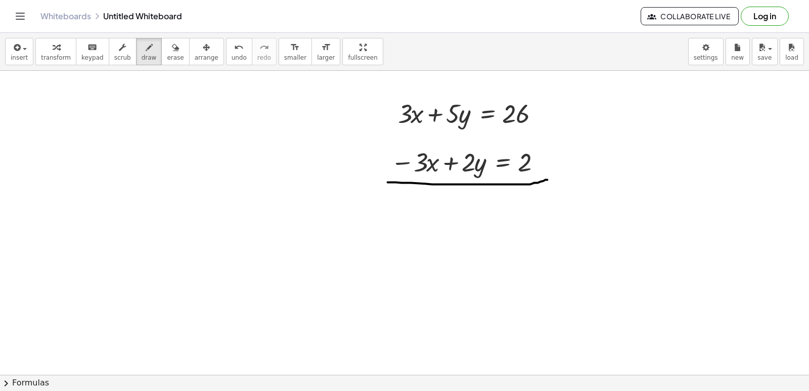
drag, startPoint x: 388, startPoint y: 186, endPoint x: 550, endPoint y: 183, distance: 161.8
drag, startPoint x: 380, startPoint y: 126, endPoint x: 472, endPoint y: 96, distance: 96.4
drag, startPoint x: 409, startPoint y: 164, endPoint x: 453, endPoint y: 147, distance: 47.2
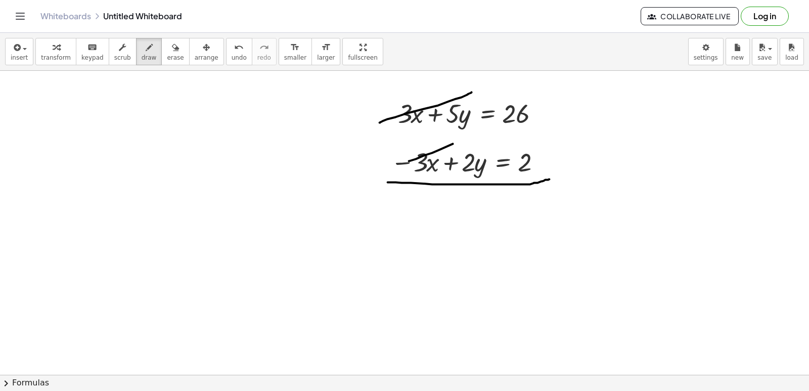
drag, startPoint x: 396, startPoint y: 193, endPoint x: 408, endPoint y: 210, distance: 21.0
drag, startPoint x: 404, startPoint y: 201, endPoint x: 419, endPoint y: 201, distance: 15.2
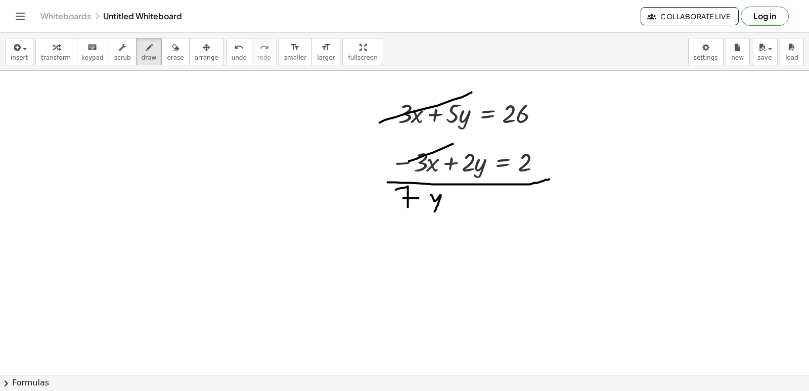
drag, startPoint x: 431, startPoint y: 198, endPoint x: 435, endPoint y: 215, distance: 17.1
drag, startPoint x: 445, startPoint y: 196, endPoint x: 461, endPoint y: 197, distance: 15.2
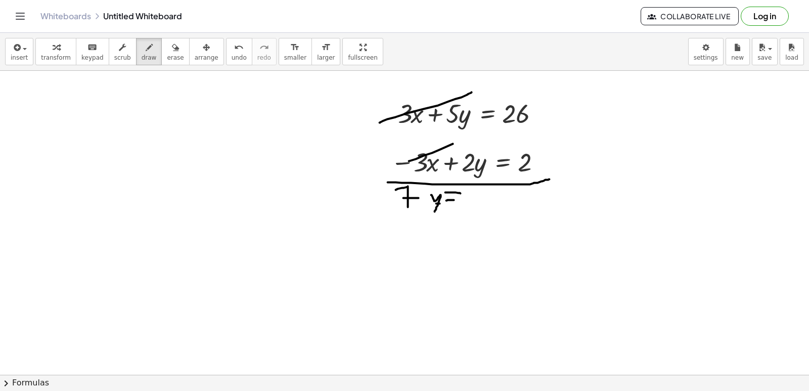
drag, startPoint x: 447, startPoint y: 204, endPoint x: 456, endPoint y: 204, distance: 9.1
drag, startPoint x: 482, startPoint y: 196, endPoint x: 479, endPoint y: 210, distance: 15.0
drag, startPoint x: 469, startPoint y: 201, endPoint x: 499, endPoint y: 210, distance: 31.3
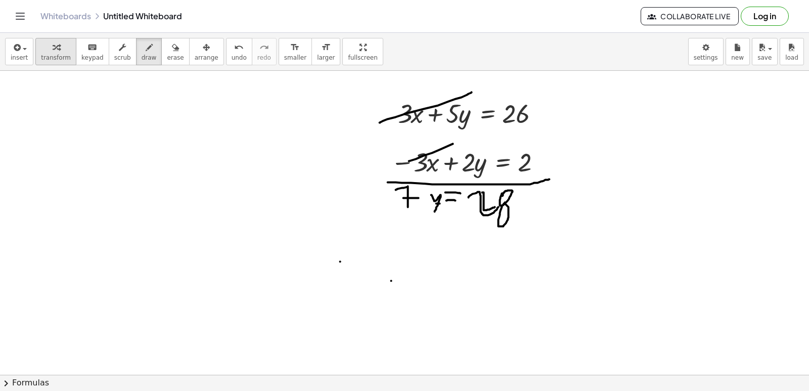
click at [63, 59] on span "transform" at bounding box center [56, 57] width 30 height 7
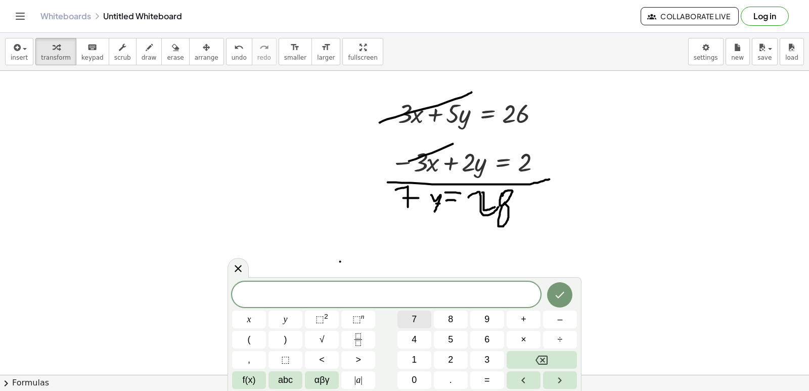
click at [425, 318] on button "7" at bounding box center [414, 319] width 34 height 18
click at [286, 311] on button "y" at bounding box center [286, 319] width 34 height 18
click at [491, 386] on button "=" at bounding box center [487, 380] width 34 height 18
click at [447, 360] on button "2" at bounding box center [451, 360] width 34 height 18
click at [448, 339] on span "5" at bounding box center [450, 340] width 5 height 14
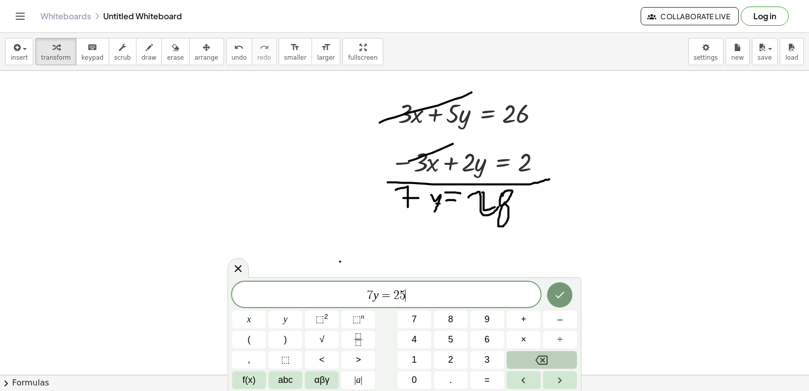
click at [543, 354] on icon "Backspace" at bounding box center [542, 360] width 12 height 12
click at [456, 314] on button "8" at bounding box center [451, 319] width 34 height 18
click at [561, 293] on icon "Done" at bounding box center [560, 295] width 12 height 12
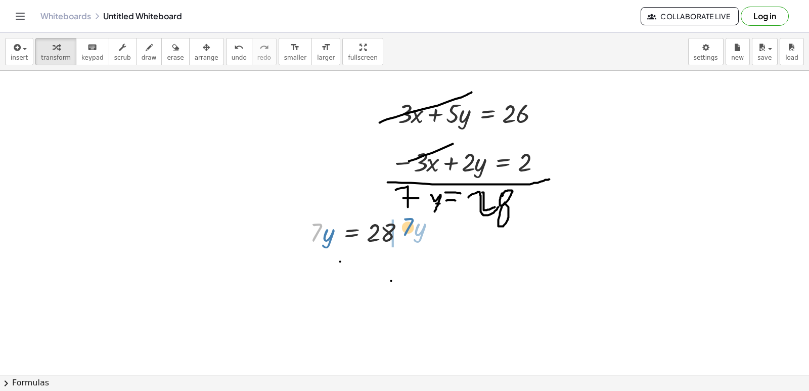
drag, startPoint x: 320, startPoint y: 229, endPoint x: 411, endPoint y: 223, distance: 91.7
click at [411, 223] on div at bounding box center [360, 231] width 110 height 34
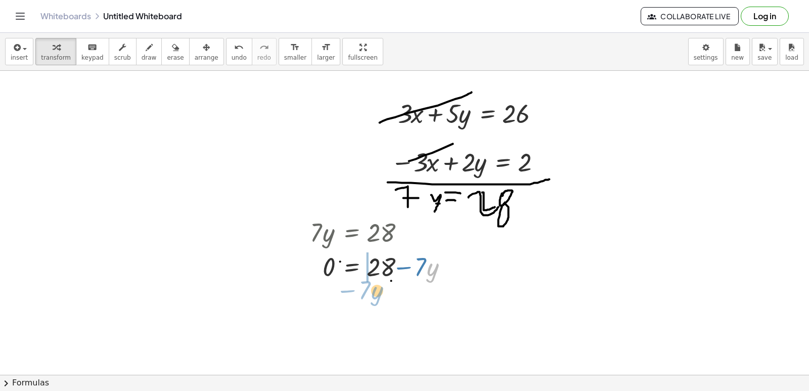
drag, startPoint x: 435, startPoint y: 267, endPoint x: 379, endPoint y: 290, distance: 60.8
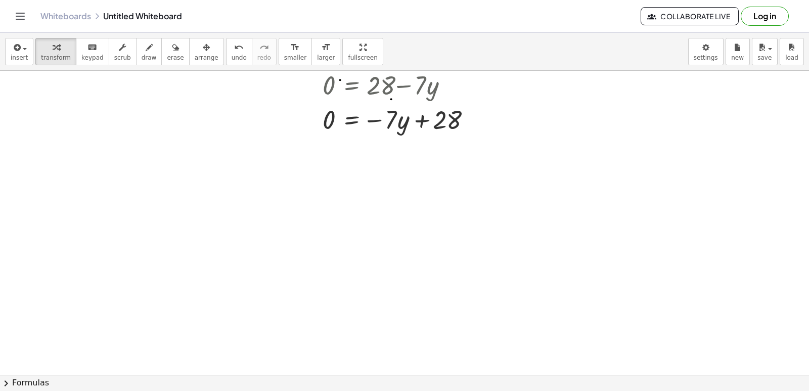
scroll to position [7909, 90]
